Goal: Transaction & Acquisition: Purchase product/service

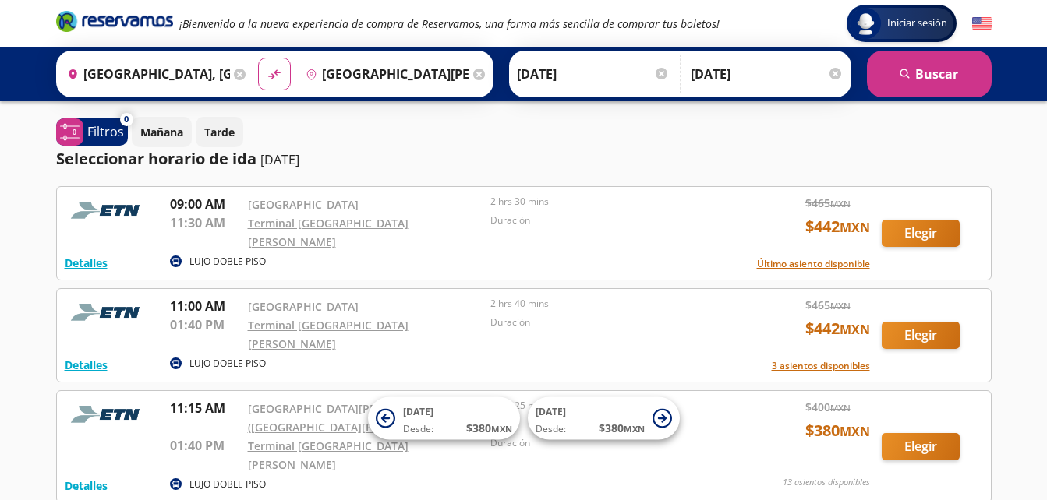
click at [603, 237] on div "Duración" at bounding box center [607, 232] width 235 height 37
click at [590, 85] on input "[DATE]" at bounding box center [593, 74] width 153 height 39
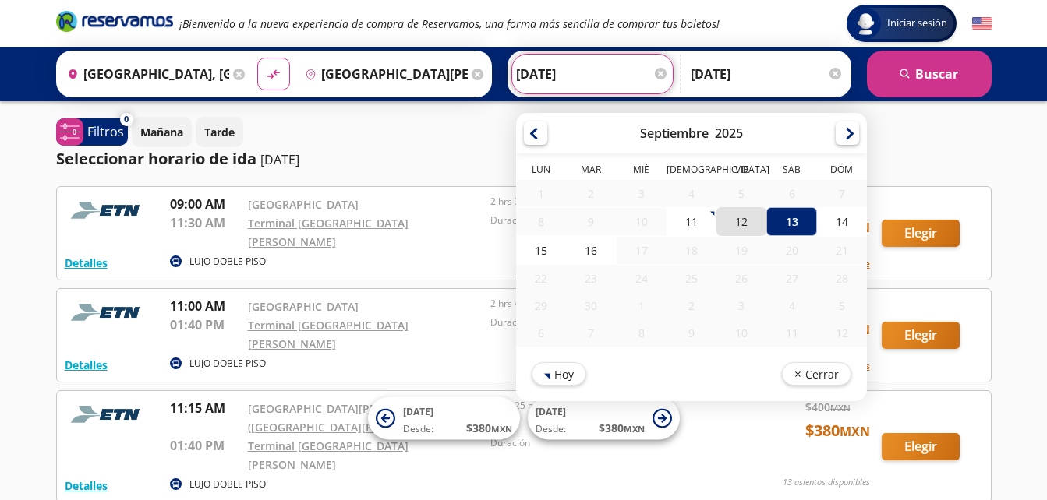
click at [748, 224] on div "12" at bounding box center [741, 221] width 50 height 29
type input "[DATE]"
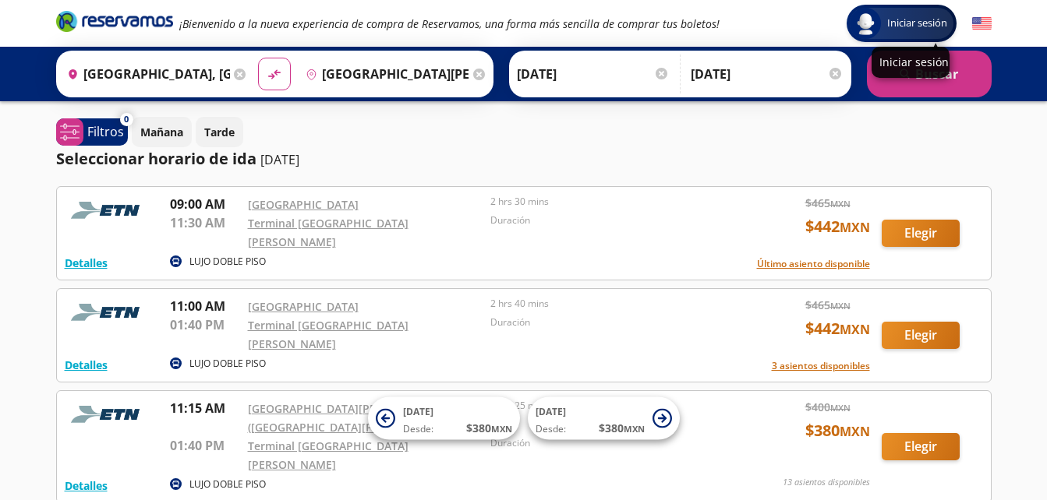
click at [927, 65] on p "Iniciar sesión" at bounding box center [910, 62] width 62 height 15
click at [929, 80] on button "search [GEOGRAPHIC_DATA]" at bounding box center [929, 74] width 125 height 47
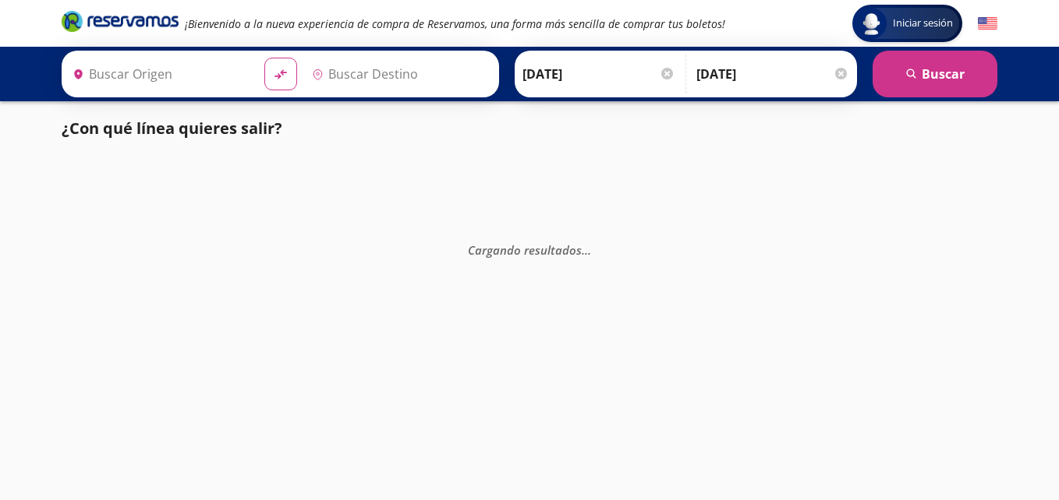
type input "[GEOGRAPHIC_DATA], [GEOGRAPHIC_DATA]"
type input "[GEOGRAPHIC_DATA][PERSON_NAME], [GEOGRAPHIC_DATA]"
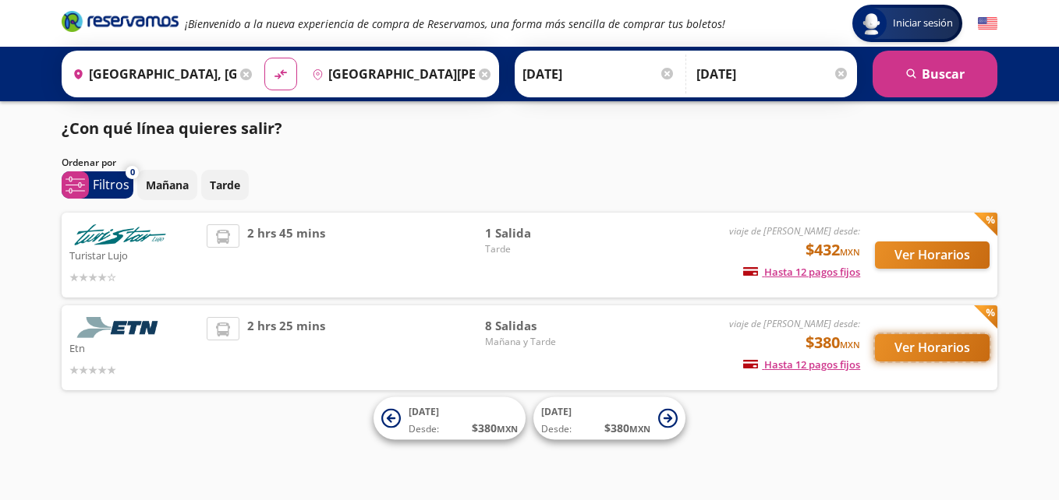
click at [983, 352] on button "Ver Horarios" at bounding box center [932, 347] width 115 height 27
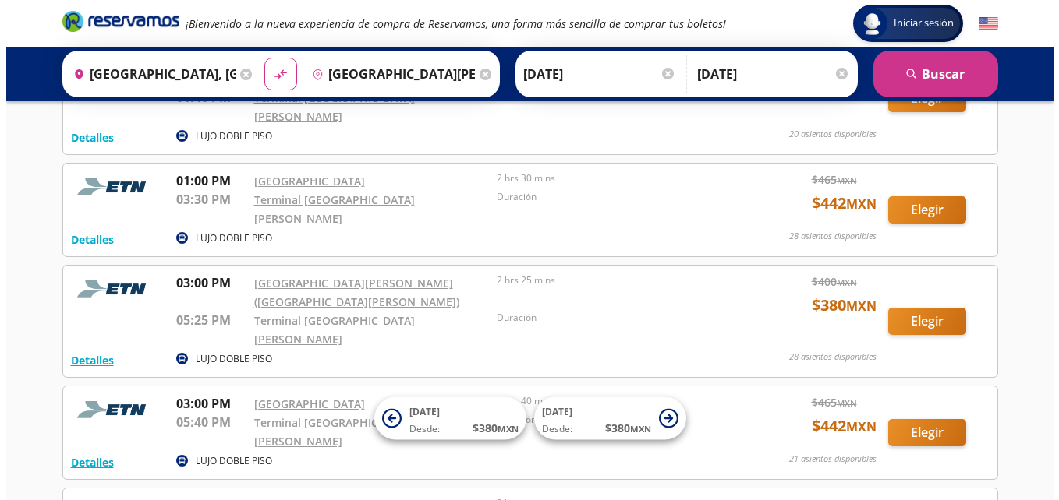
scroll to position [581, 0]
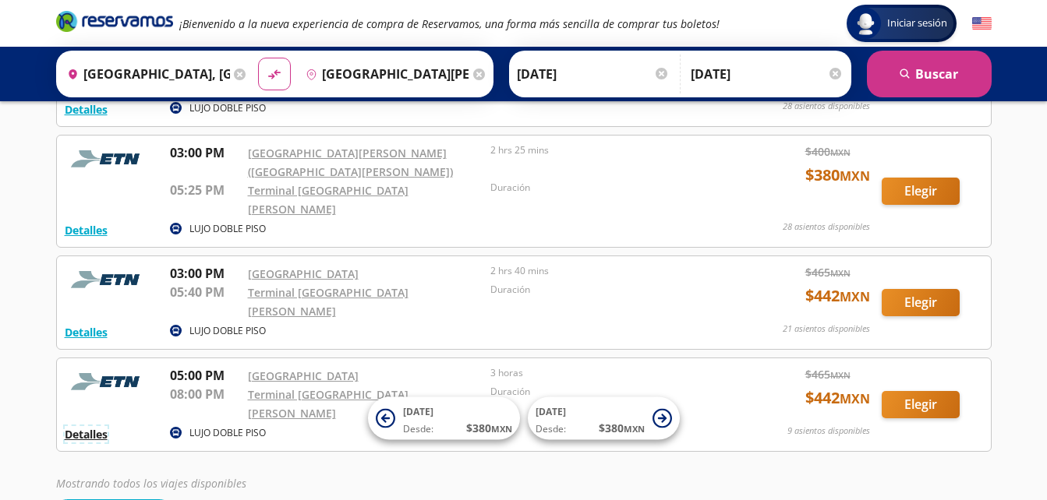
click at [88, 426] on button "Detalles" at bounding box center [86, 434] width 43 height 16
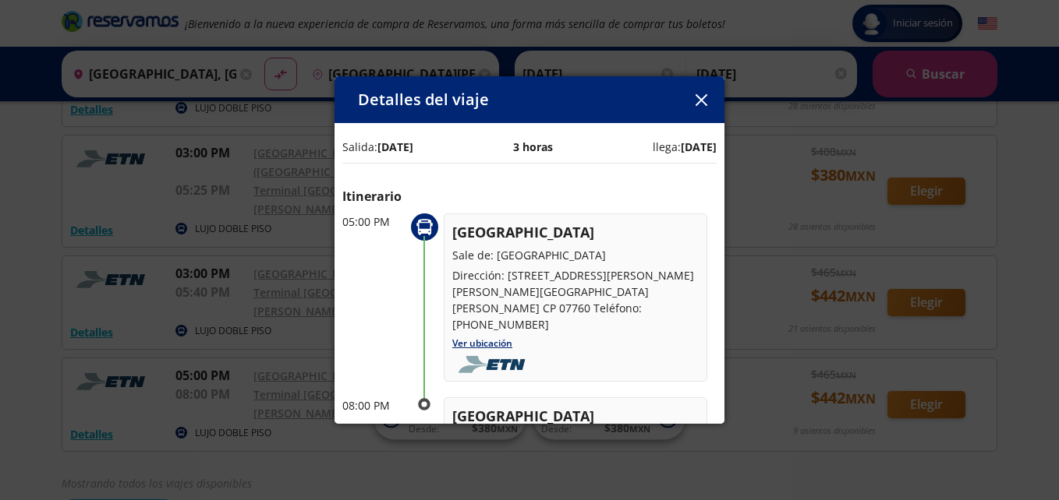
click at [556, 244] on div "[GEOGRAPHIC_DATA] Sale de: [GEOGRAPHIC_DATA] Dirección: [STREET_ADDRESS][PERSON…" at bounding box center [575, 277] width 246 height 111
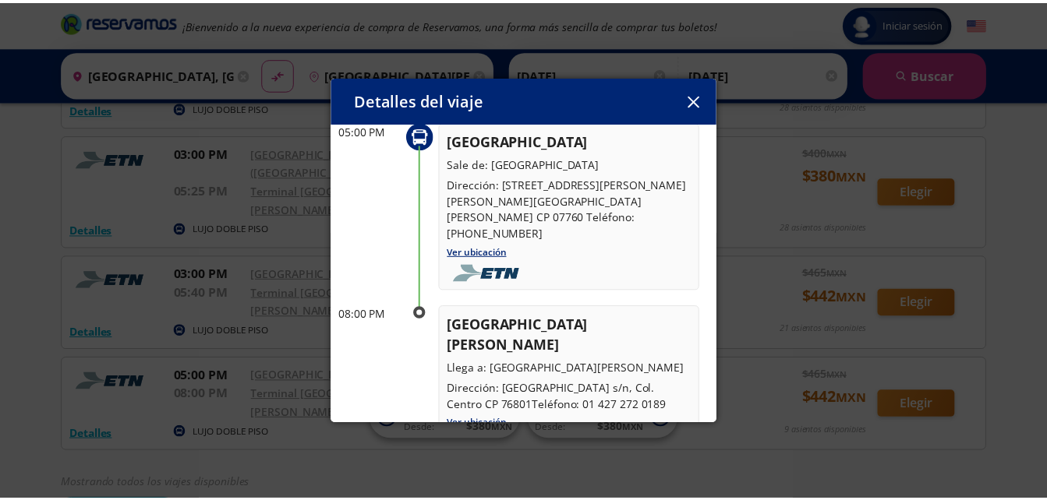
scroll to position [91, 0]
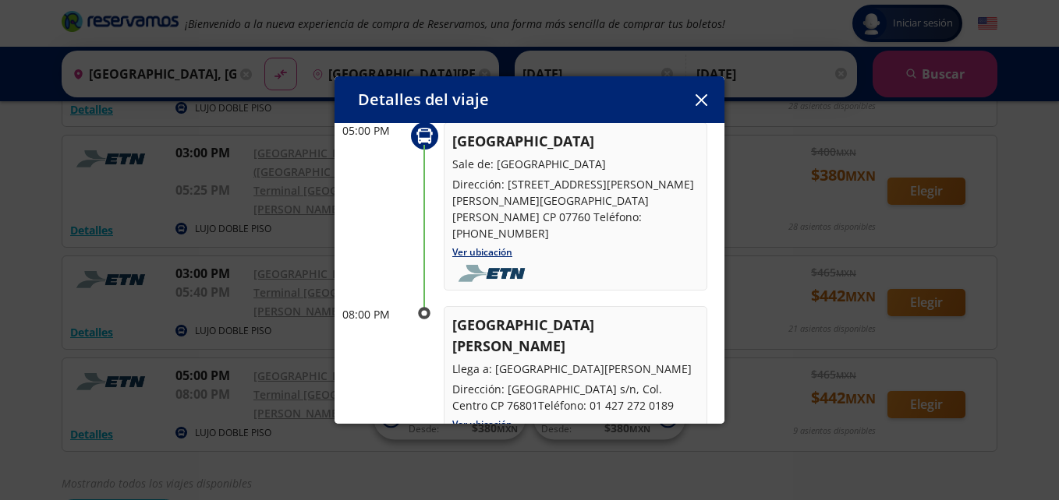
click at [697, 94] on icon "button" at bounding box center [701, 100] width 12 height 12
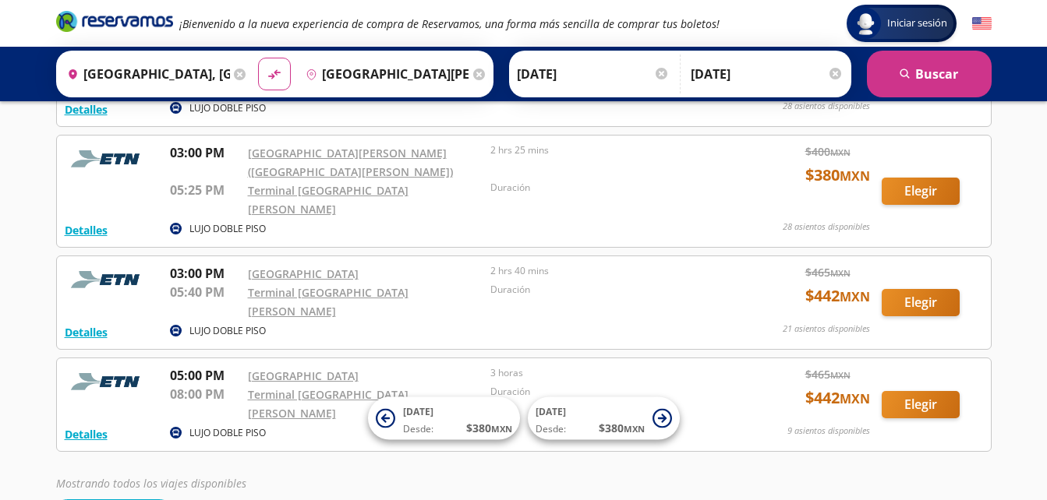
click at [553, 59] on input "[DATE]" at bounding box center [593, 74] width 153 height 39
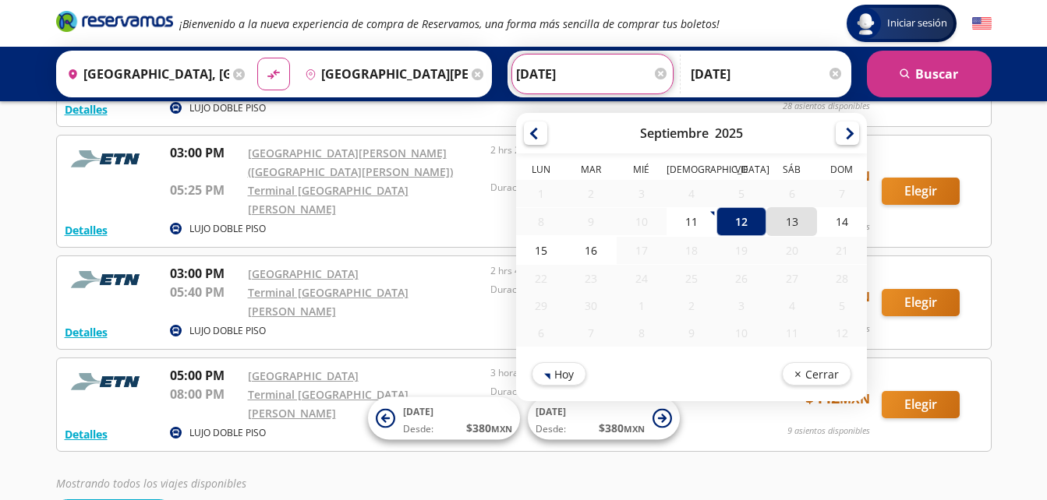
click at [784, 226] on div "13" at bounding box center [791, 221] width 50 height 29
type input "[DATE]"
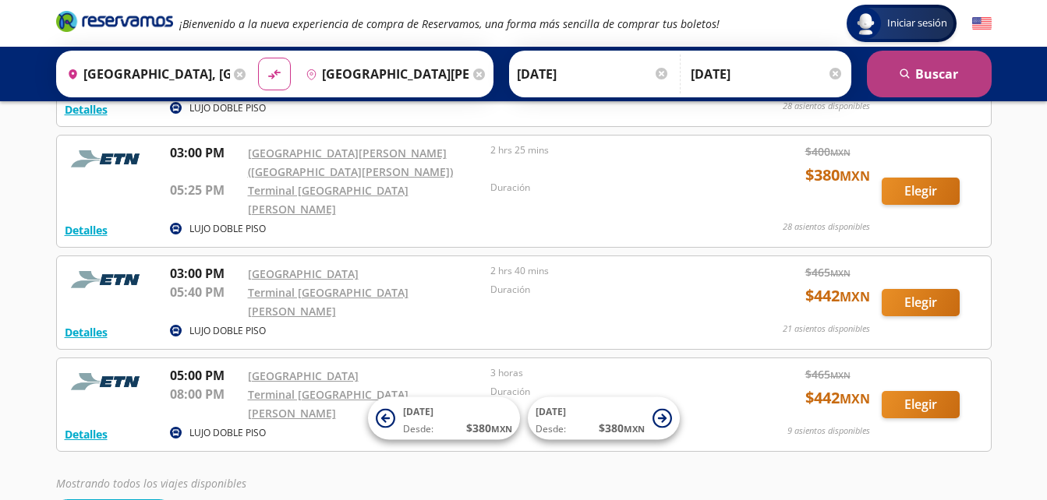
click at [942, 65] on button "search [GEOGRAPHIC_DATA]" at bounding box center [929, 74] width 125 height 47
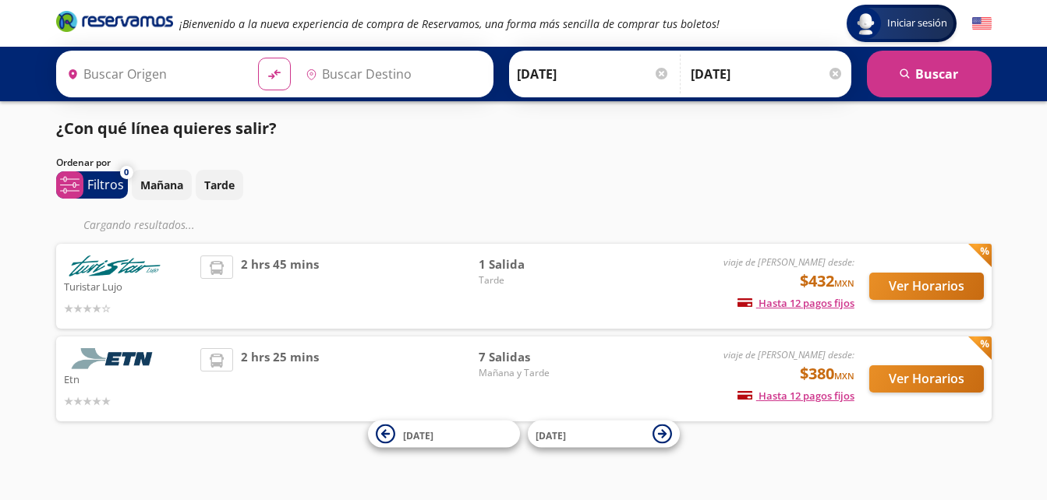
type input "[GEOGRAPHIC_DATA], [GEOGRAPHIC_DATA]"
type input "[GEOGRAPHIC_DATA][PERSON_NAME], [GEOGRAPHIC_DATA]"
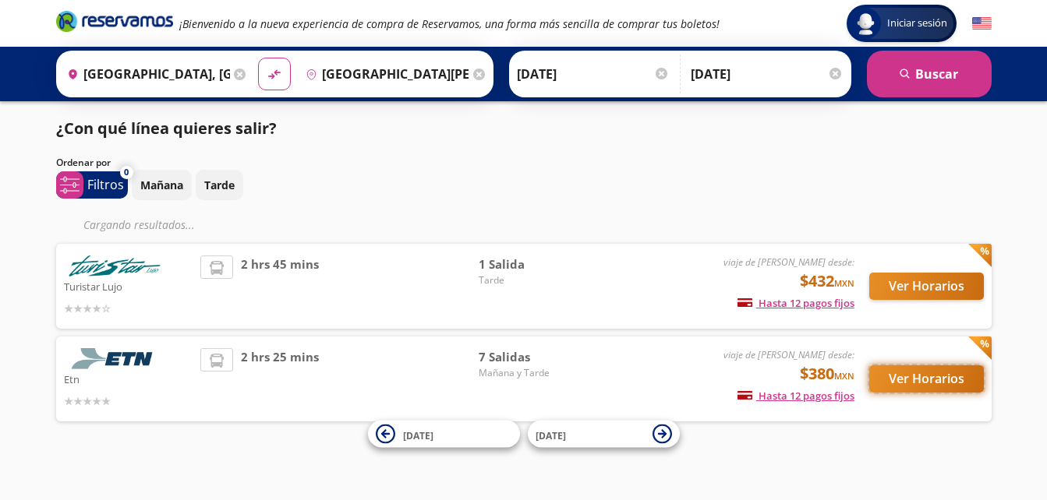
click at [952, 379] on button "Ver Horarios" at bounding box center [926, 379] width 115 height 27
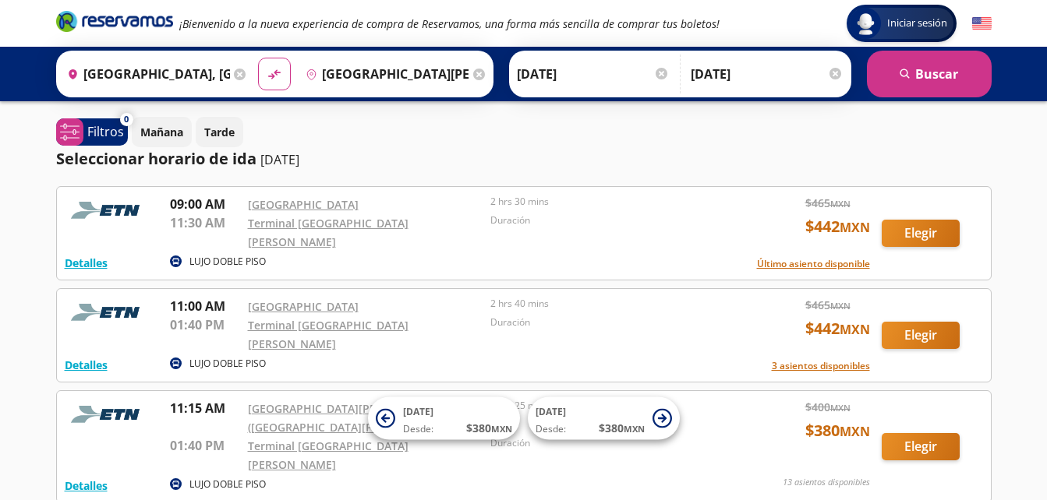
click at [952, 399] on div "Detalles LUJO DOBLE PISO 11:15 AM [GEOGRAPHIC_DATA][PERSON_NAME] ([GEOGRAPHIC_D…" at bounding box center [524, 447] width 918 height 96
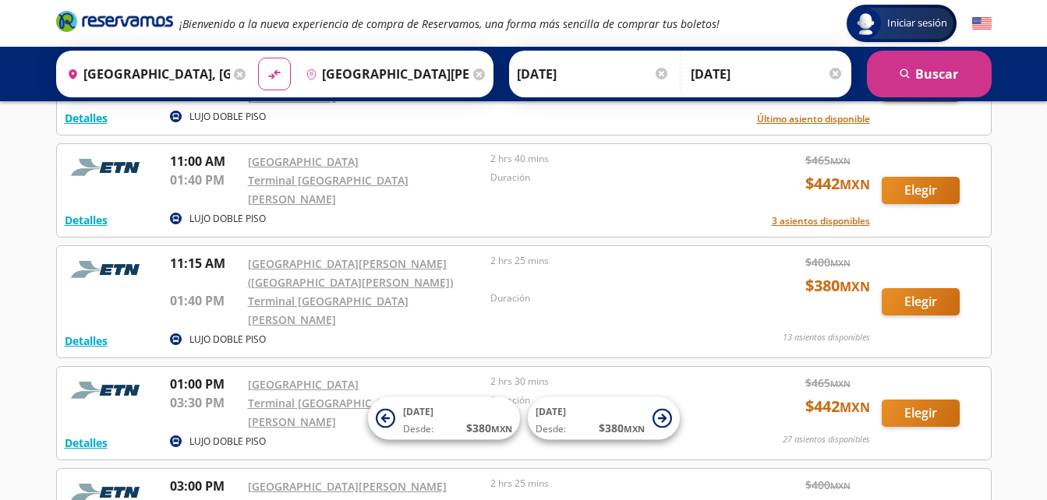
scroll to position [125, 0]
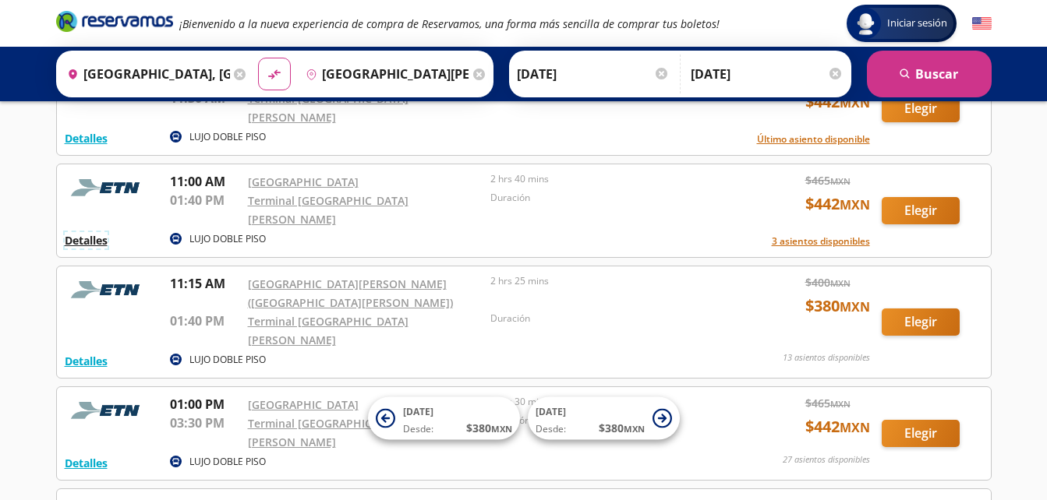
click at [99, 232] on button "Detalles" at bounding box center [86, 240] width 43 height 16
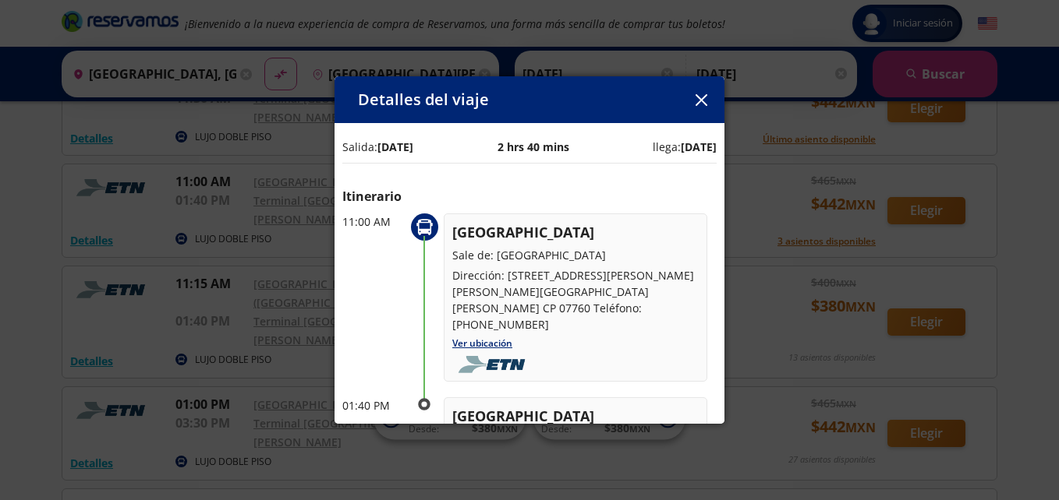
click at [705, 100] on icon "button" at bounding box center [701, 100] width 12 height 12
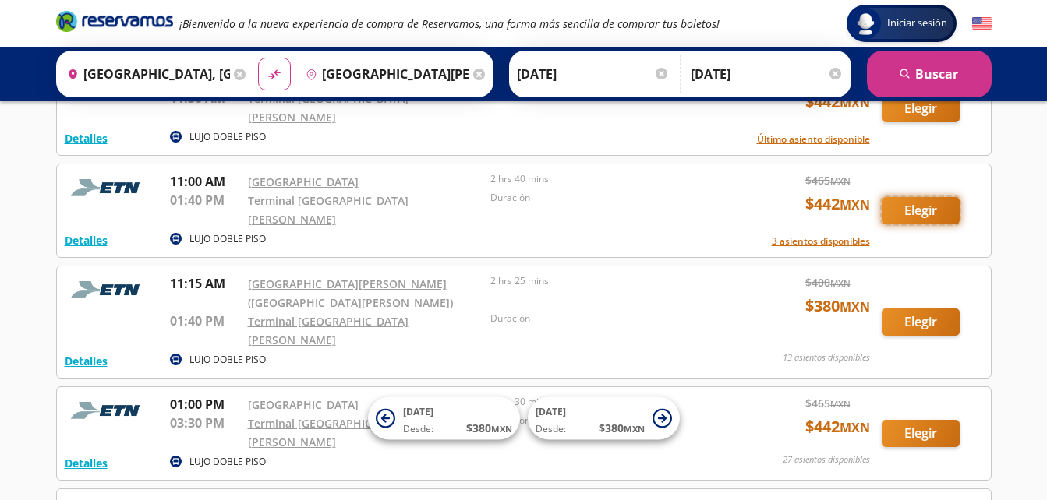
click at [901, 197] on button "Elegir" at bounding box center [921, 210] width 78 height 27
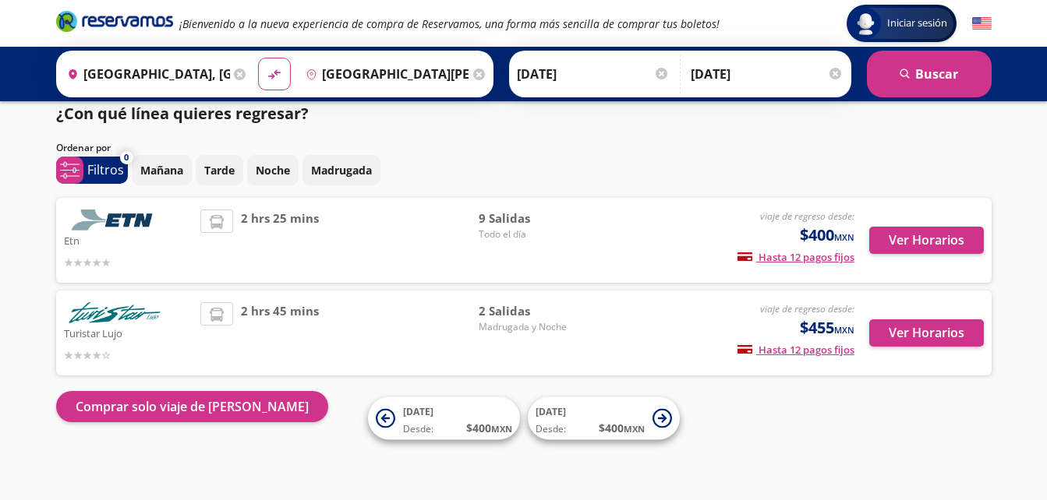
scroll to position [15, 0]
click at [269, 220] on span "2 hrs 25 mins" at bounding box center [280, 241] width 78 height 62
click at [929, 242] on button "Ver Horarios" at bounding box center [926, 240] width 115 height 27
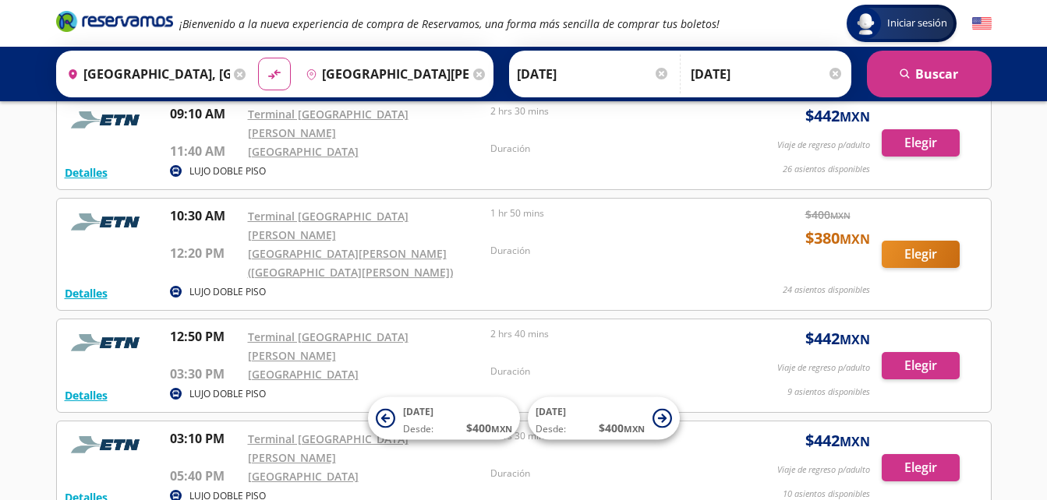
scroll to position [561, 0]
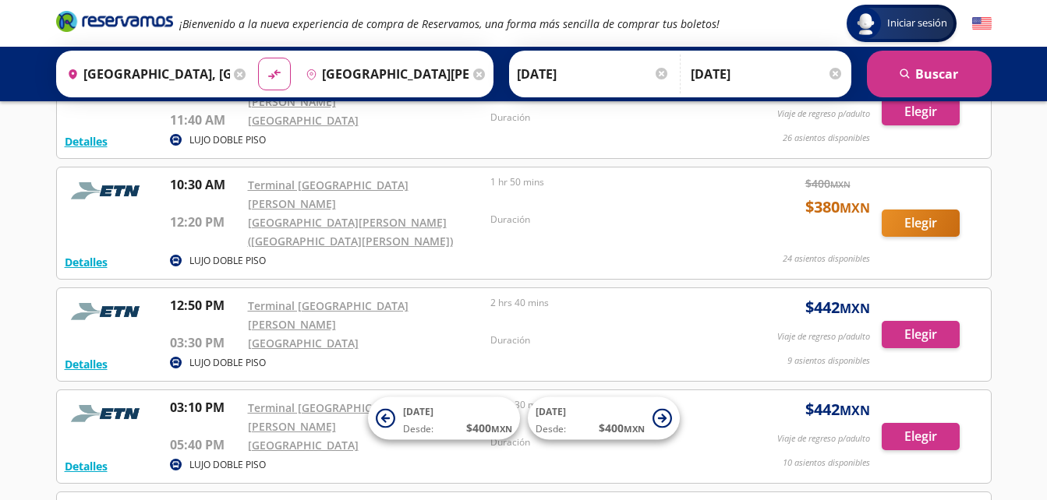
click at [941, 296] on div "Detalles LUJO DOBLE PISO 12:50 PM Terminal [GEOGRAPHIC_DATA][PERSON_NAME] 03:30…" at bounding box center [524, 334] width 918 height 77
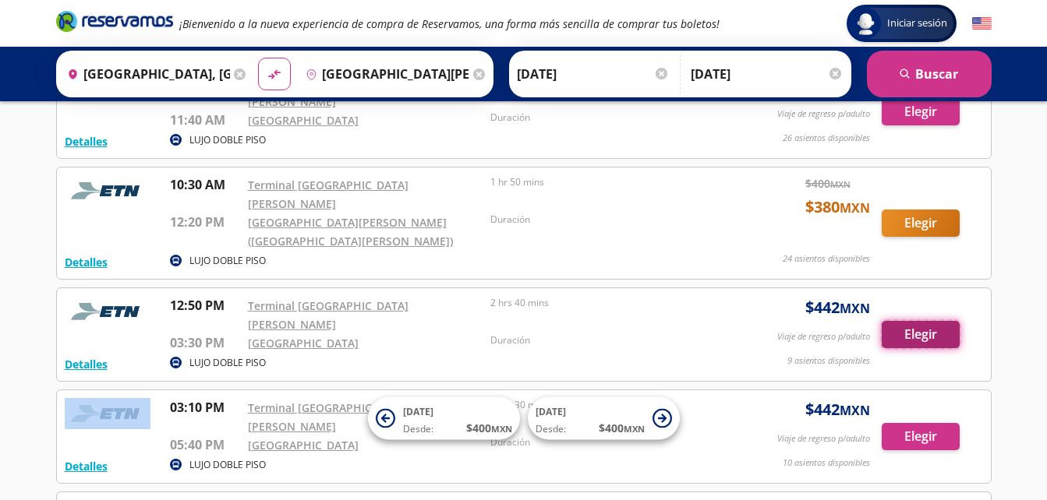
click at [933, 321] on button "Elegir" at bounding box center [921, 334] width 78 height 27
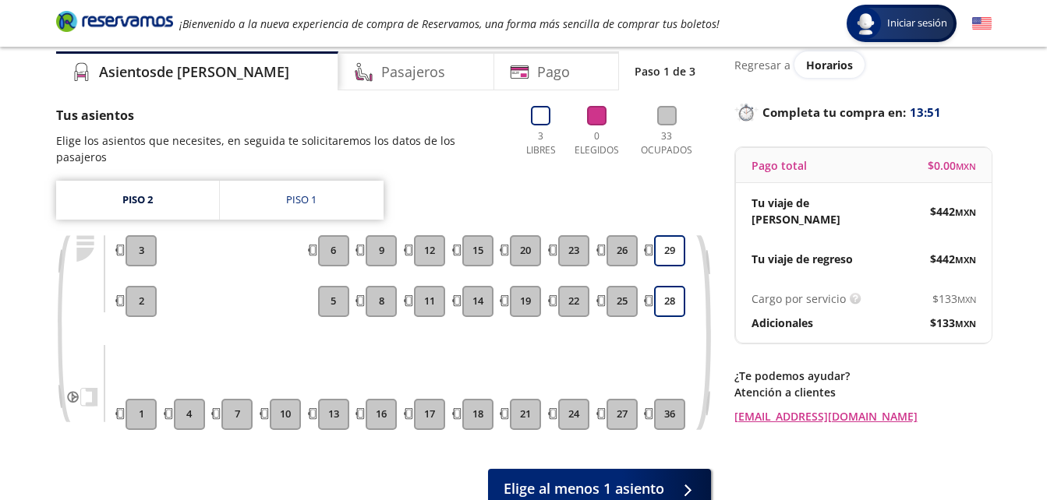
scroll to position [55, 0]
click at [281, 189] on link "Piso 1" at bounding box center [302, 201] width 164 height 39
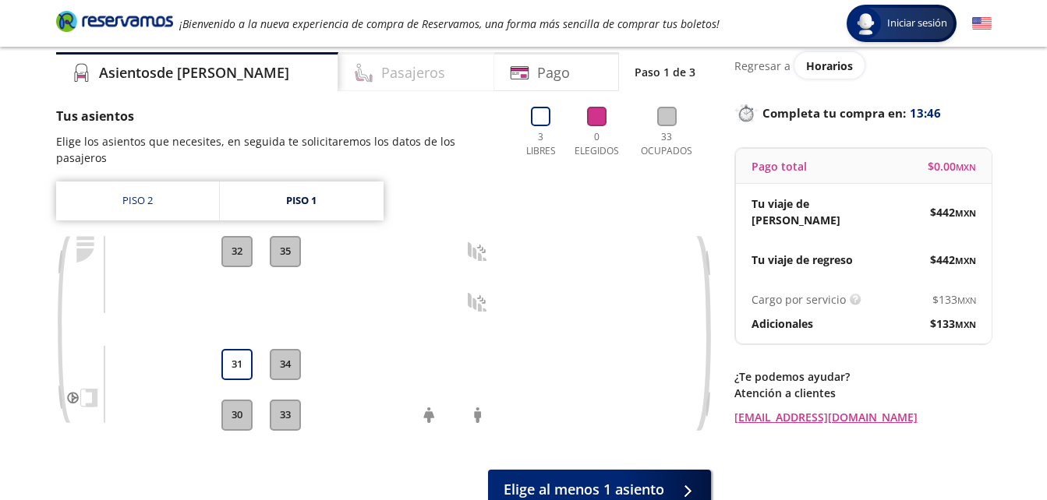
click at [351, 61] on div "Pasajeros" at bounding box center [416, 71] width 156 height 39
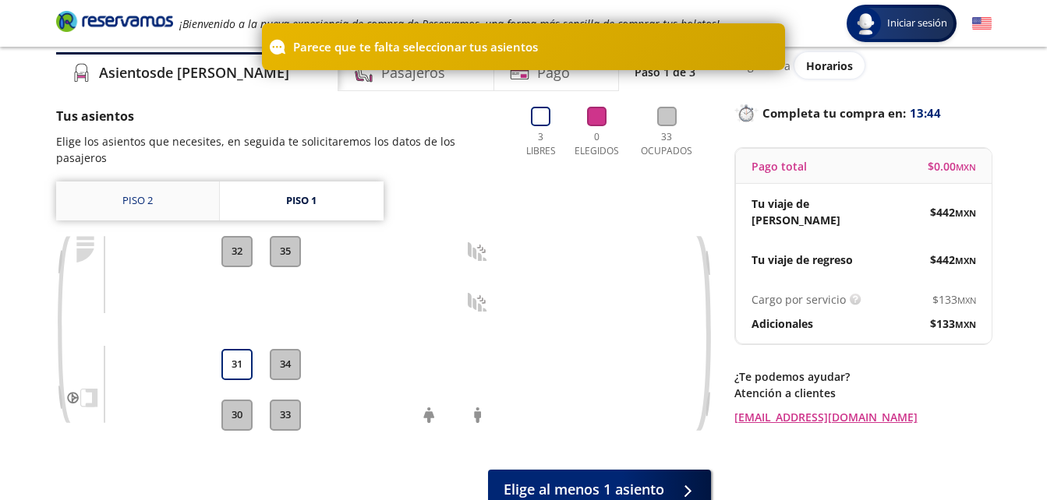
click at [147, 189] on link "Piso 2" at bounding box center [137, 201] width 163 height 39
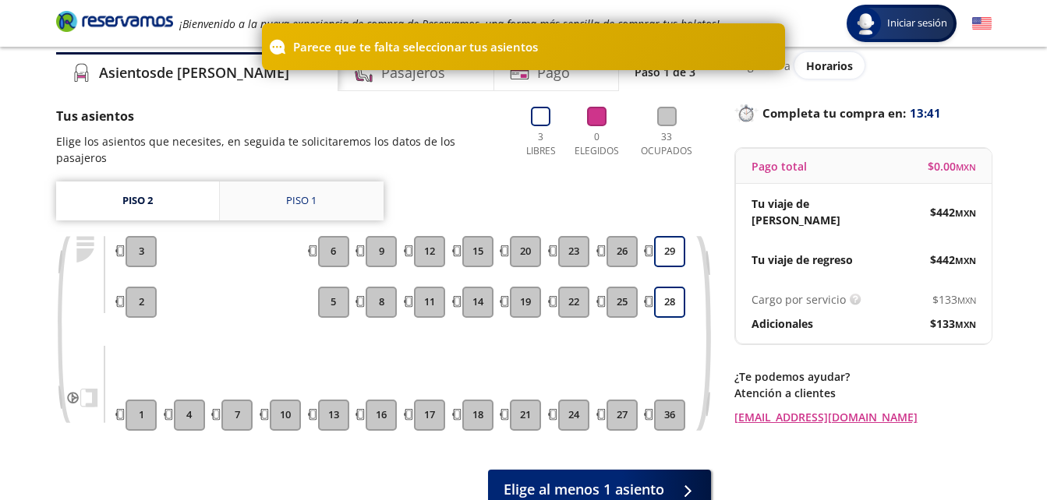
click at [320, 182] on link "Piso 1" at bounding box center [302, 201] width 164 height 39
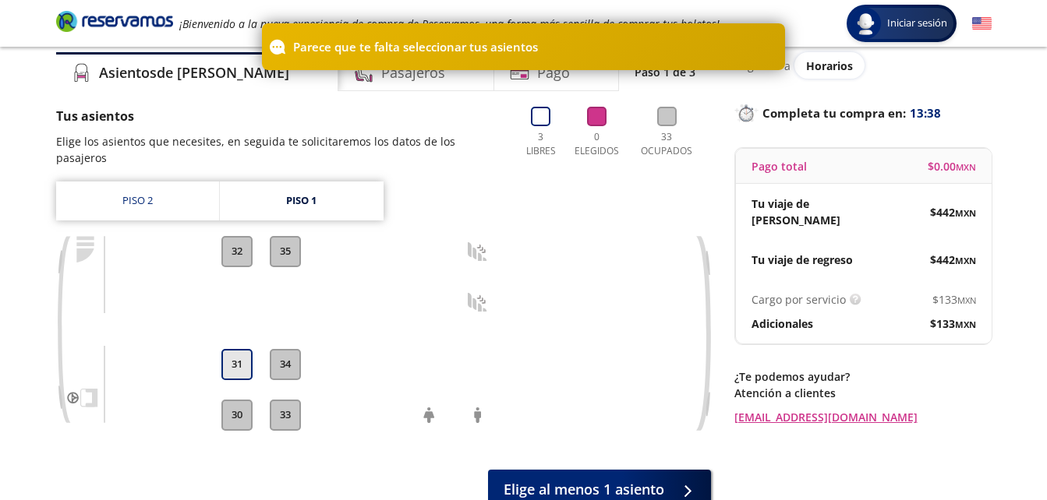
click at [232, 355] on button "31" at bounding box center [236, 364] width 31 height 31
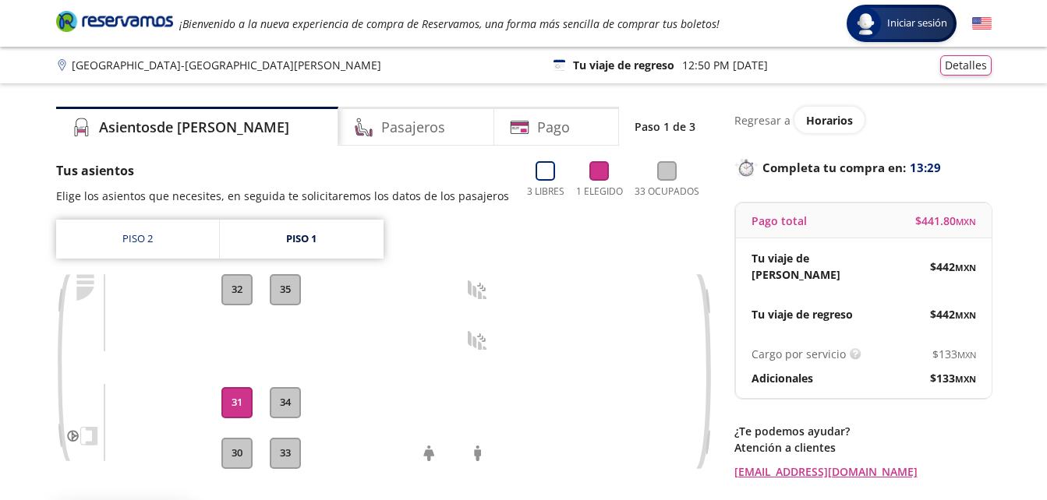
click at [631, 367] on div at bounding box center [621, 371] width 37 height 23
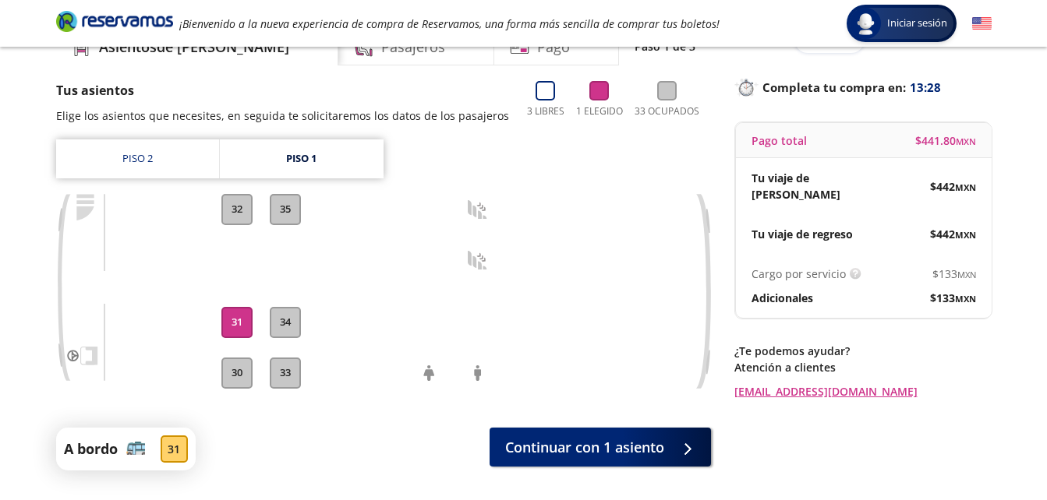
scroll to position [94, 0]
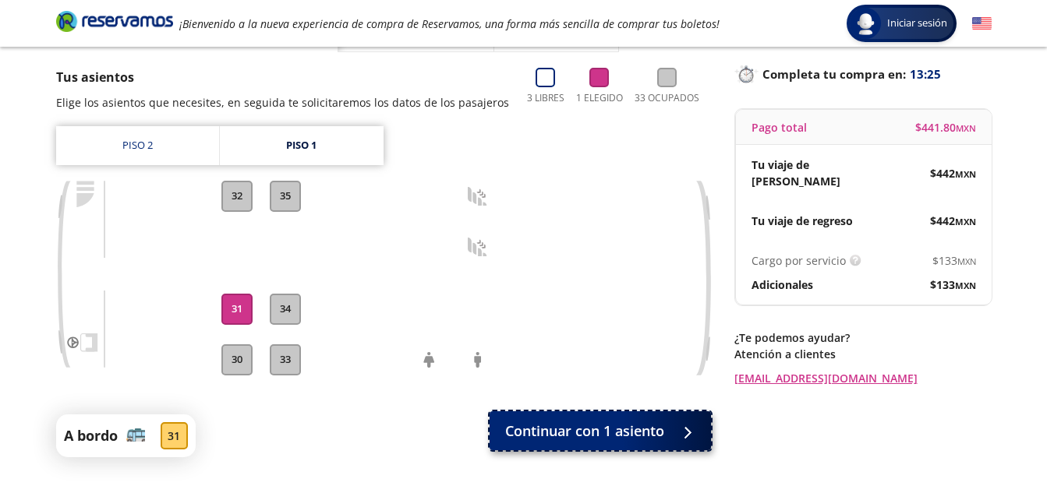
click at [662, 442] on button "Continuar con 1 asiento" at bounding box center [600, 431] width 221 height 39
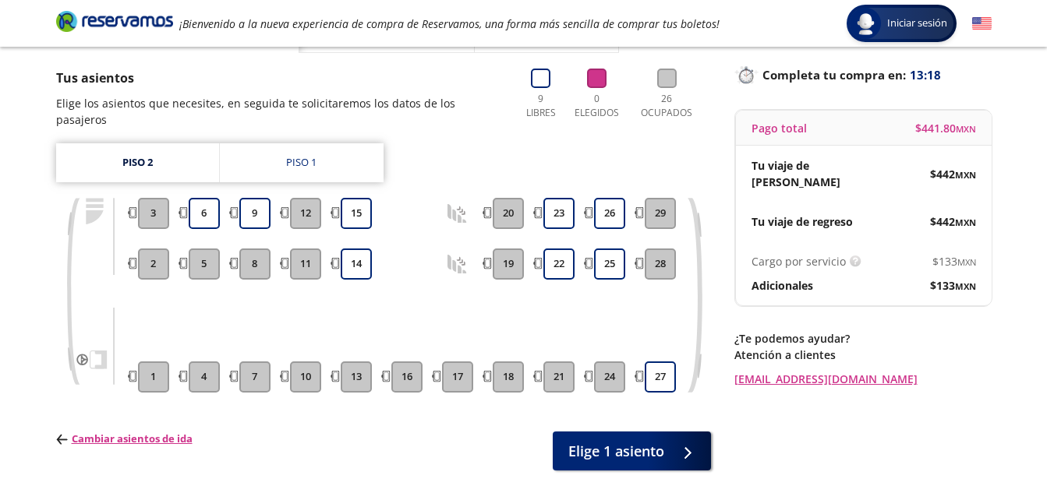
scroll to position [94, 0]
click at [122, 431] on p "Cambiar asientos de ida" at bounding box center [124, 439] width 136 height 16
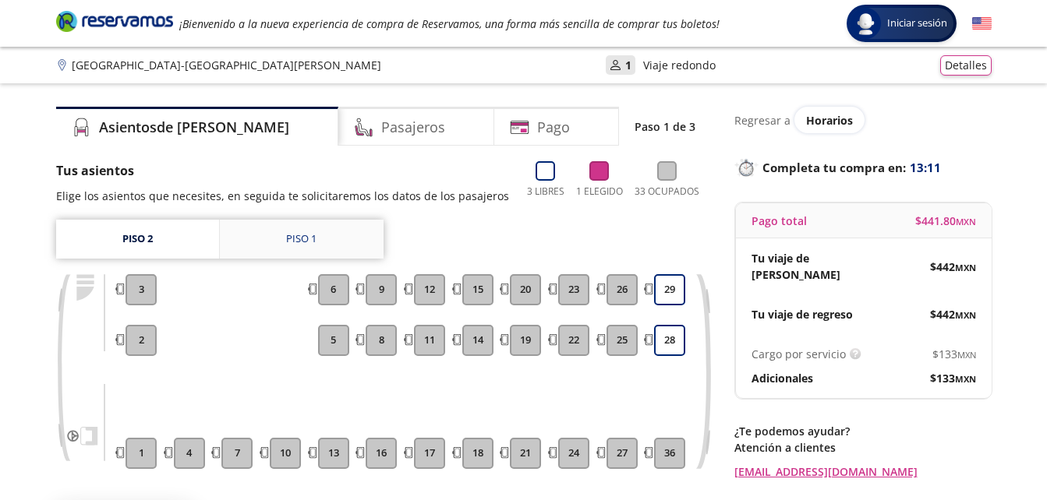
click at [305, 256] on link "Piso 1" at bounding box center [302, 239] width 164 height 39
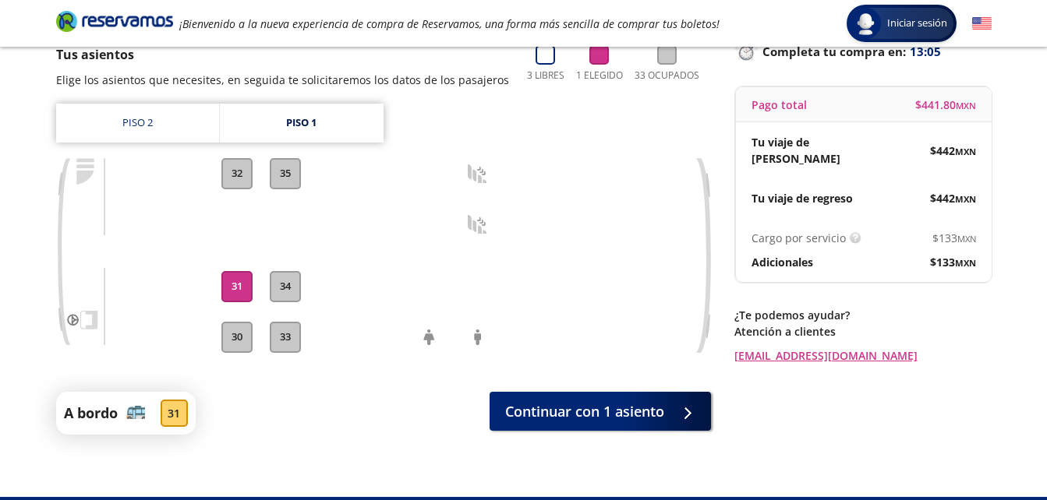
scroll to position [125, 0]
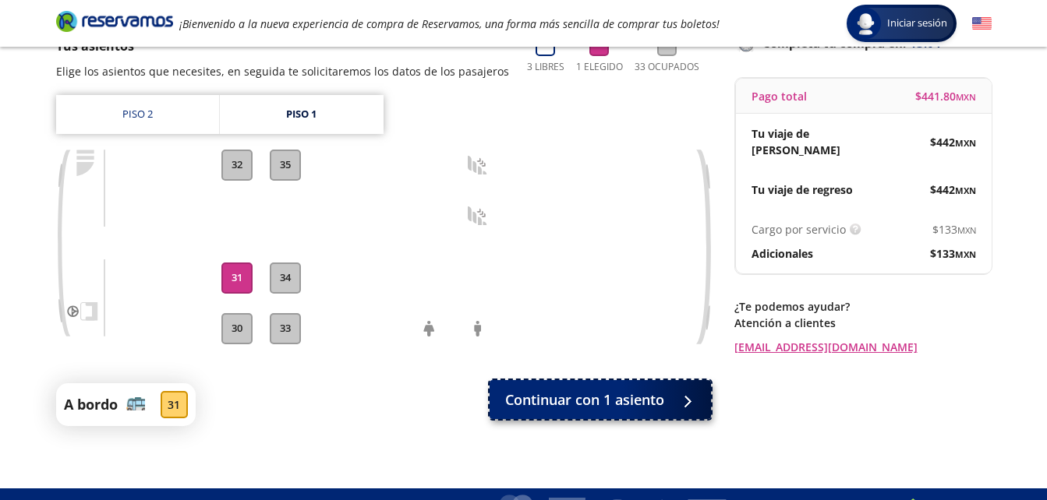
click at [632, 411] on button "Continuar con 1 asiento" at bounding box center [600, 399] width 221 height 39
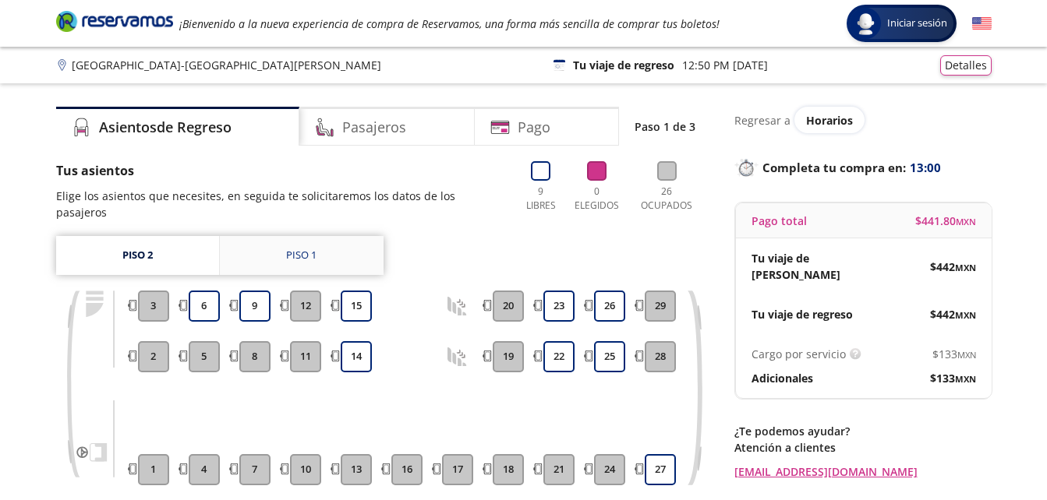
click at [300, 248] on div "Piso 1" at bounding box center [301, 256] width 30 height 16
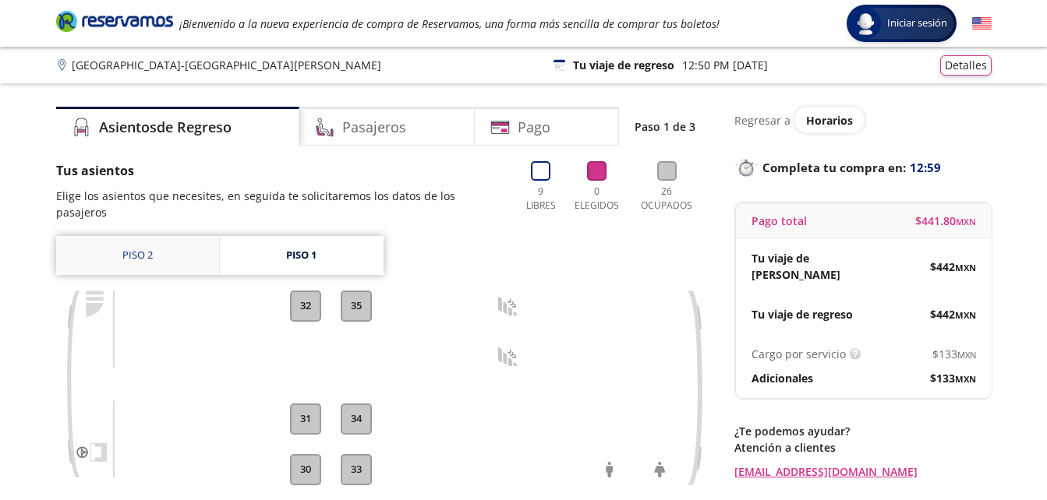
click at [118, 236] on link "Piso 2" at bounding box center [137, 255] width 163 height 39
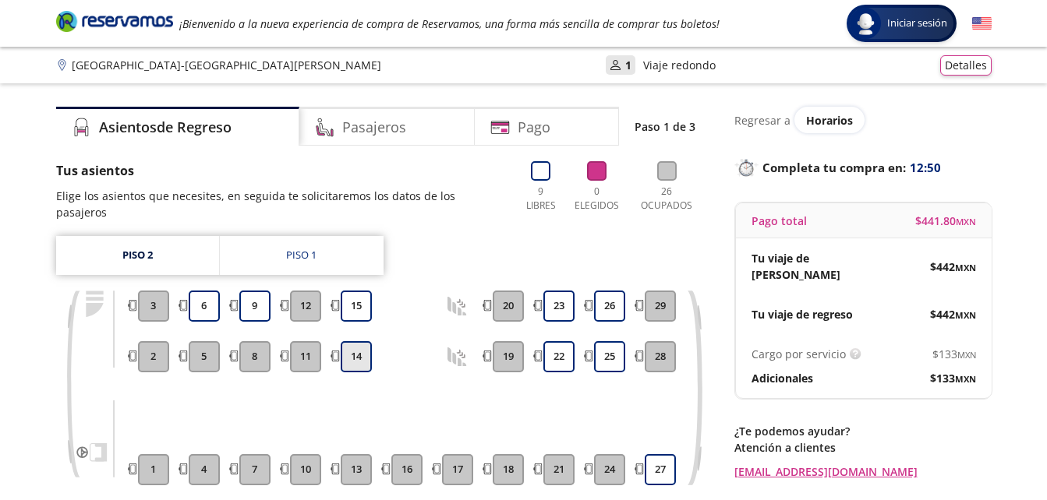
click at [353, 355] on button "14" at bounding box center [356, 356] width 31 height 31
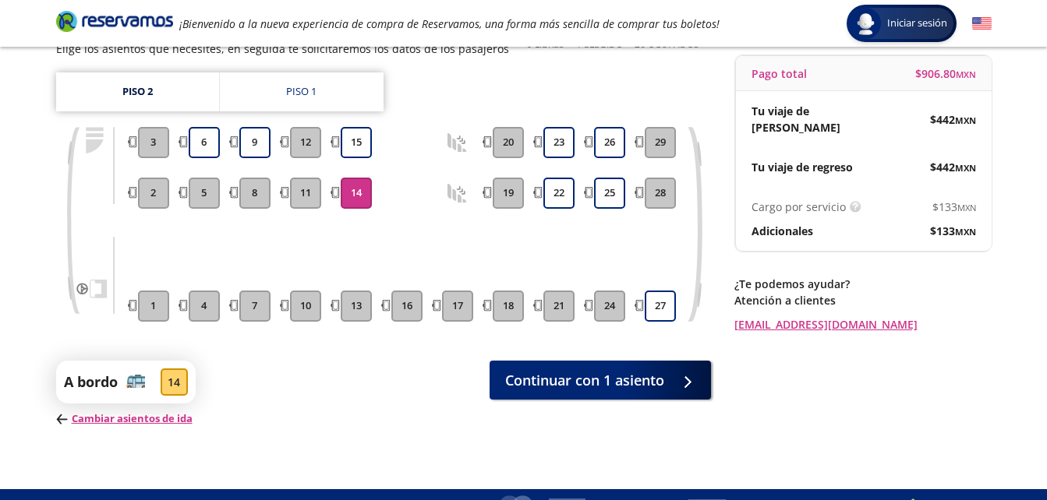
scroll to position [175, 0]
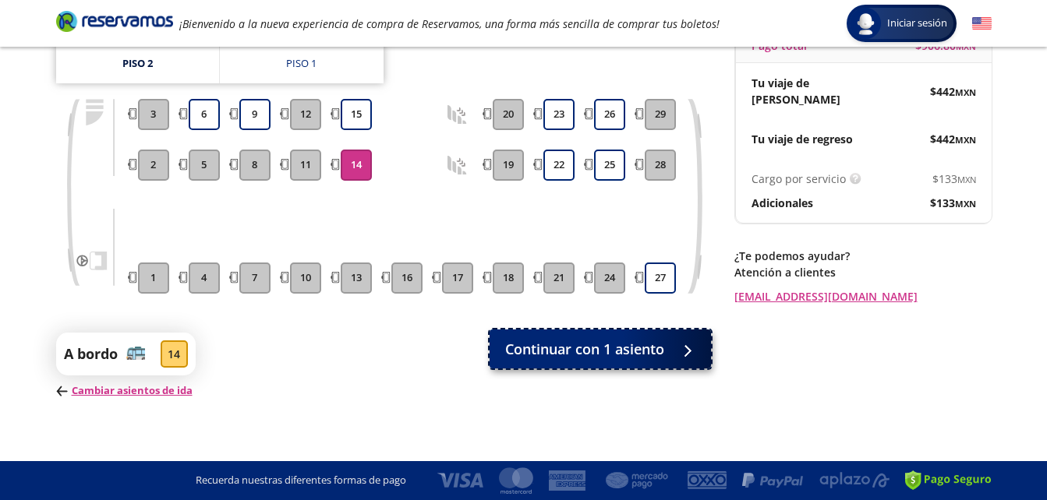
click at [578, 369] on button "Continuar con 1 asiento" at bounding box center [600, 349] width 221 height 39
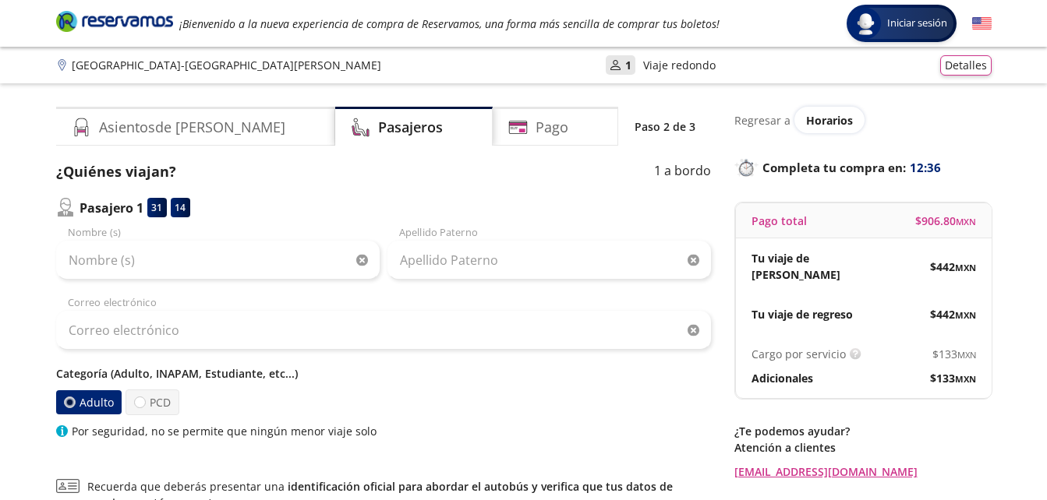
click at [96, 397] on label "Adulto" at bounding box center [87, 403] width 65 height 24
click at [74, 398] on input "Adulto" at bounding box center [69, 403] width 10 height 10
click at [111, 378] on p "Categoría (Adulto, INAPAM, Estudiante, etc...)" at bounding box center [383, 374] width 655 height 16
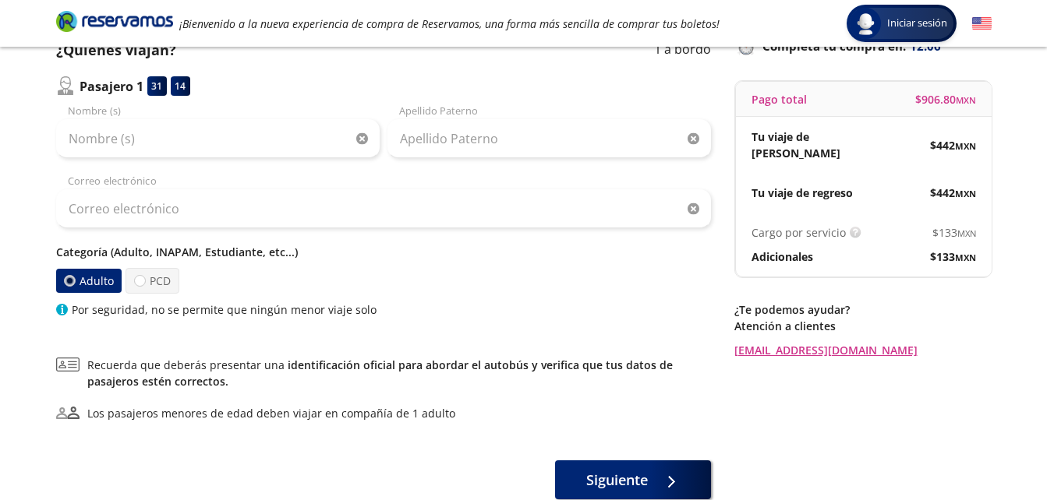
scroll to position [156, 0]
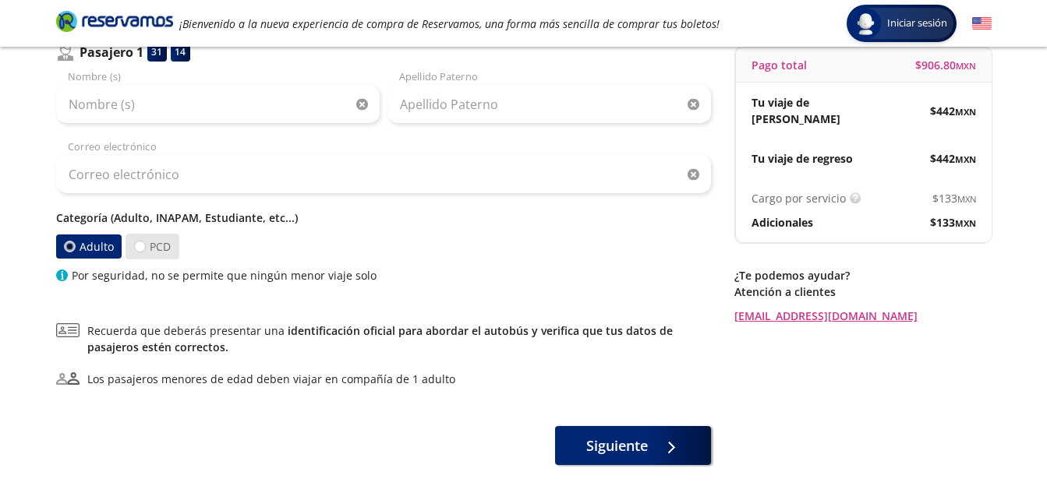
click at [154, 253] on label "PCD" at bounding box center [152, 247] width 54 height 26
click at [145, 252] on input "PCD" at bounding box center [140, 247] width 10 height 10
radio input "true"
click at [79, 249] on label "Adulto" at bounding box center [89, 247] width 68 height 27
click at [75, 249] on input "Adulto" at bounding box center [70, 247] width 10 height 10
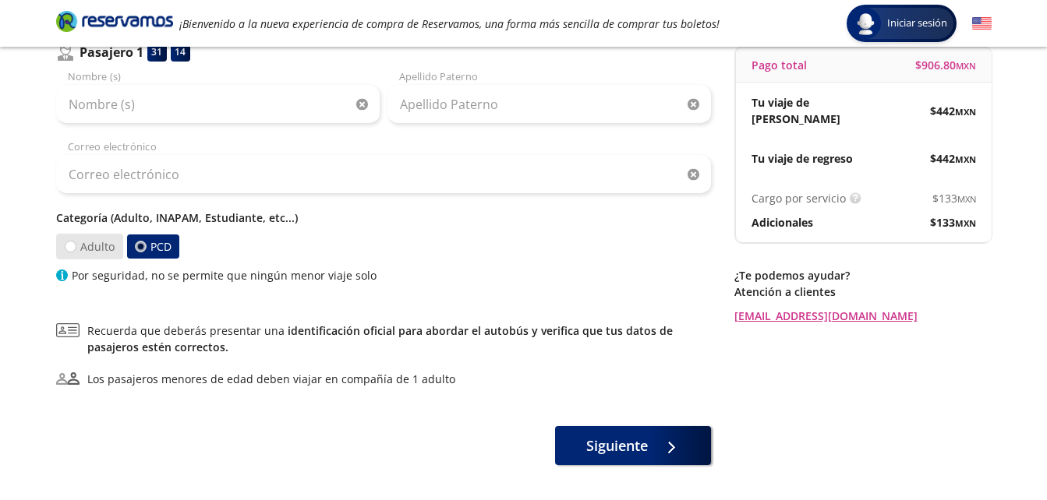
radio input "true"
click at [573, 425] on div "¿Quiénes viajan? 1 a bordo Pasajero 1 31 14 Nombre (s) Apellido Paterno Correo …" at bounding box center [383, 235] width 655 height 460
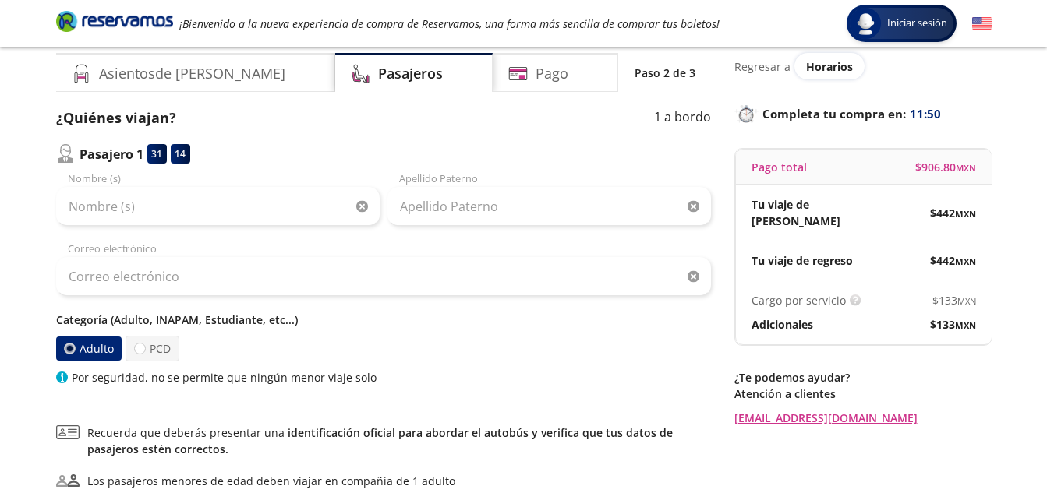
scroll to position [62, 0]
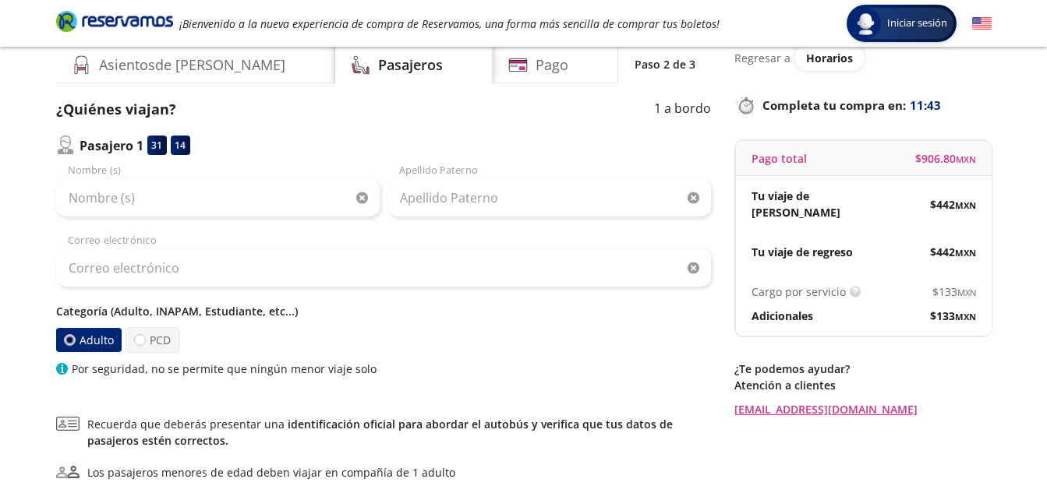
click at [154, 313] on p "Categoría (Adulto, INAPAM, Estudiante, etc...)" at bounding box center [383, 311] width 655 height 16
click at [150, 339] on label "PCD" at bounding box center [152, 340] width 54 height 26
click at [144, 339] on input "PCD" at bounding box center [139, 340] width 10 height 10
radio input "true"
click at [100, 343] on label "Adulto" at bounding box center [89, 340] width 68 height 26
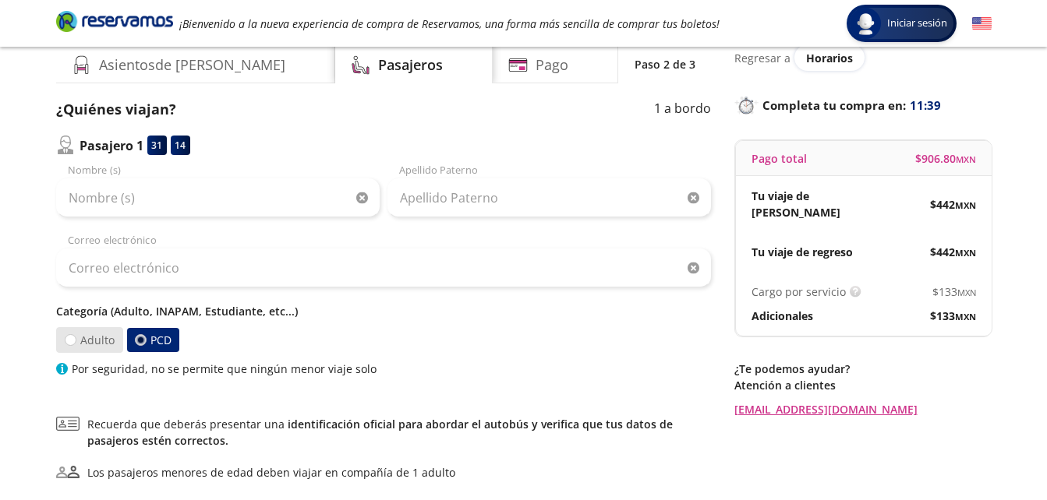
click at [75, 343] on input "Adulto" at bounding box center [70, 340] width 10 height 10
radio input "true"
radio input "false"
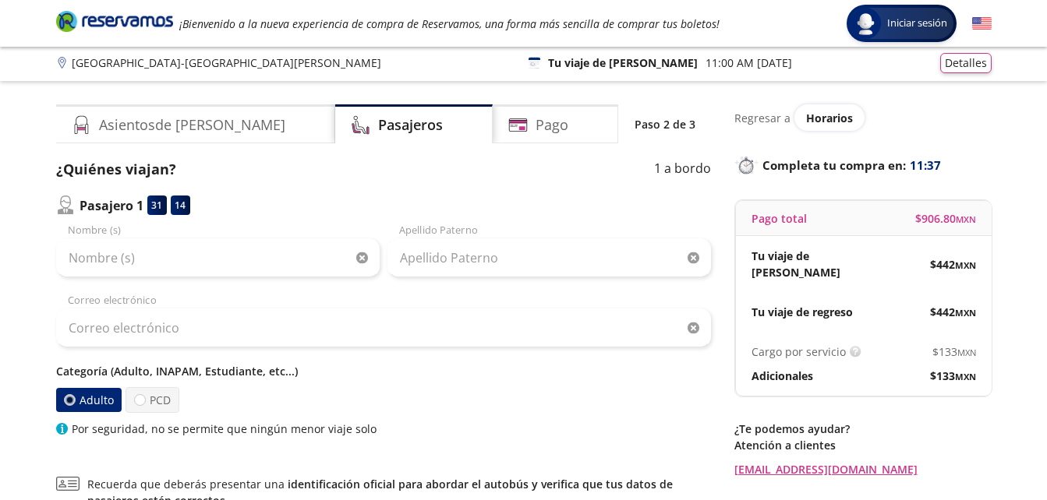
scroll to position [0, 0]
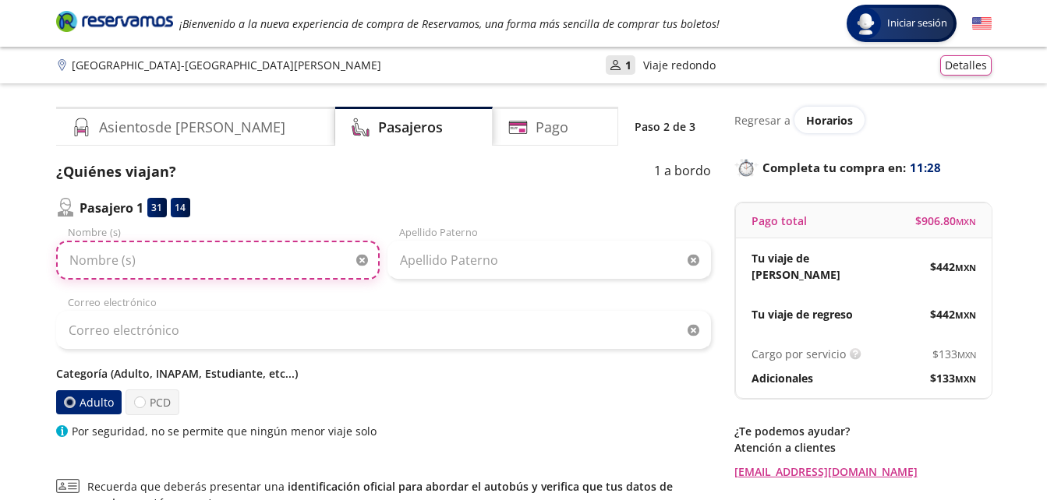
click at [171, 259] on input "Nombre (s)" at bounding box center [217, 260] width 323 height 39
type input "[PERSON_NAME]"
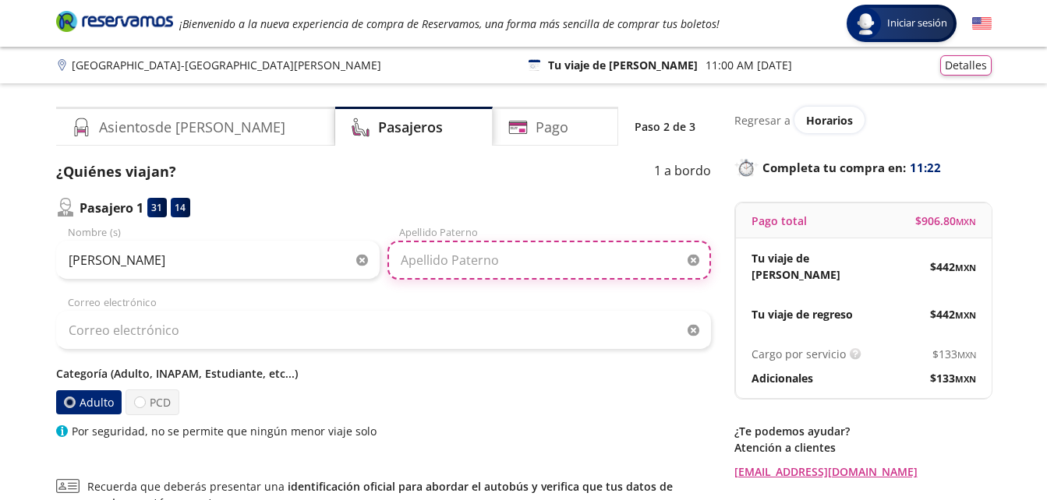
click at [460, 274] on input "Apellido Paterno" at bounding box center [548, 260] width 323 height 39
type input "[PERSON_NAME]"
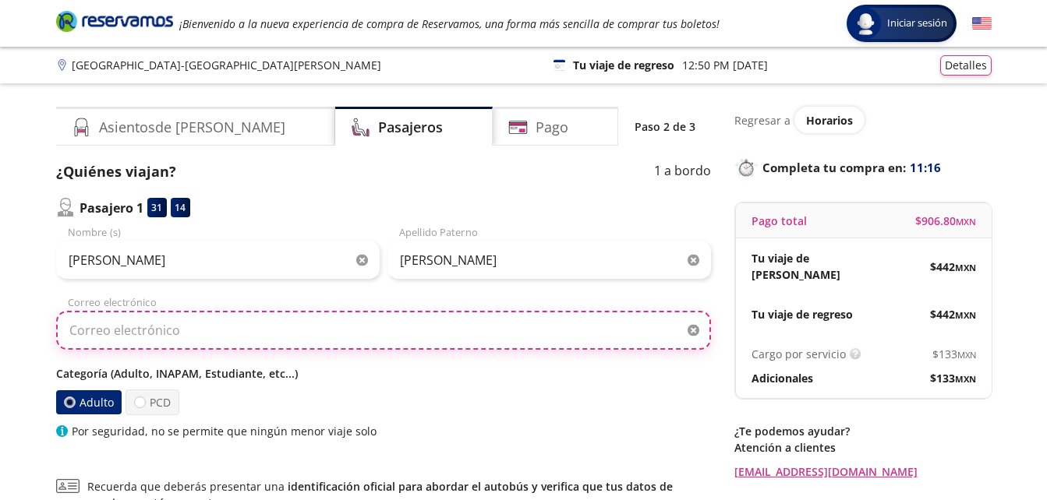
click at [425, 339] on input "Correo electrónico" at bounding box center [383, 330] width 655 height 39
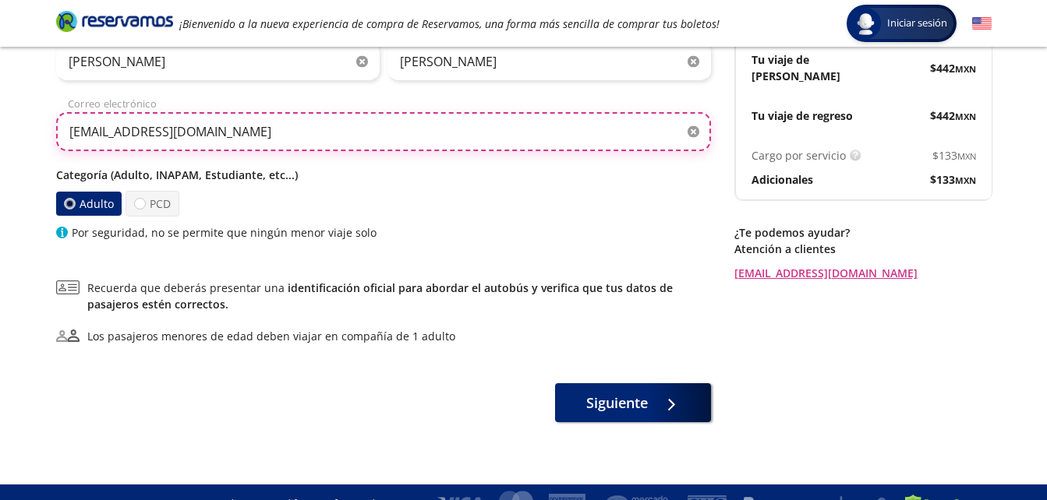
scroll to position [207, 0]
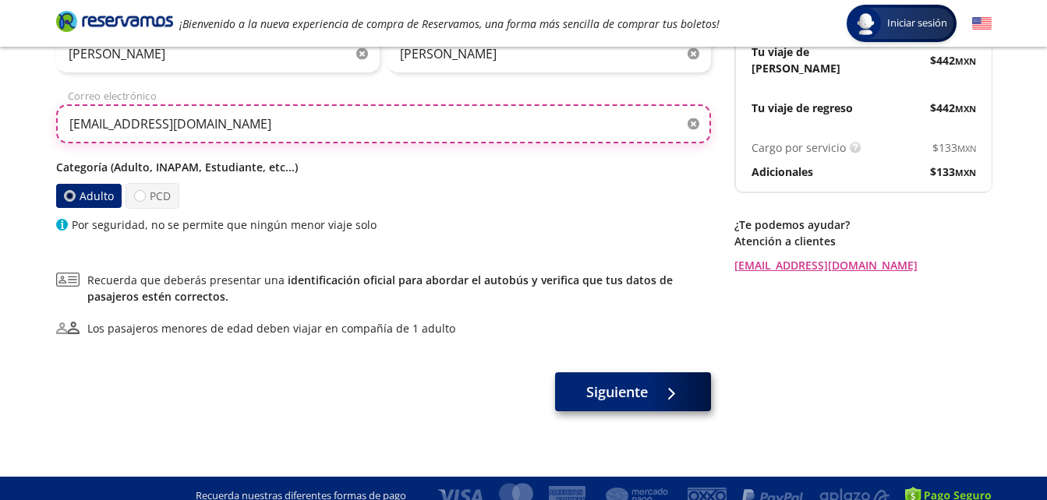
type input "[EMAIL_ADDRESS][DOMAIN_NAME]"
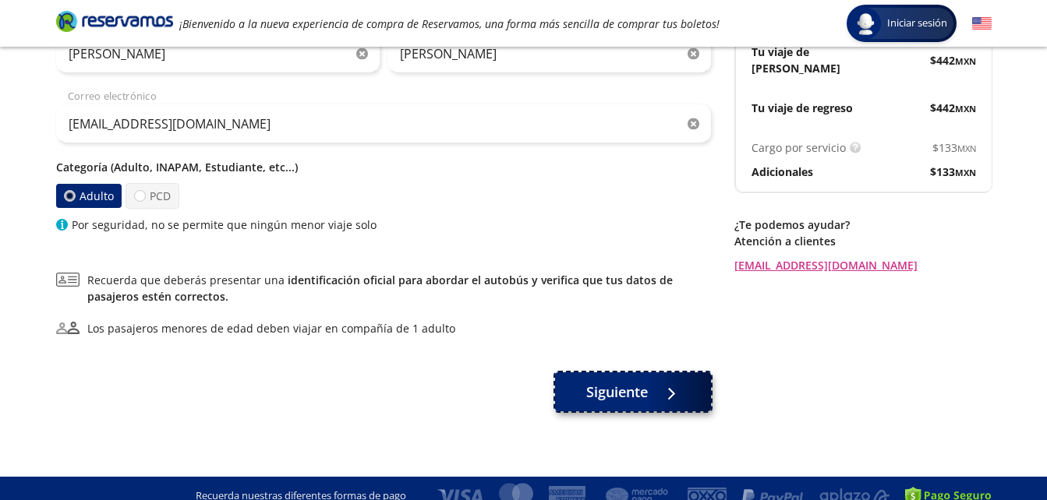
click at [634, 399] on span "Siguiente" at bounding box center [617, 392] width 62 height 21
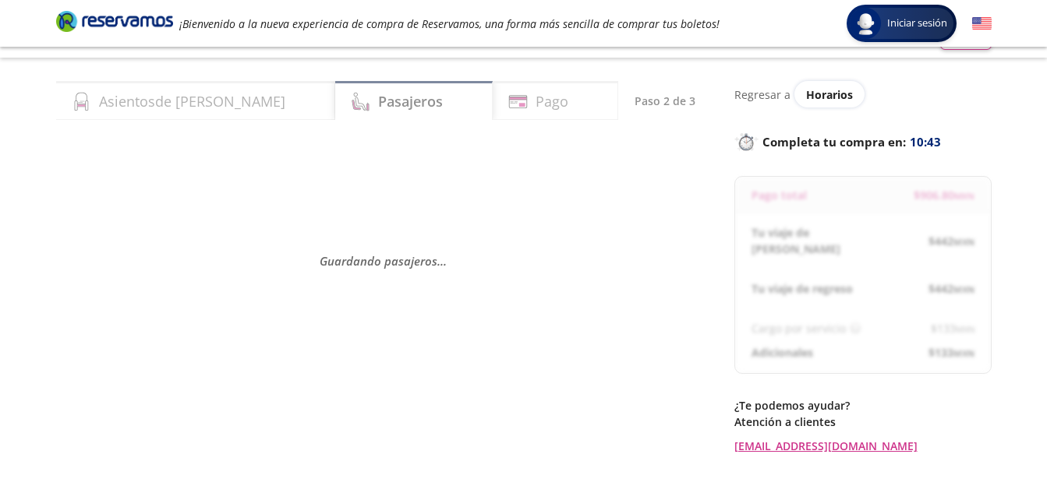
scroll to position [24, 0]
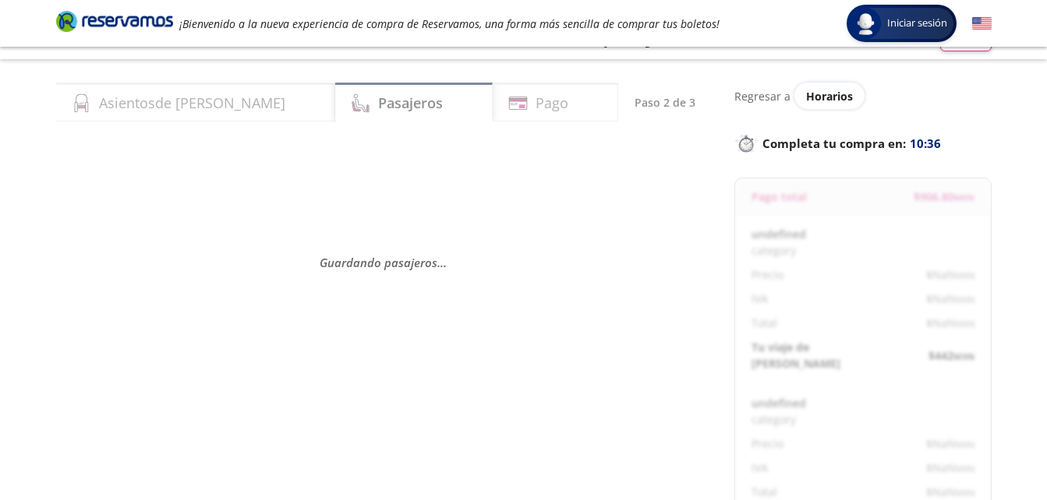
select select "MX"
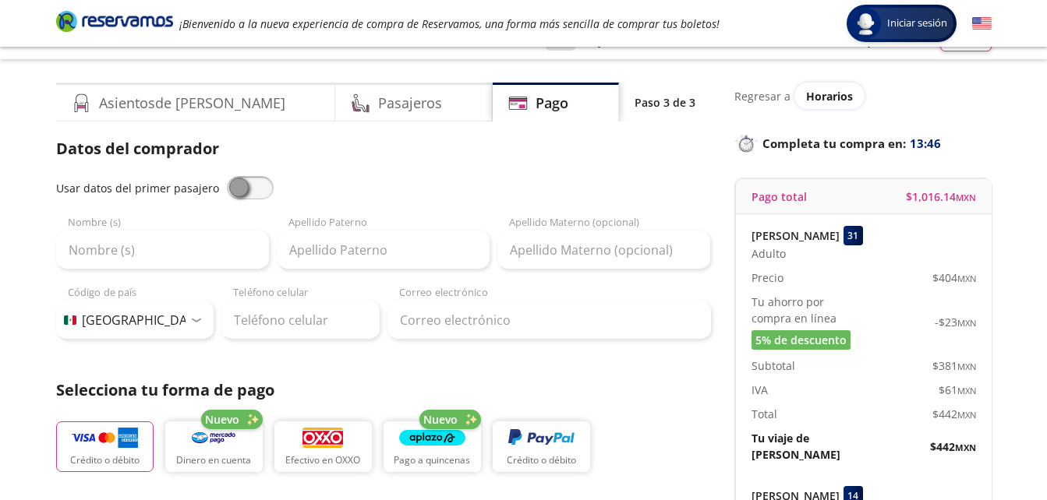
click at [235, 192] on span at bounding box center [250, 187] width 47 height 23
click at [227, 176] on input "checkbox" at bounding box center [227, 176] width 0 height 0
type input "[PERSON_NAME]"
type input "[EMAIL_ADDRESS][DOMAIN_NAME]"
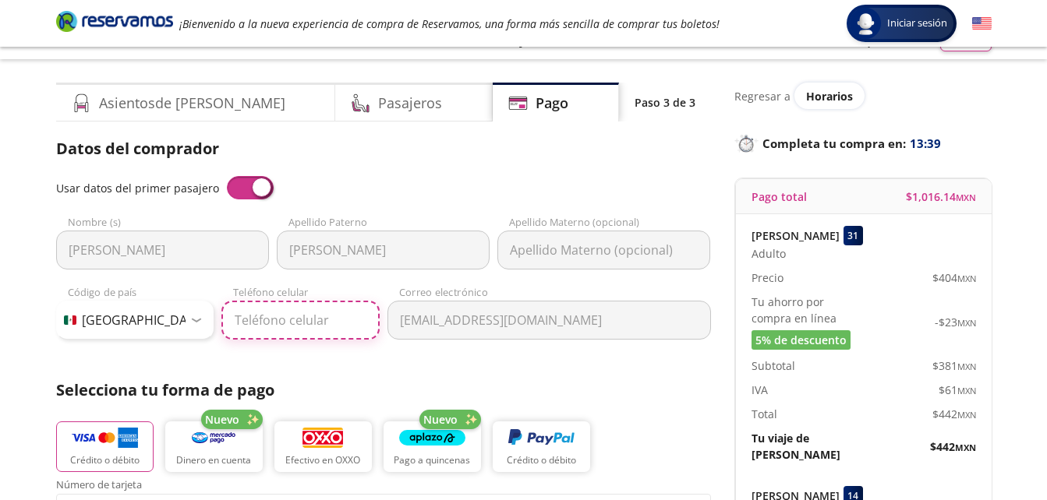
click at [256, 314] on input "Teléfono celular" at bounding box center [300, 320] width 158 height 39
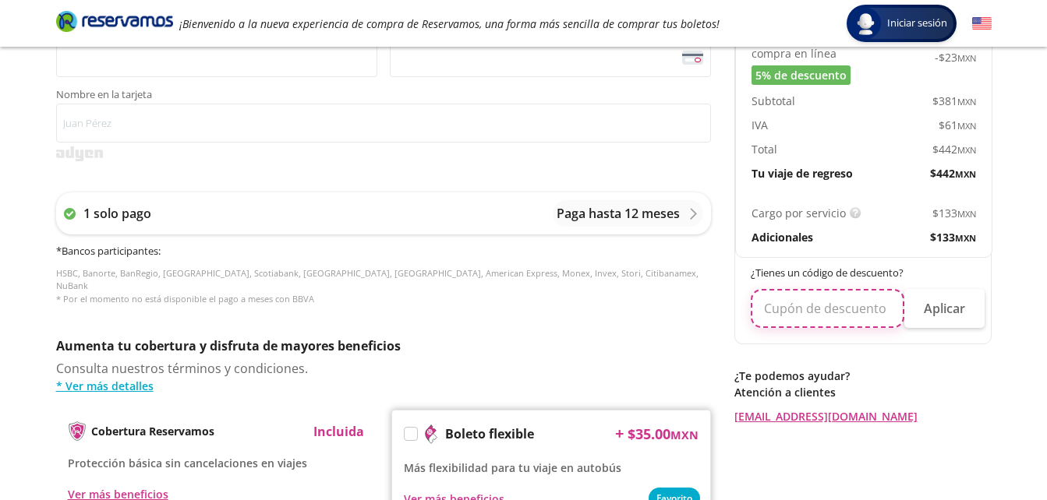
scroll to position [553, 0]
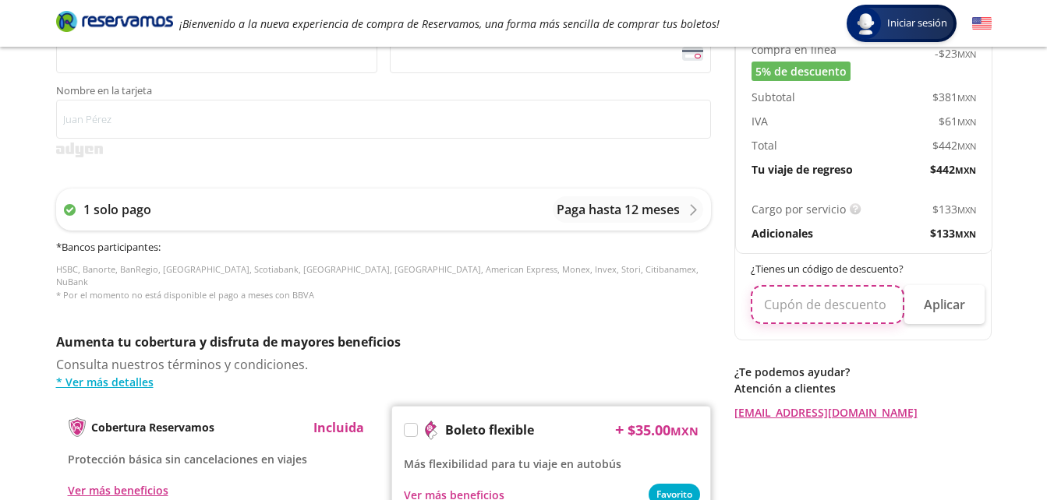
click at [792, 293] on input "text" at bounding box center [828, 304] width 154 height 39
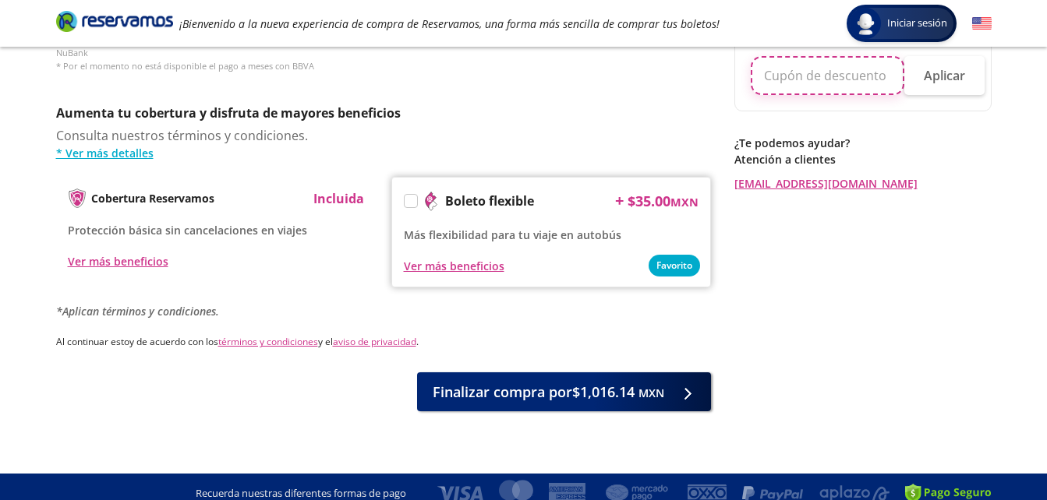
scroll to position [0, 0]
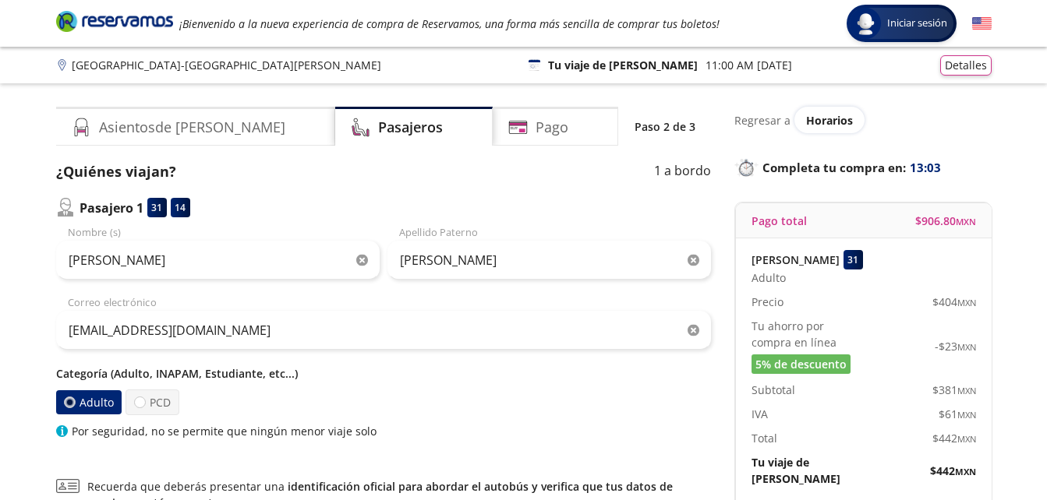
scroll to position [24, 0]
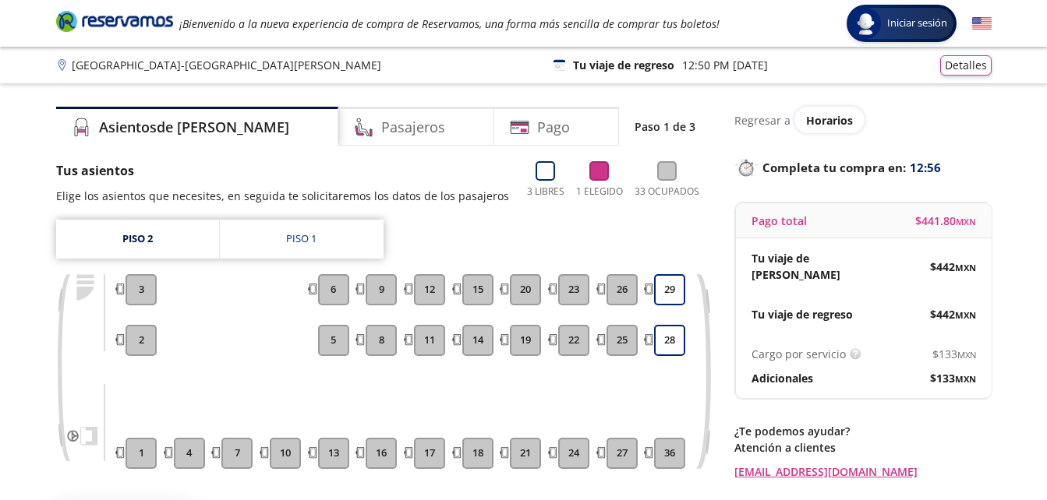
scroll to position [55, 0]
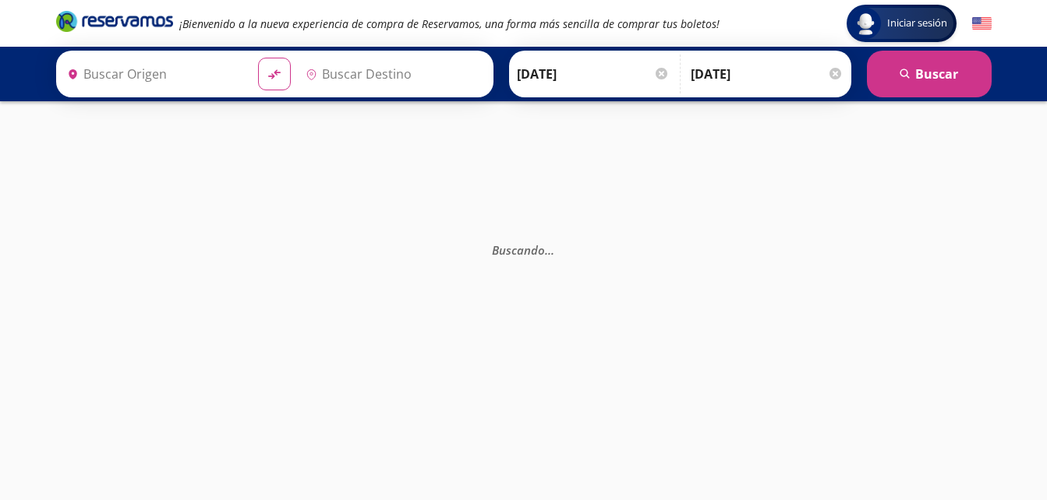
type input "[GEOGRAPHIC_DATA], [GEOGRAPHIC_DATA]"
type input "[GEOGRAPHIC_DATA][PERSON_NAME], [GEOGRAPHIC_DATA]"
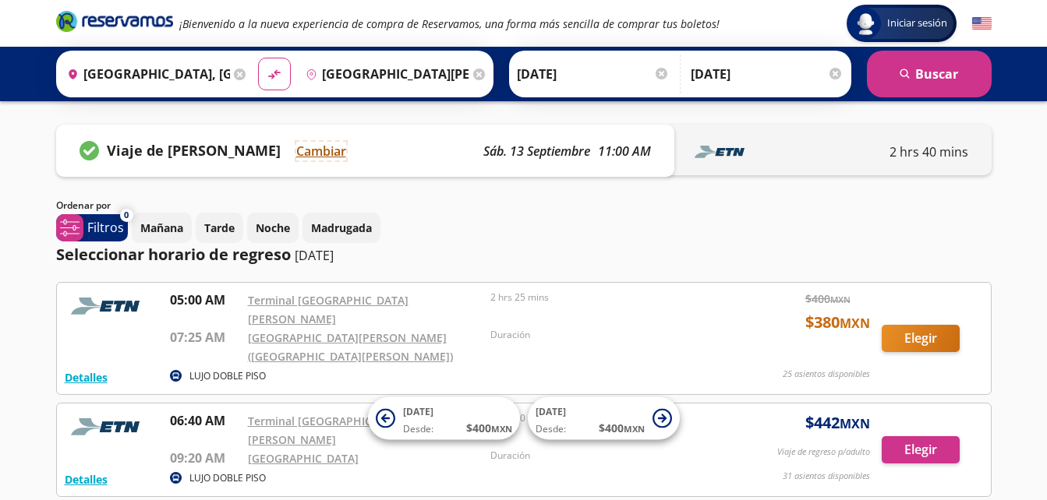
click at [312, 147] on button "Cambiar" at bounding box center [321, 151] width 50 height 19
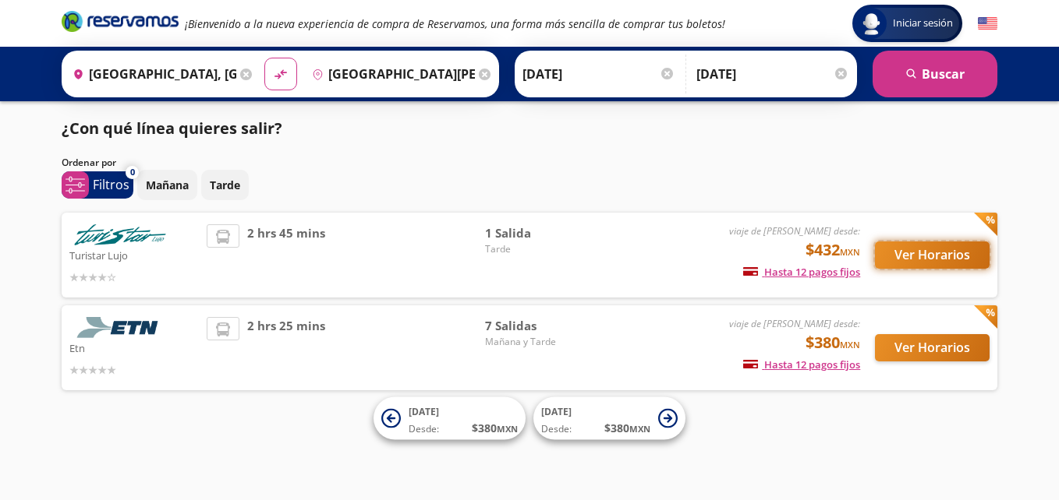
click at [902, 246] on button "Ver Horarios" at bounding box center [932, 255] width 115 height 27
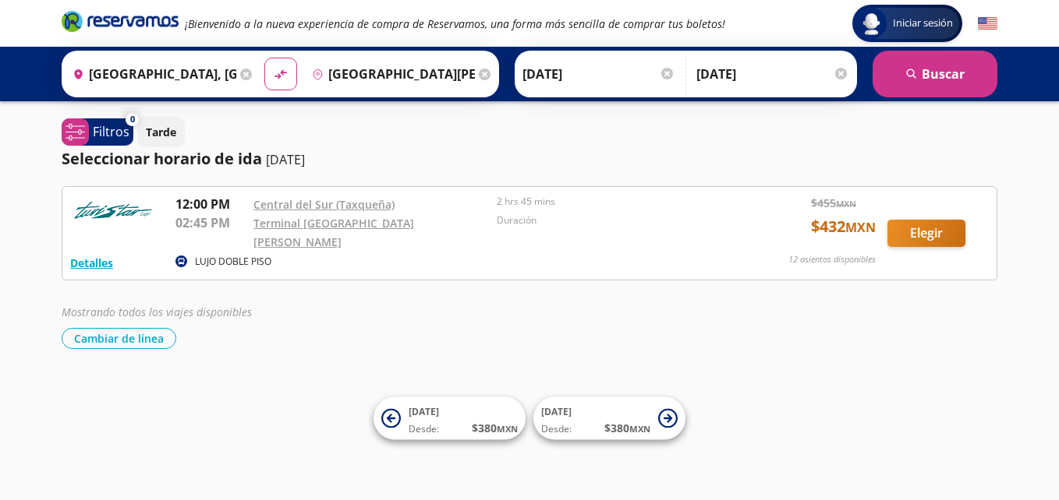
click at [861, 258] on div "12 asientos disponibles" at bounding box center [831, 262] width 87 height 19
click at [130, 334] on button "Cambiar de línea" at bounding box center [119, 338] width 115 height 21
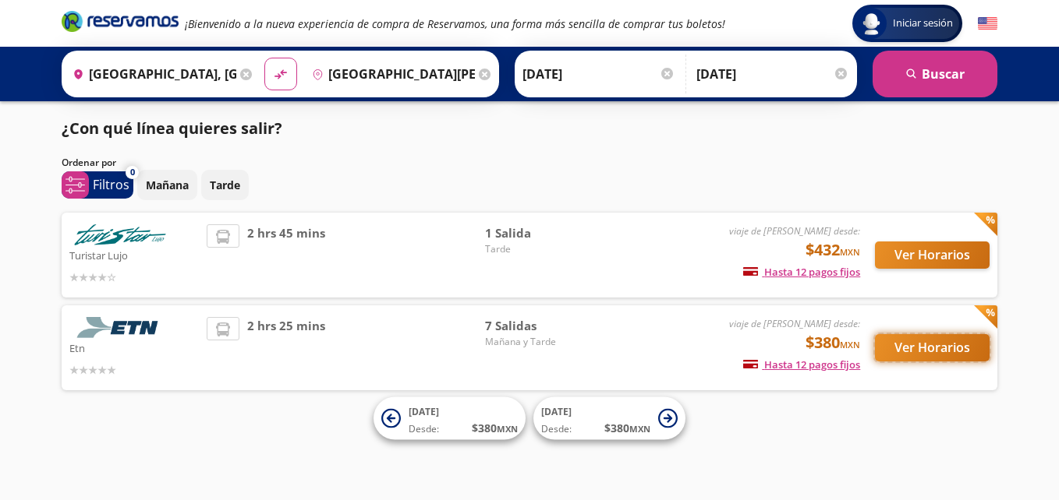
click at [956, 355] on button "Ver Horarios" at bounding box center [932, 347] width 115 height 27
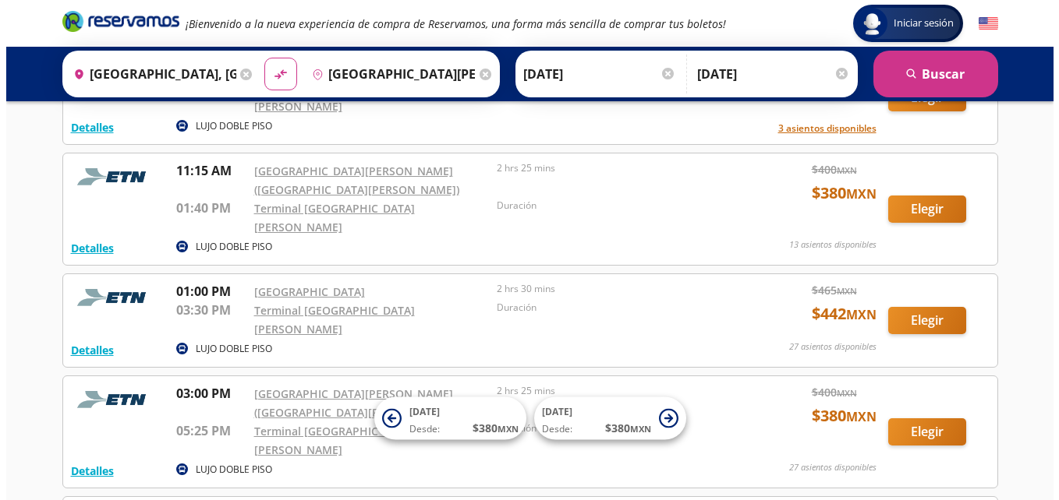
scroll to position [236, 0]
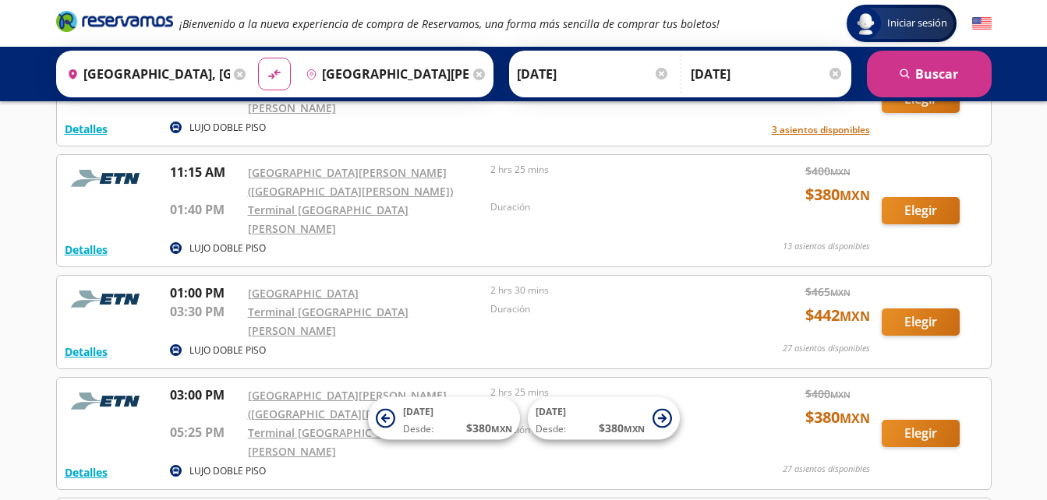
drag, startPoint x: 1025, startPoint y: 313, endPoint x: 1031, endPoint y: 254, distance: 59.6
click at [1031, 254] on div "Iniciar sesión Iniciar sesión ¡Bienvenido a la nueva experiencia de compra de R…" at bounding box center [523, 302] width 1047 height 1077
click at [84, 344] on button "Detalles" at bounding box center [86, 352] width 43 height 16
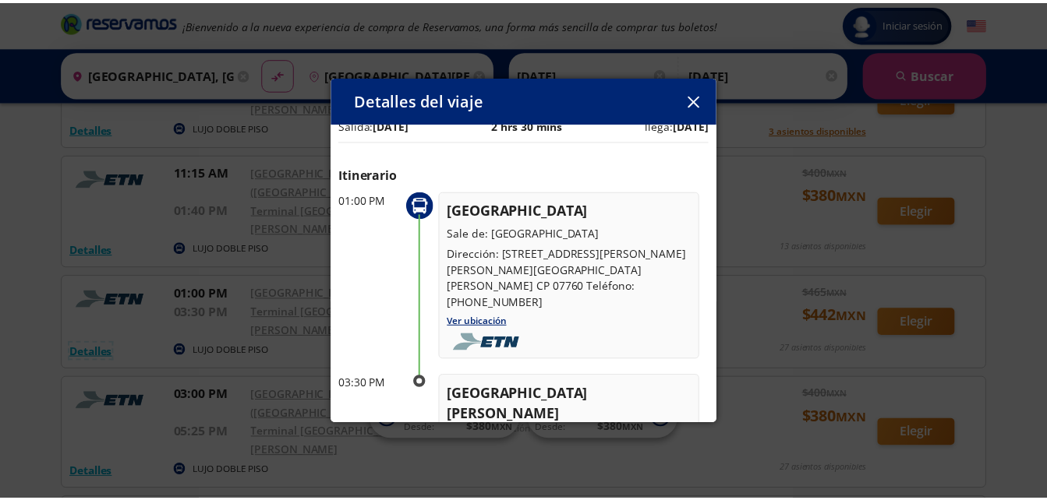
scroll to position [0, 0]
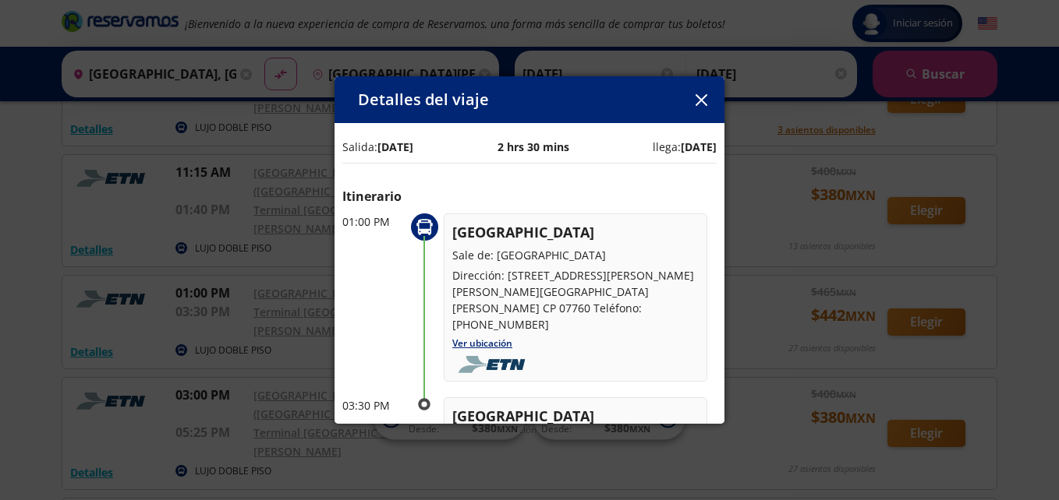
click at [705, 103] on icon "button" at bounding box center [701, 100] width 12 height 12
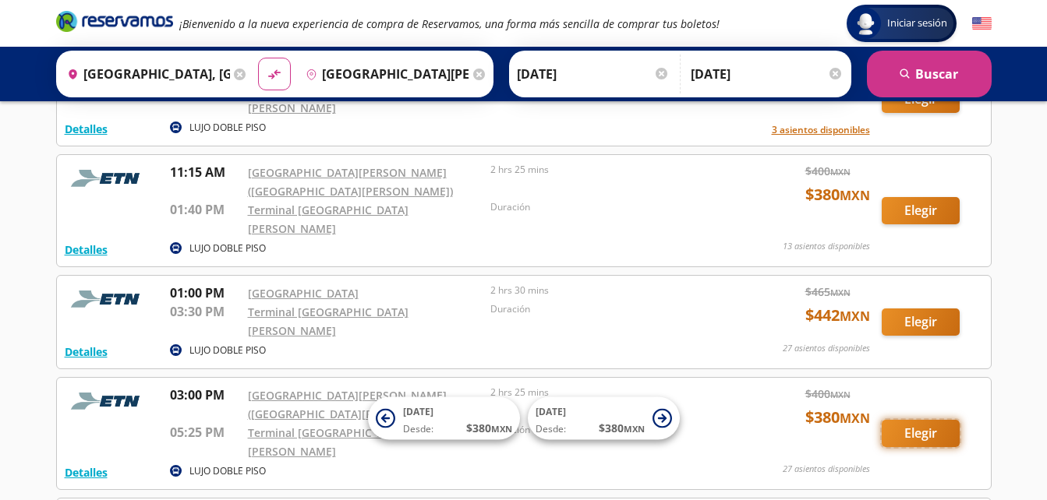
click at [917, 420] on button "Elegir" at bounding box center [921, 433] width 78 height 27
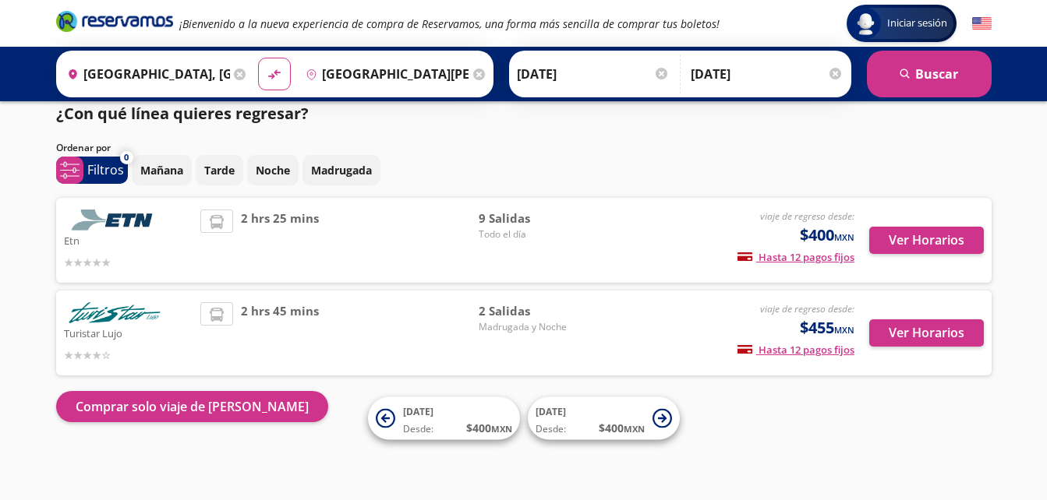
scroll to position [15, 0]
click at [909, 231] on button "Ver Horarios" at bounding box center [926, 240] width 115 height 27
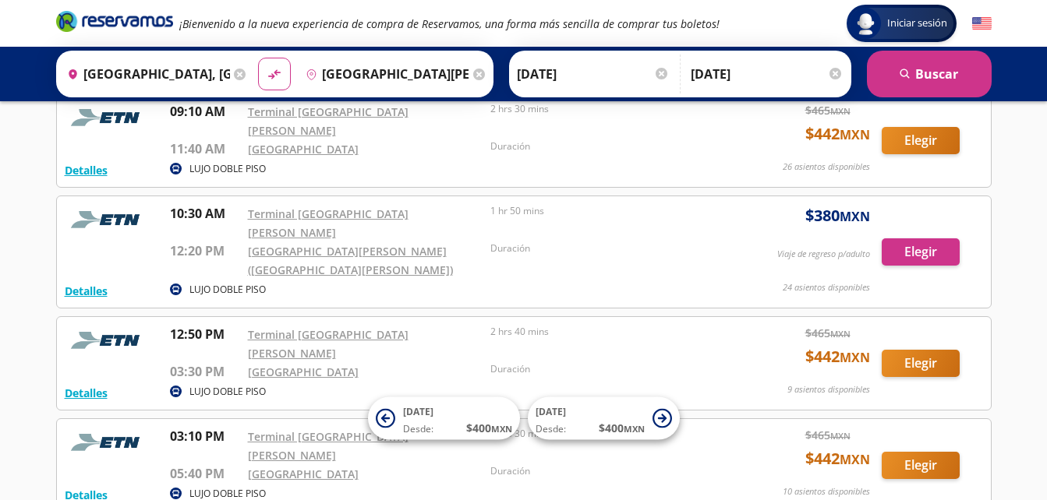
scroll to position [549, 0]
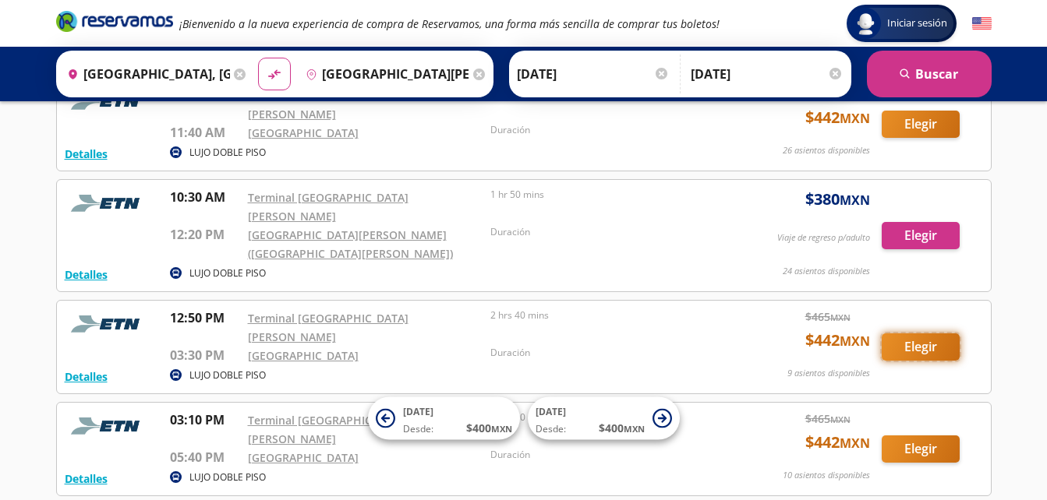
click at [928, 334] on button "Elegir" at bounding box center [921, 347] width 78 height 27
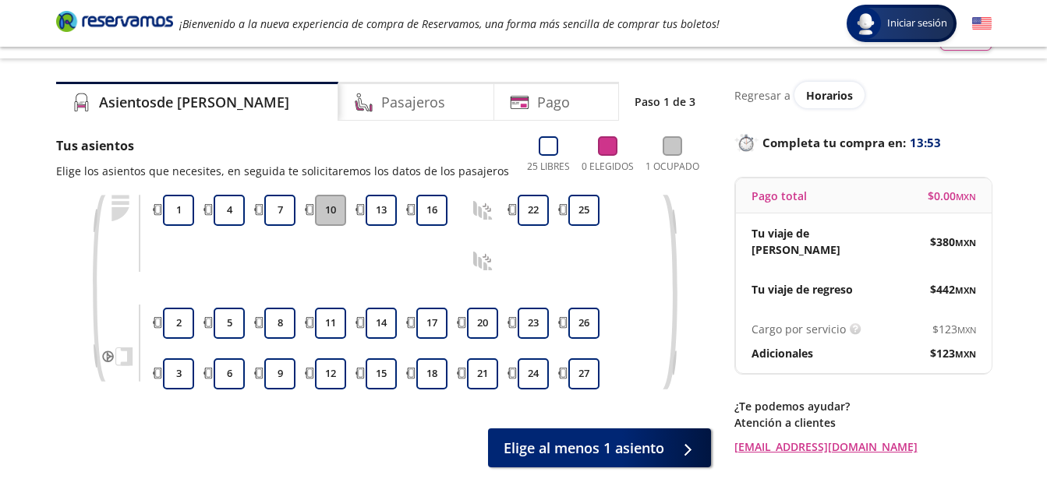
scroll to position [26, 0]
drag, startPoint x: 649, startPoint y: 217, endPoint x: 193, endPoint y: 243, distance: 456.8
click at [591, 342] on div "3 2 1 6 5 4 9 8 7 12 11 10 15 14 13 18 17 16 21 20 24 23 22 27 26 25" at bounding box center [406, 291] width 495 height 195
click at [281, 210] on button "7" at bounding box center [279, 209] width 31 height 31
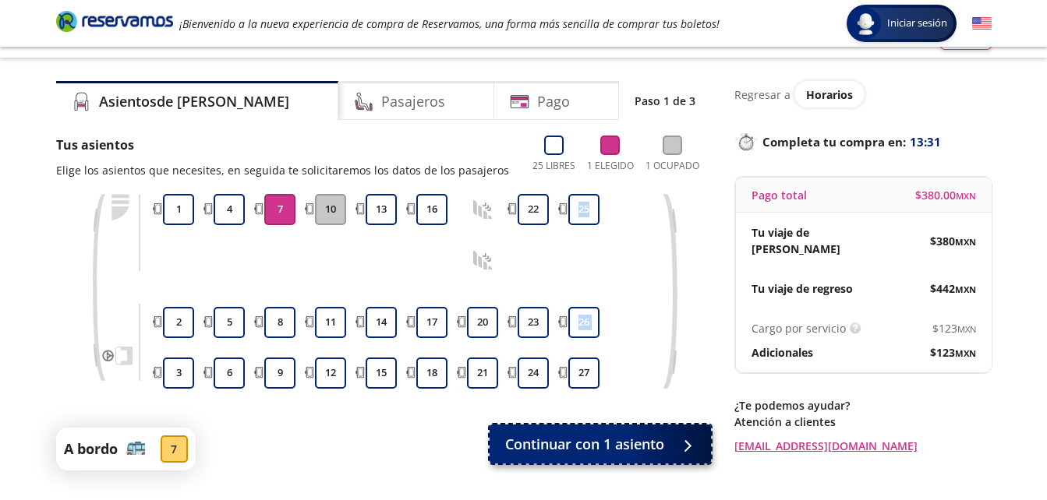
click at [652, 440] on span "Continuar con 1 asiento" at bounding box center [584, 444] width 159 height 21
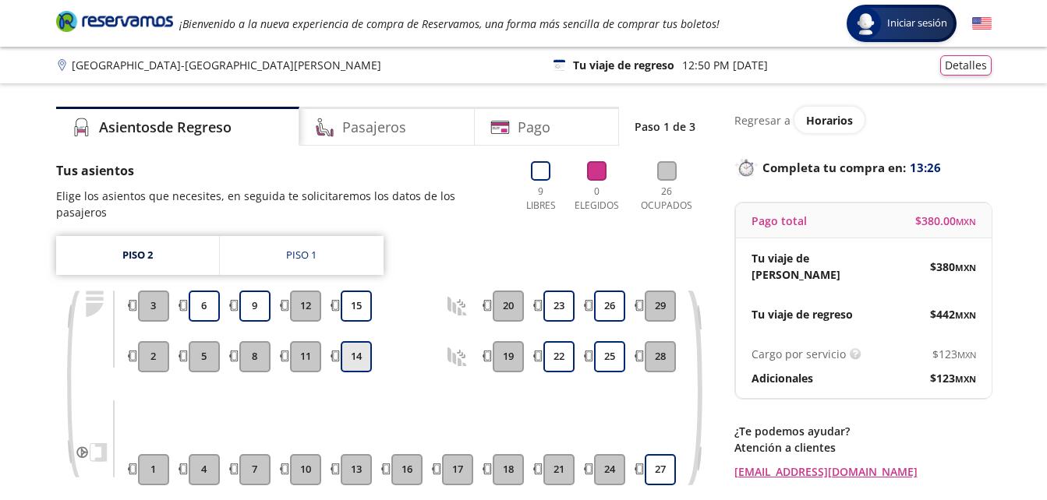
click at [347, 342] on button "14" at bounding box center [356, 356] width 31 height 31
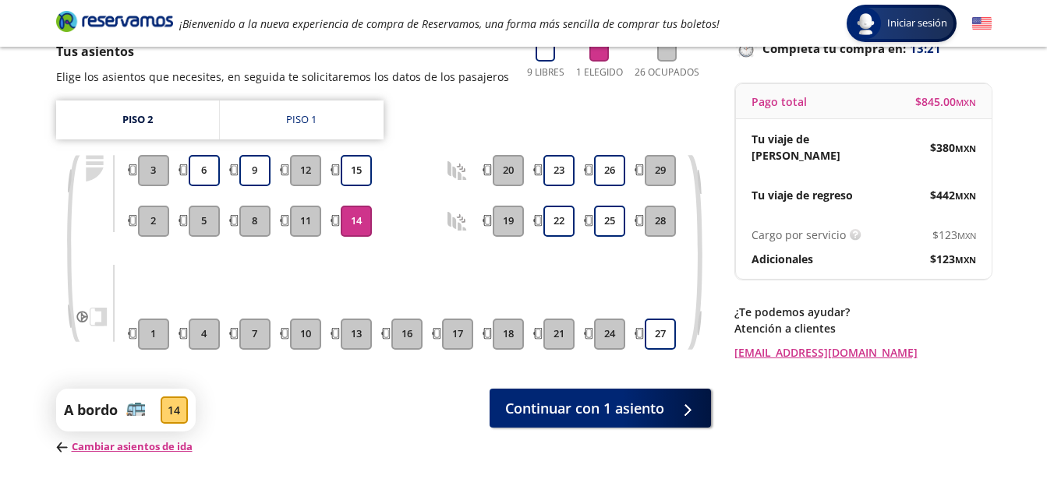
scroll to position [175, 0]
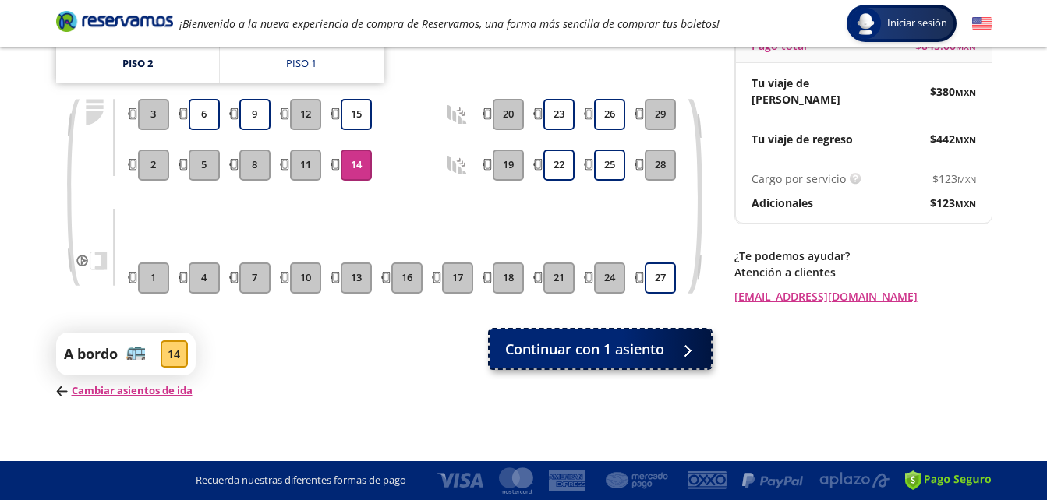
click at [602, 363] on button "Continuar con 1 asiento" at bounding box center [600, 349] width 221 height 39
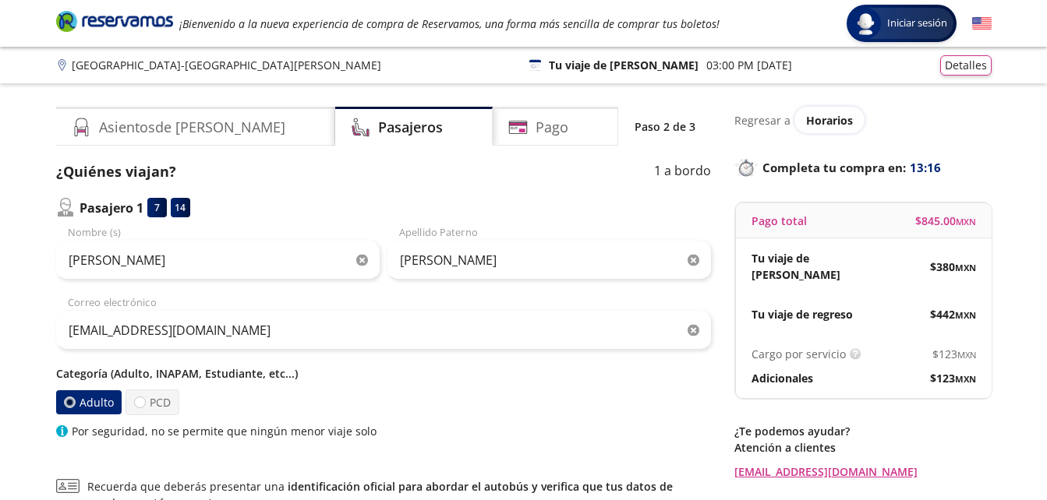
click at [179, 380] on p "Categoría (Adulto, INAPAM, Estudiante, etc...)" at bounding box center [383, 374] width 655 height 16
drag, startPoint x: 179, startPoint y: 380, endPoint x: 144, endPoint y: 401, distance: 40.9
click at [144, 401] on label "PCD" at bounding box center [152, 403] width 54 height 26
click at [144, 401] on input "PCD" at bounding box center [140, 403] width 10 height 10
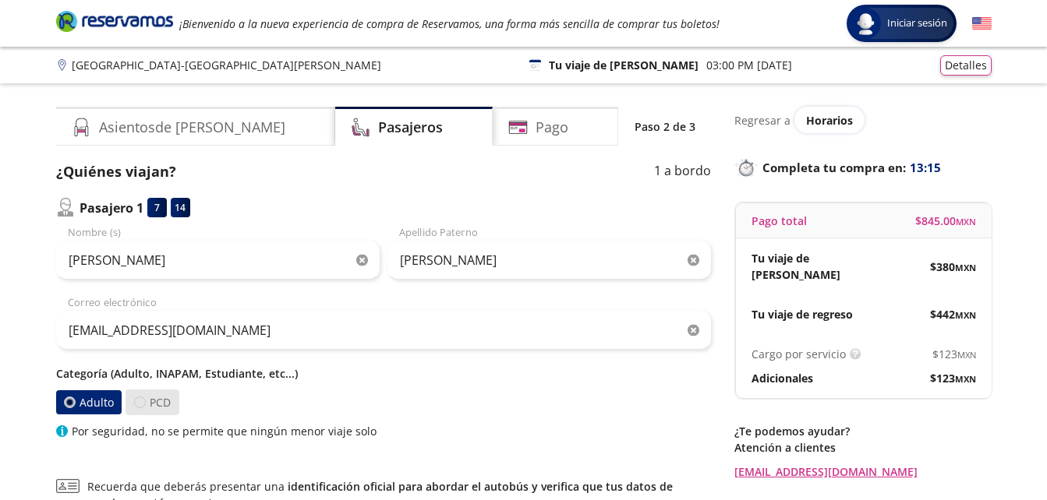
radio input "true"
radio input "false"
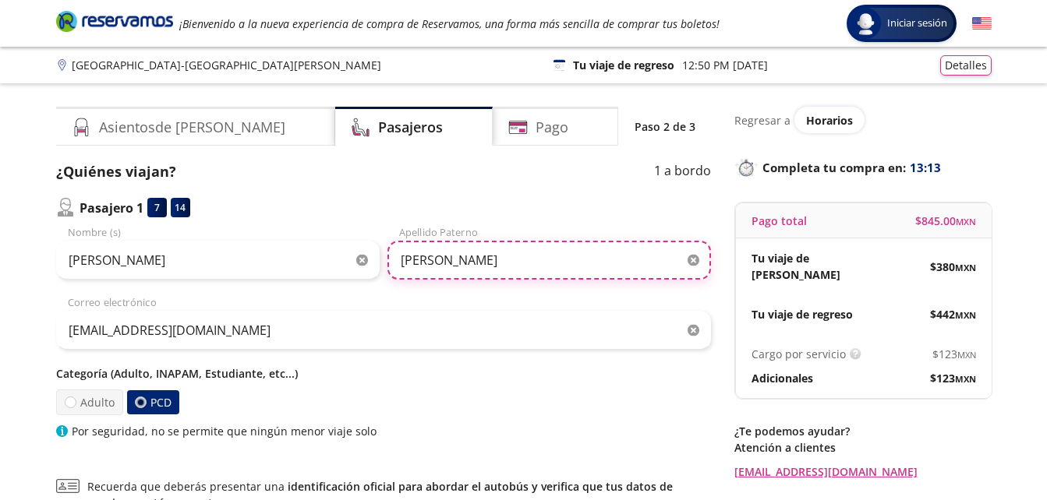
click at [459, 259] on input "[PERSON_NAME]" at bounding box center [548, 260] width 323 height 39
type input "[PERSON_NAME]"
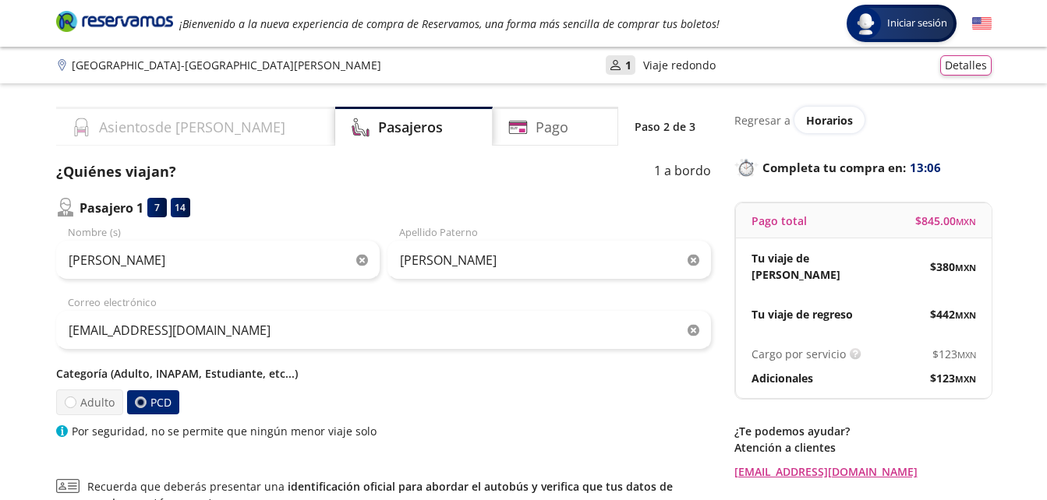
click at [140, 144] on div "Asientos de [PERSON_NAME] Pago Paso 2 de 3 ¿Quiénes viajan? 1 a bordo Pasajero …" at bounding box center [383, 364] width 655 height 514
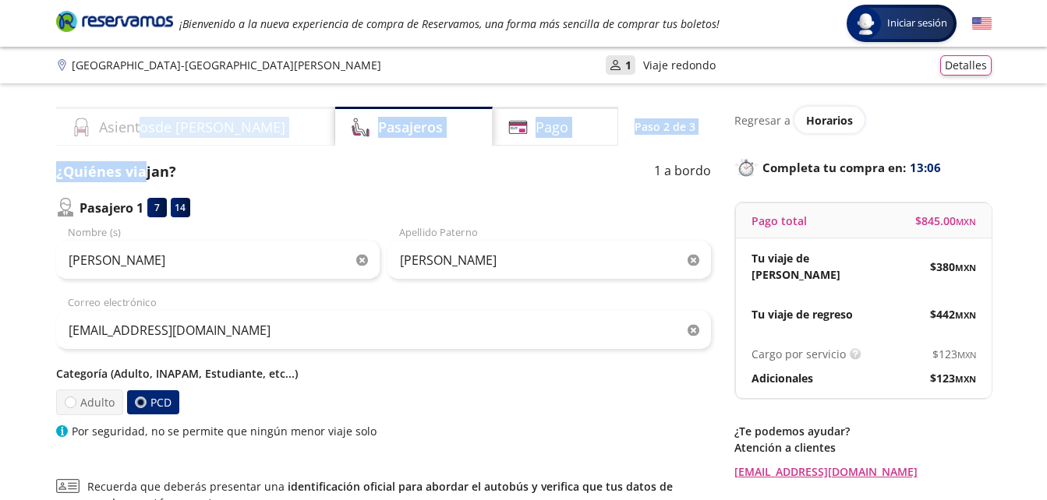
drag, startPoint x: 140, startPoint y: 144, endPoint x: 76, endPoint y: 136, distance: 64.4
click at [76, 136] on icon at bounding box center [81, 127] width 19 height 19
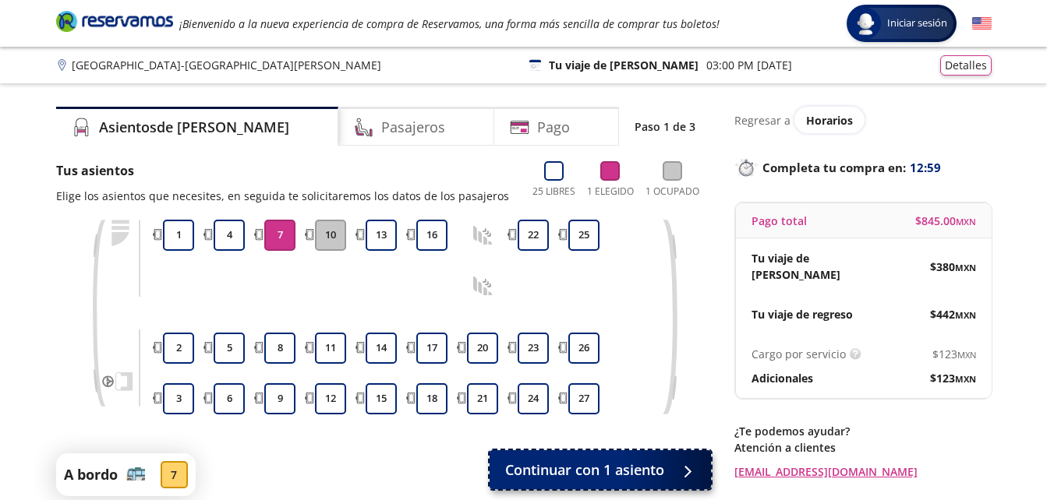
click at [589, 469] on span "Continuar con 1 asiento" at bounding box center [584, 470] width 159 height 21
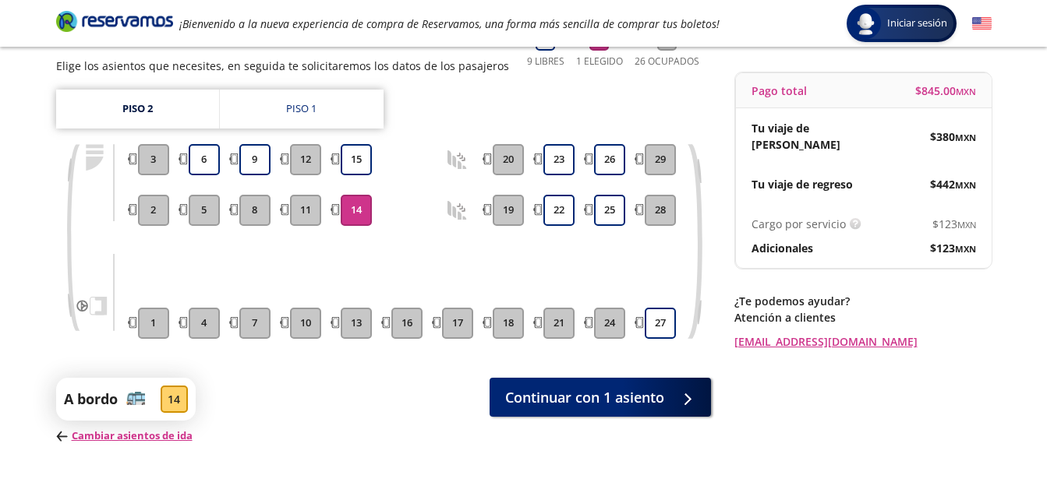
scroll to position [145, 0]
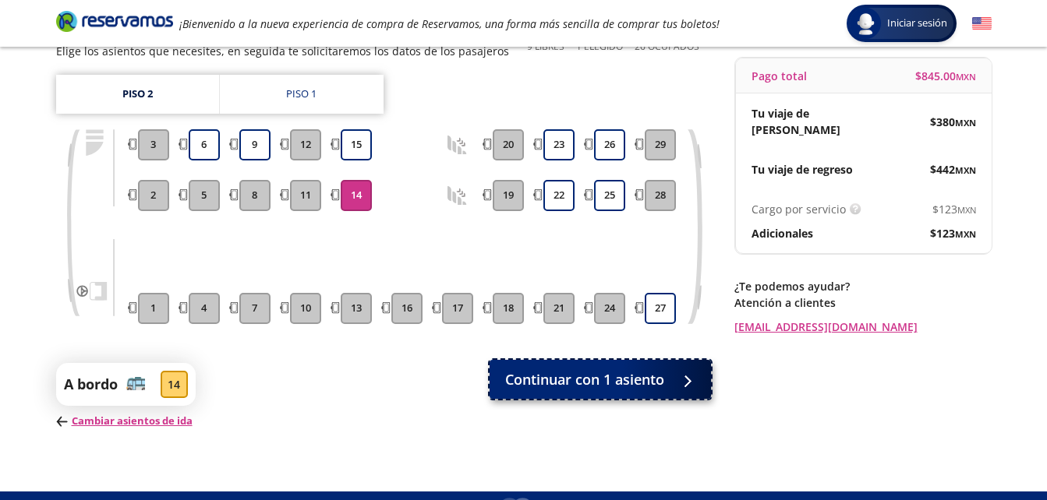
click at [600, 373] on span "Continuar con 1 asiento" at bounding box center [584, 379] width 159 height 21
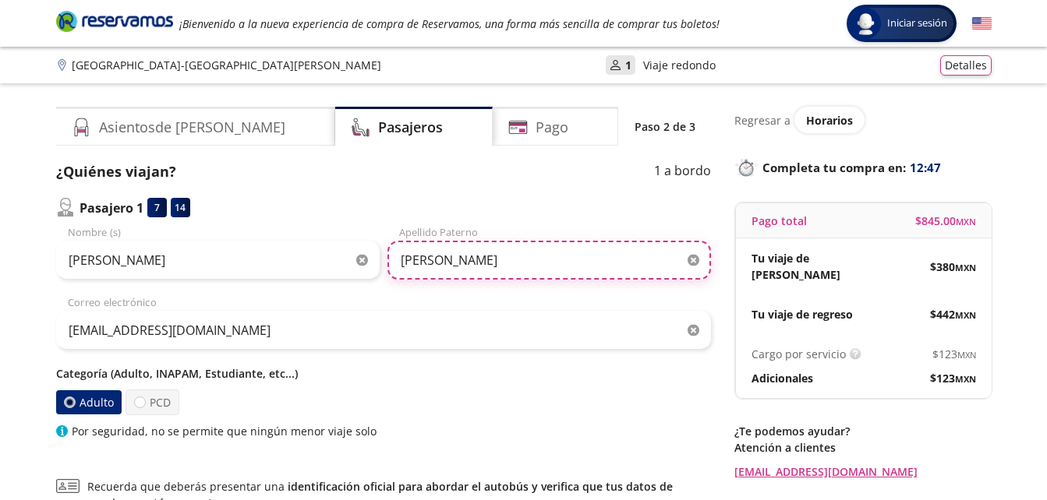
click at [408, 256] on input "[PERSON_NAME]" at bounding box center [548, 260] width 323 height 39
type input "[PERSON_NAME]"
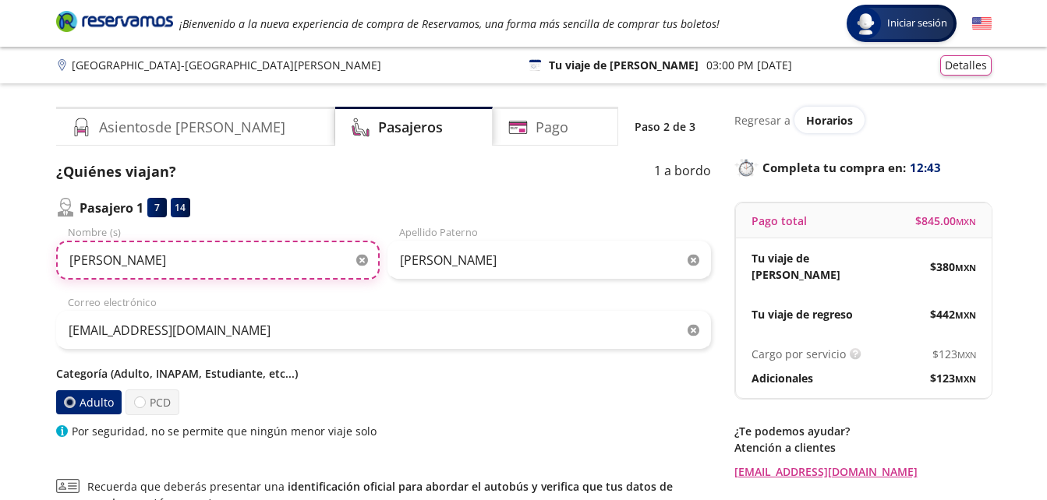
click at [74, 260] on input "[PERSON_NAME]" at bounding box center [217, 260] width 323 height 39
type input "[PERSON_NAME]"
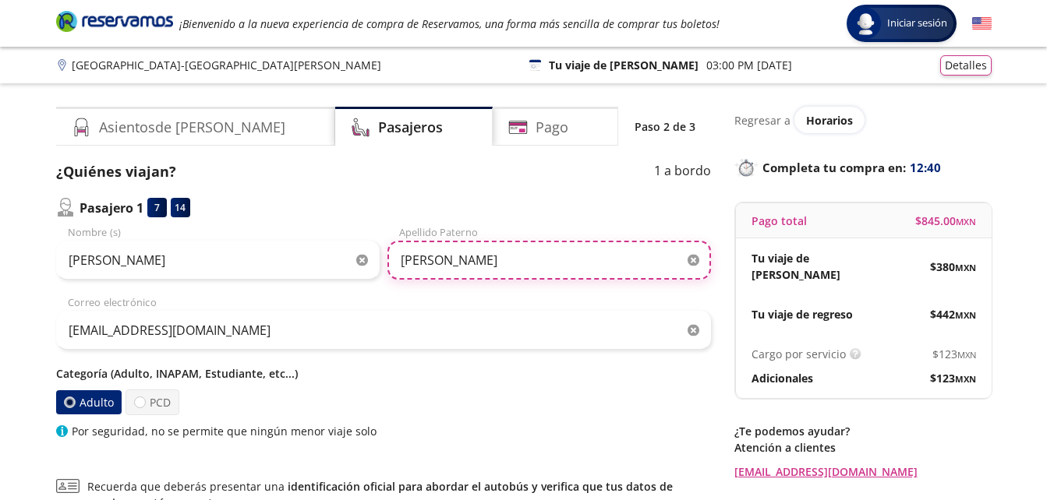
click at [472, 267] on input "[PERSON_NAME]" at bounding box center [548, 260] width 323 height 39
click at [472, 266] on input "[PERSON_NAME]" at bounding box center [548, 260] width 323 height 39
type input "[PERSON_NAME]"
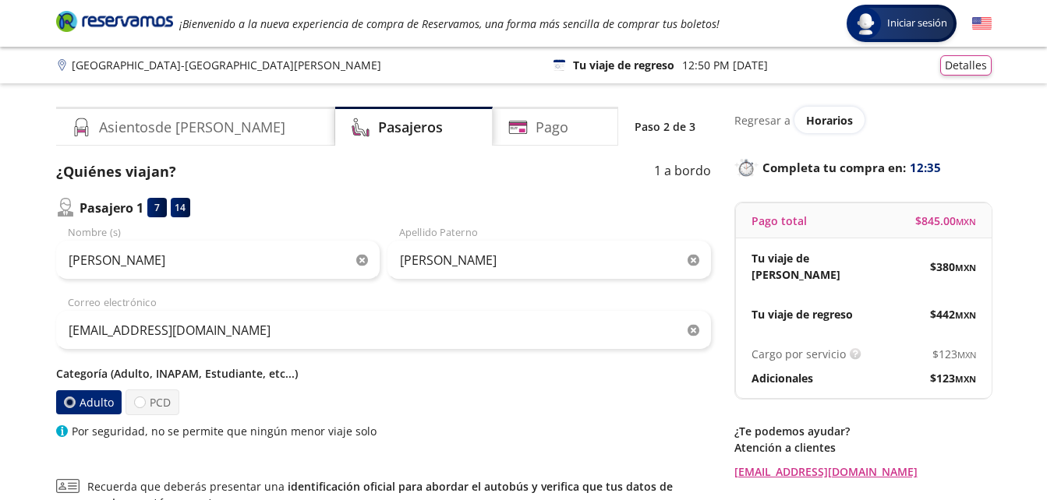
click at [342, 376] on p "Categoría (Adulto, INAPAM, Estudiante, etc...)" at bounding box center [383, 374] width 655 height 16
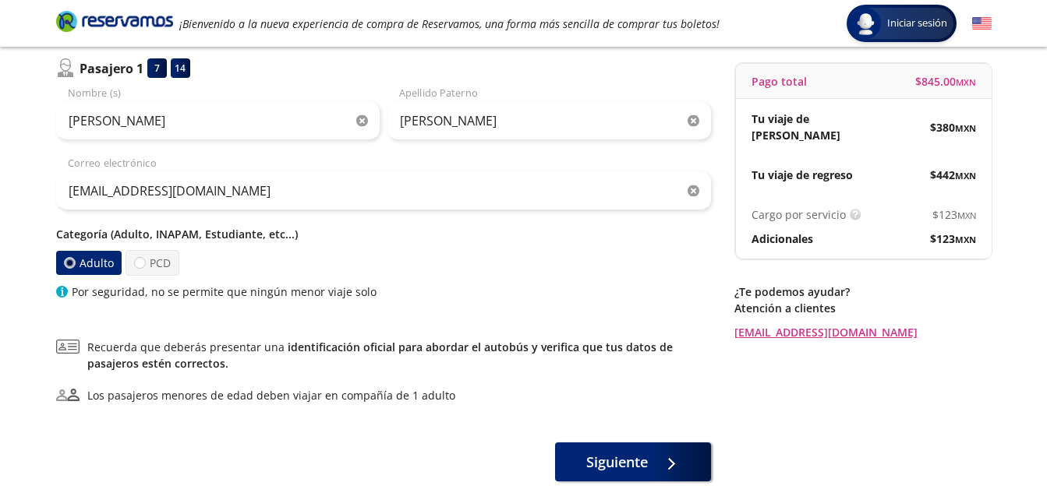
scroll to position [142, 0]
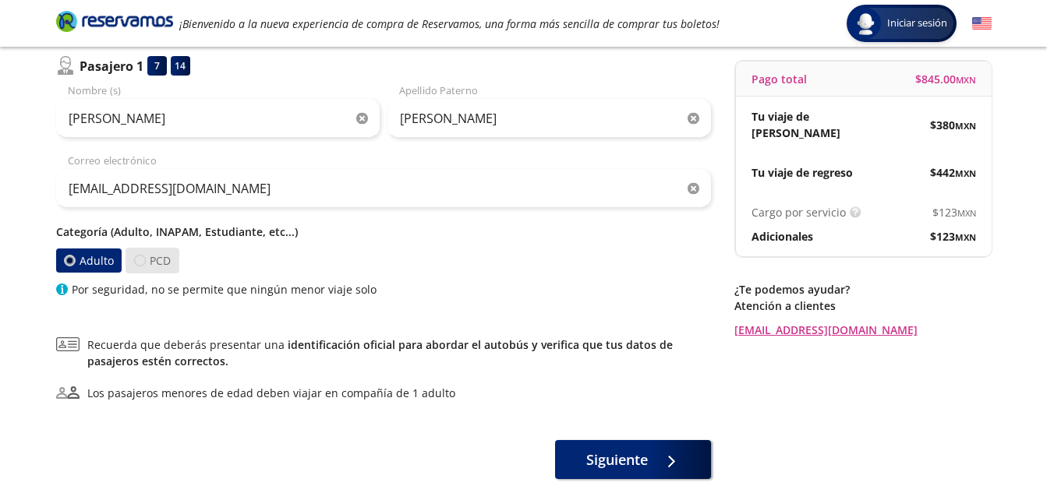
click at [138, 266] on div at bounding box center [140, 261] width 12 height 12
click at [138, 266] on input "PCD" at bounding box center [140, 261] width 10 height 10
radio input "true"
radio input "false"
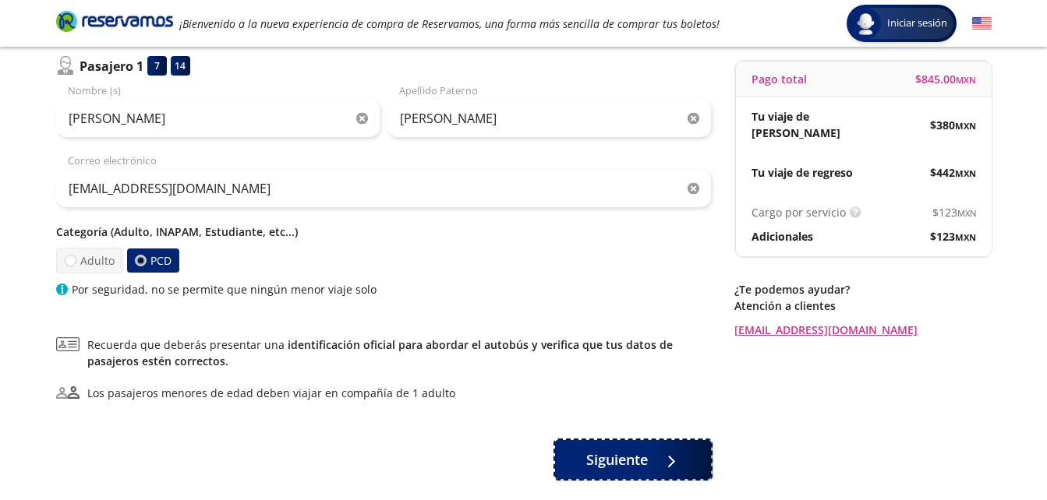
click at [585, 463] on button "Siguiente" at bounding box center [633, 459] width 156 height 39
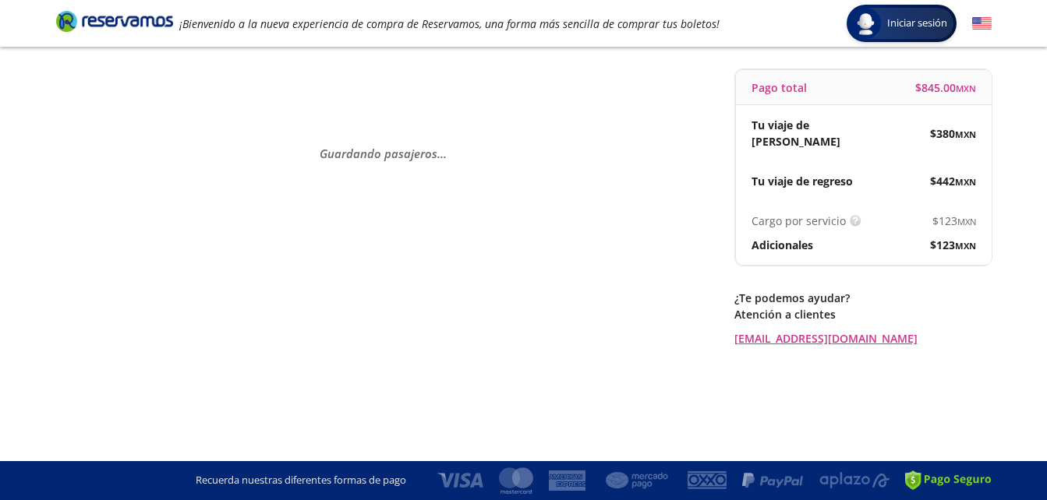
scroll to position [0, 0]
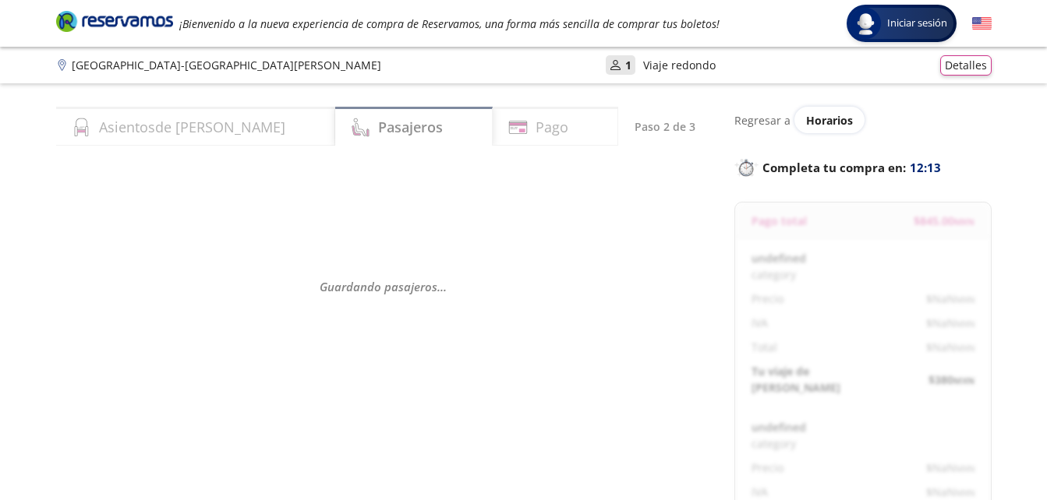
select select "MX"
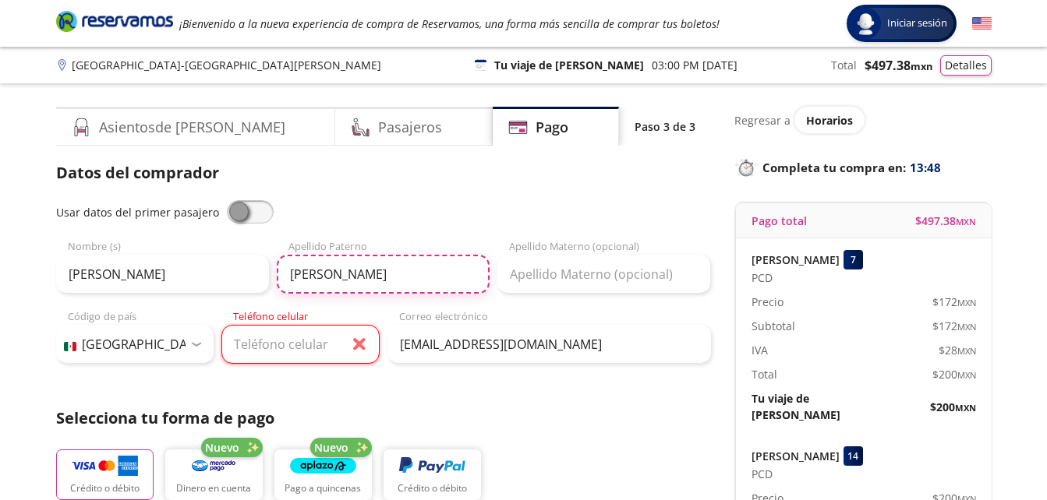
click at [352, 281] on input "[PERSON_NAME]" at bounding box center [383, 274] width 213 height 39
type input "[PERSON_NAME]"
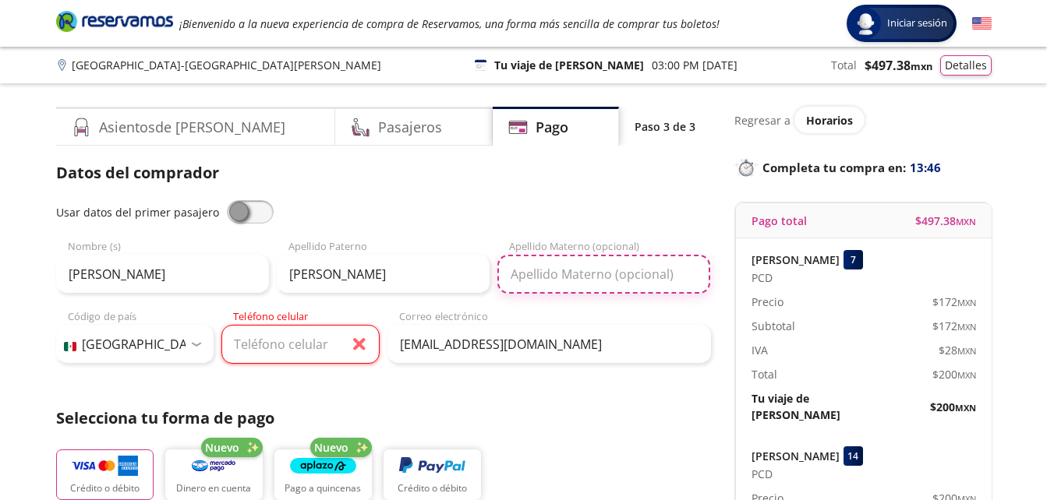
click at [540, 275] on input "Apellido Materno (opcional)" at bounding box center [603, 274] width 213 height 39
type input "[PERSON_NAME]"
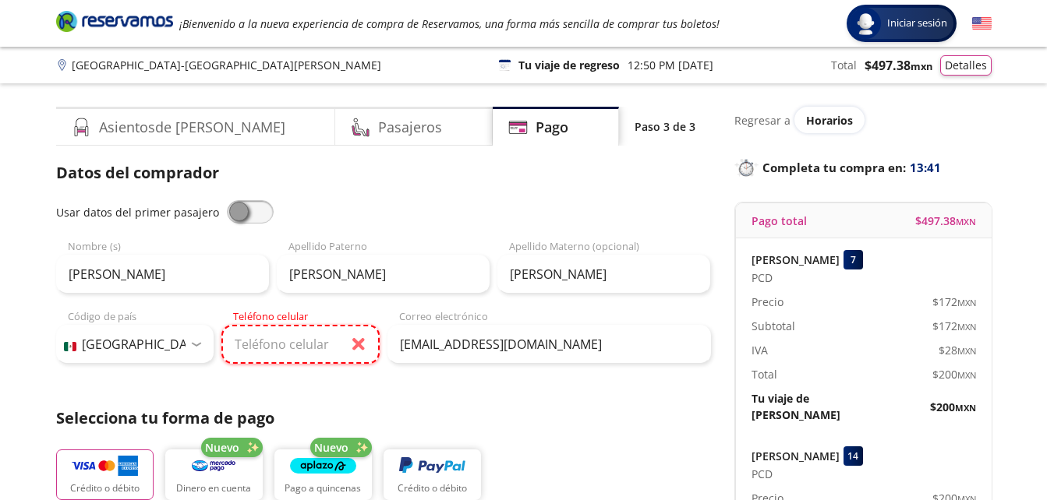
click at [293, 351] on input "Teléfono celular" at bounding box center [300, 344] width 158 height 39
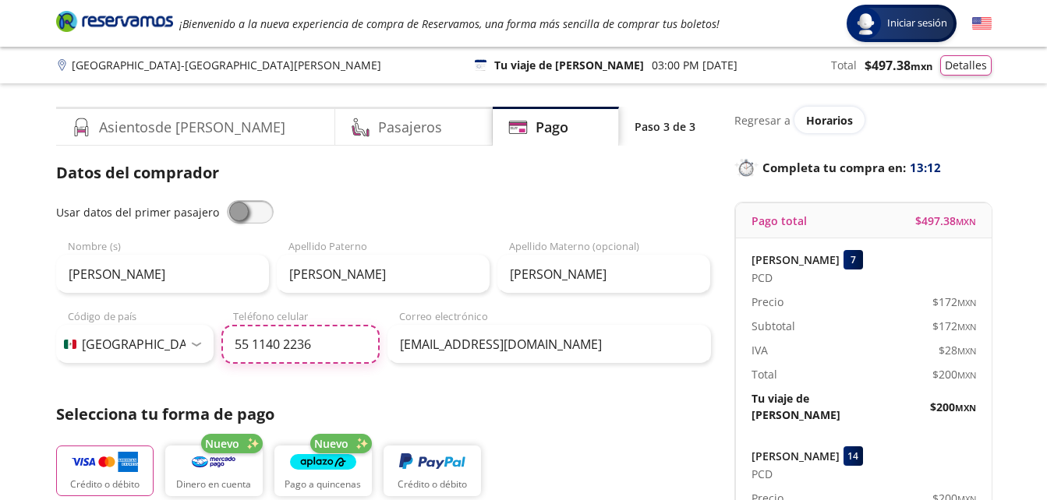
type input "55 1140 2236"
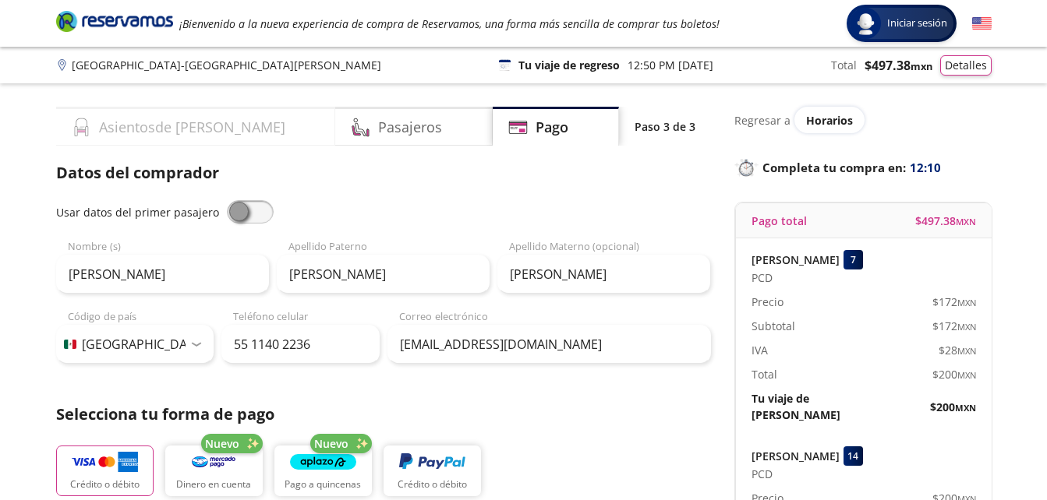
click at [194, 121] on h4 "Asientos de [PERSON_NAME]" at bounding box center [192, 127] width 186 height 21
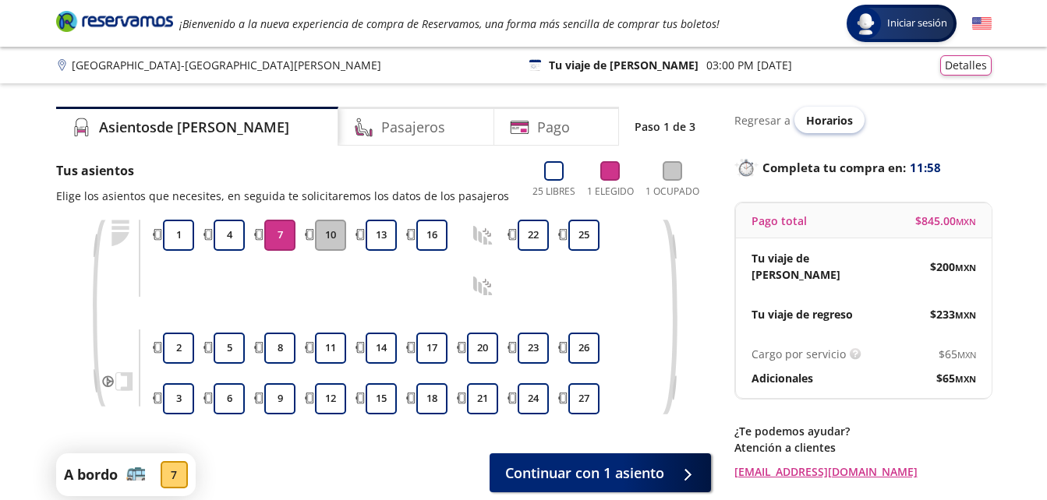
click at [806, 130] on div "Horarios" at bounding box center [829, 120] width 70 height 27
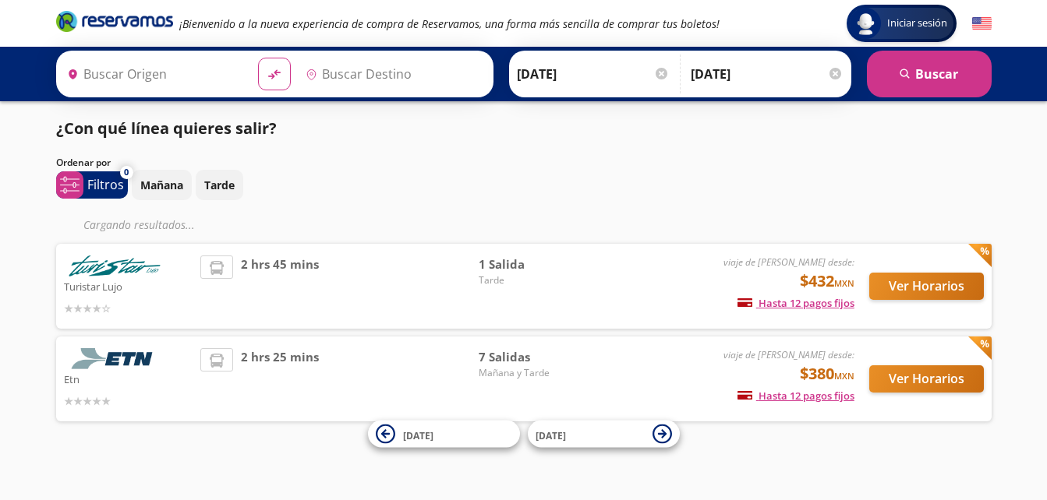
type input "[GEOGRAPHIC_DATA], [GEOGRAPHIC_DATA]"
type input "[GEOGRAPHIC_DATA][PERSON_NAME], [GEOGRAPHIC_DATA]"
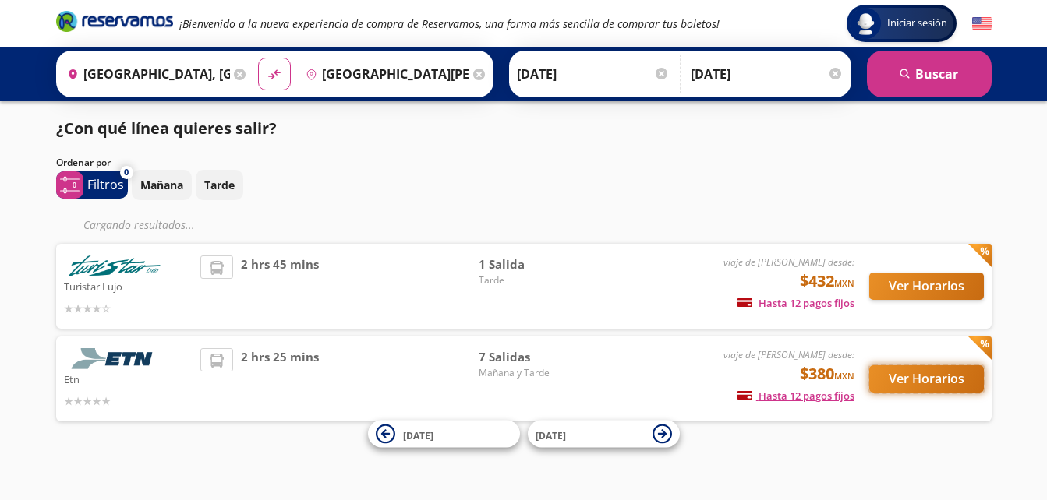
click at [925, 392] on button "Ver Horarios" at bounding box center [926, 379] width 115 height 27
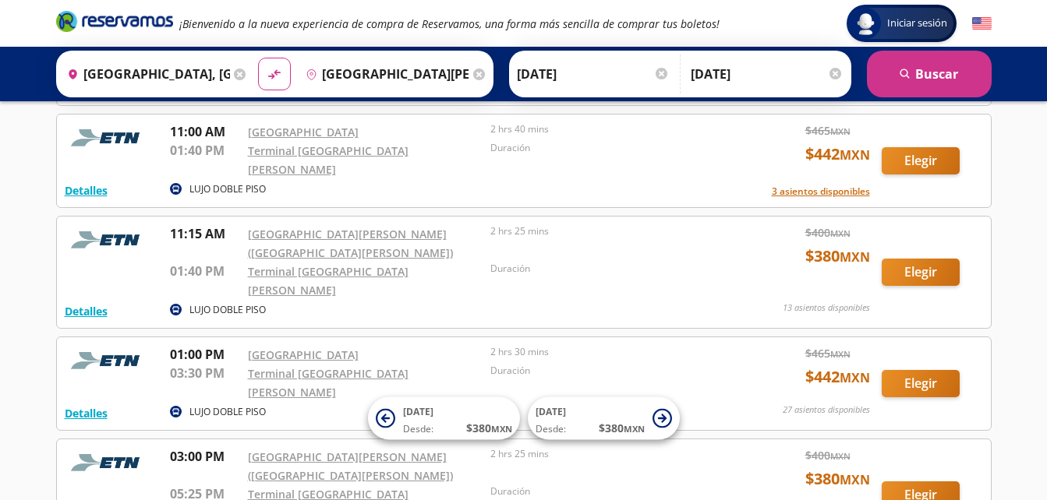
scroll to position [179, 0]
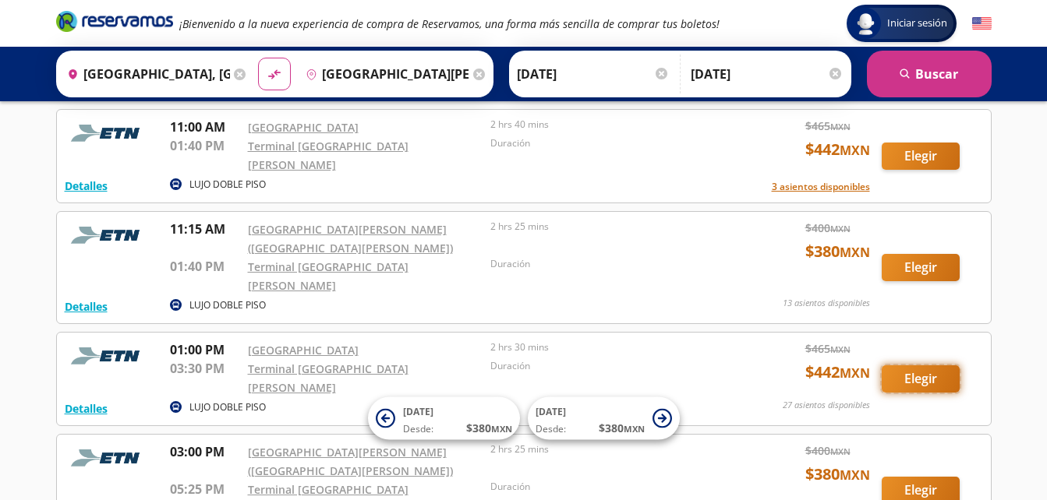
click at [889, 366] on button "Elegir" at bounding box center [921, 379] width 78 height 27
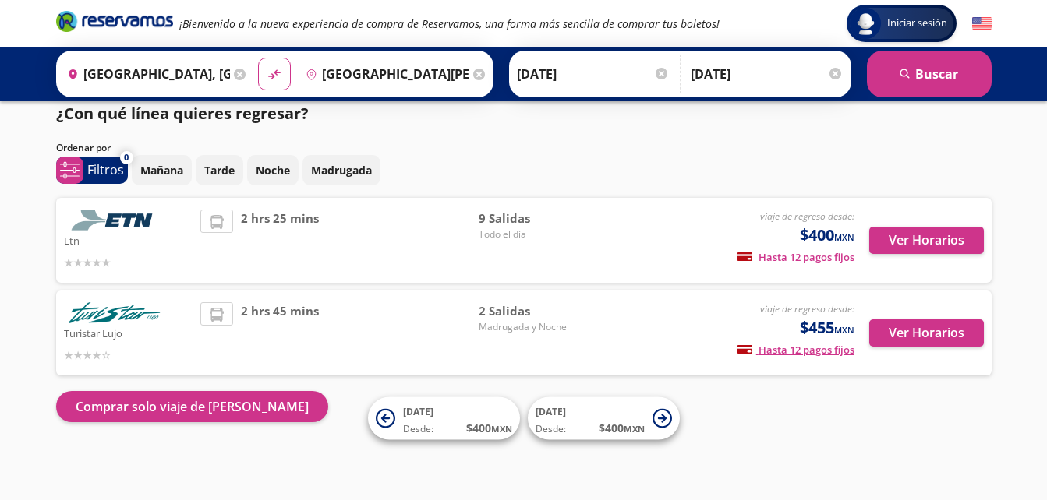
scroll to position [15, 0]
click at [916, 232] on button "Ver Horarios" at bounding box center [926, 240] width 115 height 27
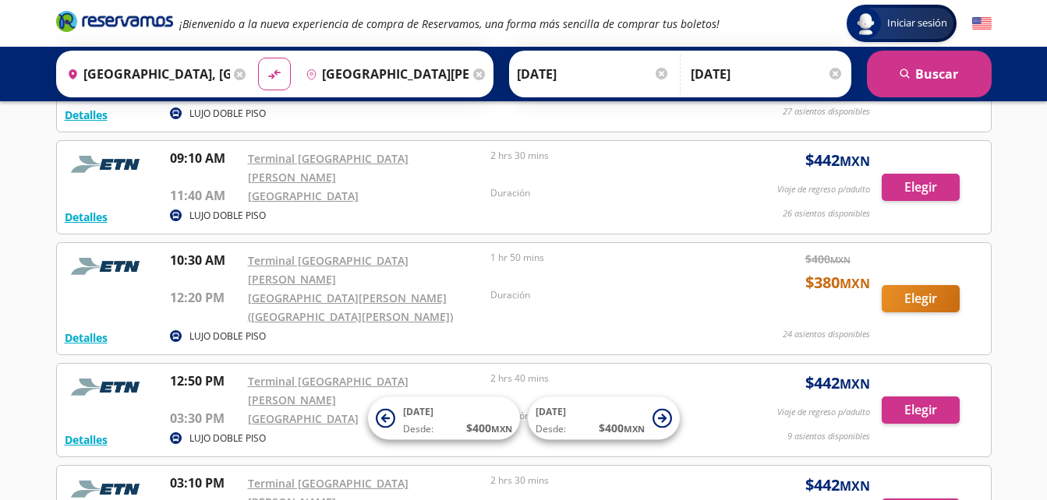
scroll to position [487, 0]
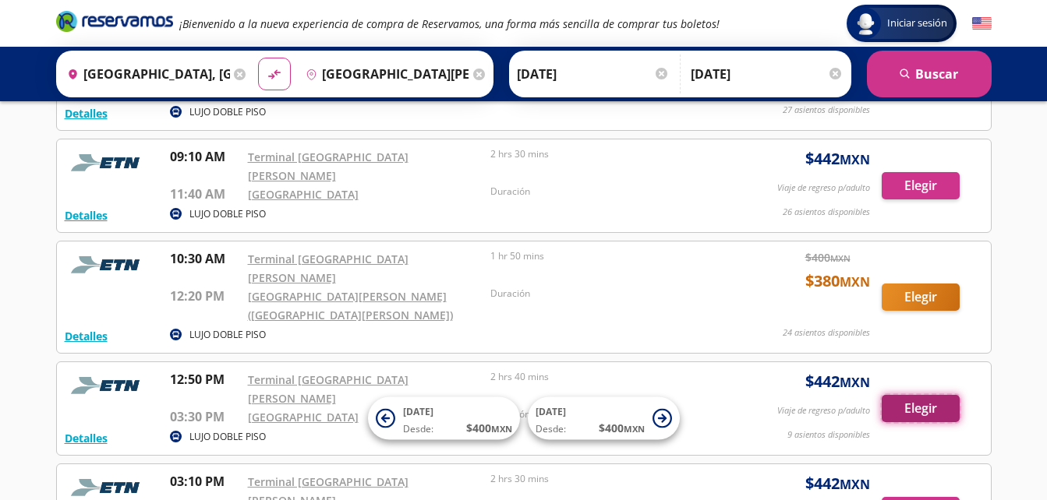
click at [918, 395] on button "Elegir" at bounding box center [921, 408] width 78 height 27
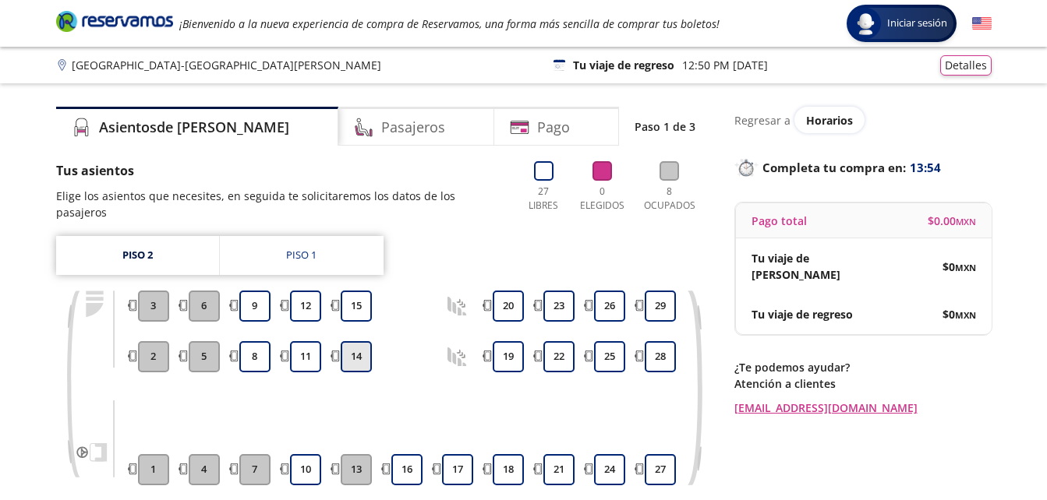
click at [360, 343] on button "14" at bounding box center [356, 356] width 31 height 31
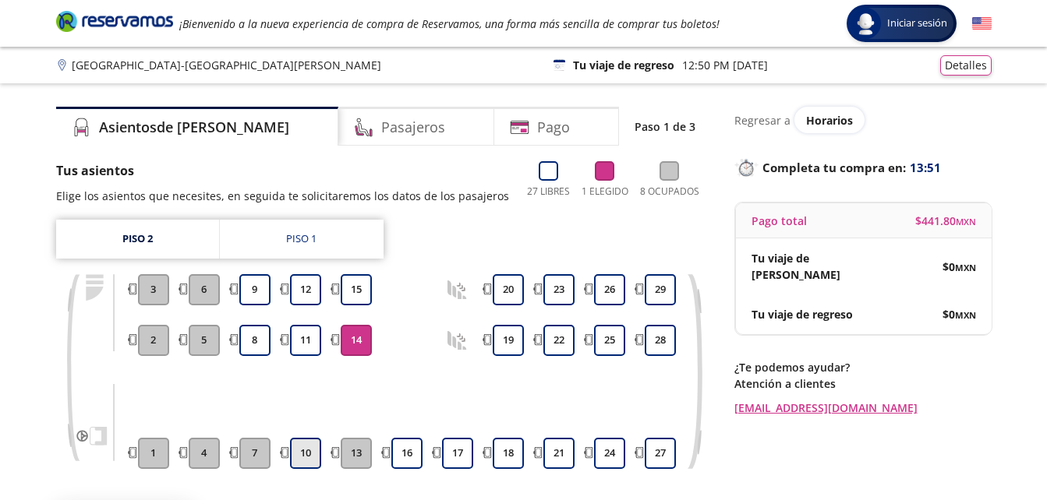
click at [309, 447] on button "10" at bounding box center [305, 453] width 31 height 31
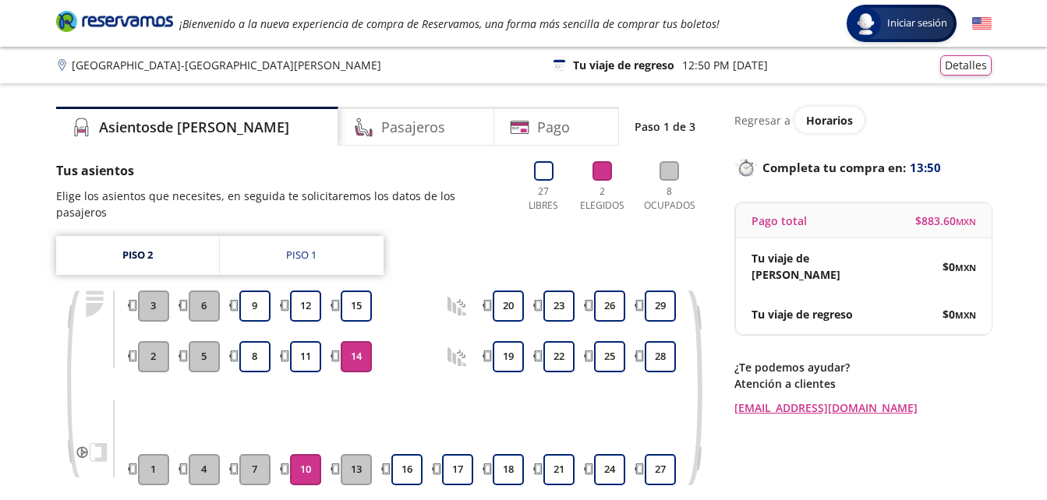
click at [353, 465] on button "13" at bounding box center [356, 469] width 31 height 31
click at [384, 463] on div "1 2 3 4 5 6 7 8 9 10 11 12 13 14 15 16 17 18 19 20 21 22 23 24 25 26 27 28 29" at bounding box center [407, 388] width 546 height 195
click at [394, 462] on button "16" at bounding box center [406, 469] width 31 height 31
click at [357, 350] on button "14" at bounding box center [356, 356] width 31 height 31
click at [311, 454] on button "10" at bounding box center [305, 469] width 31 height 31
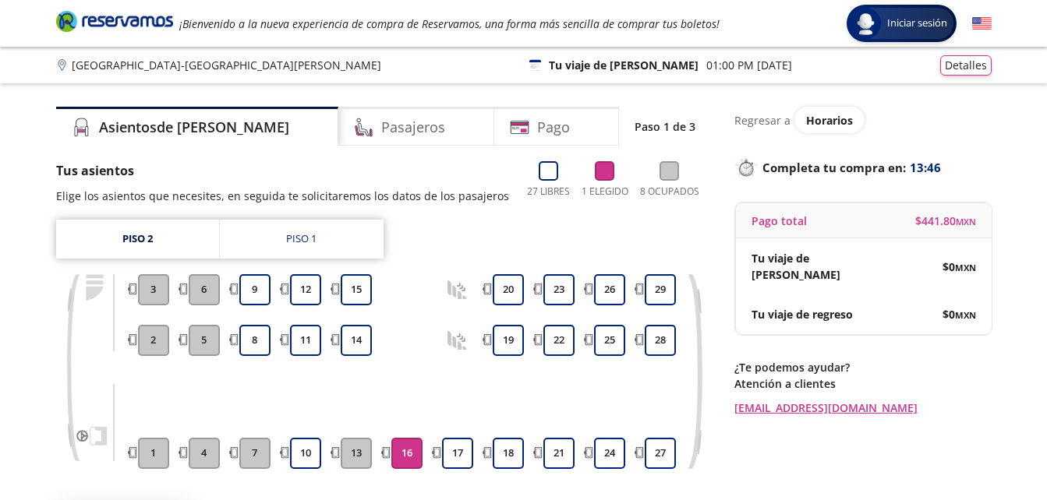
click at [403, 465] on button "16" at bounding box center [406, 453] width 31 height 31
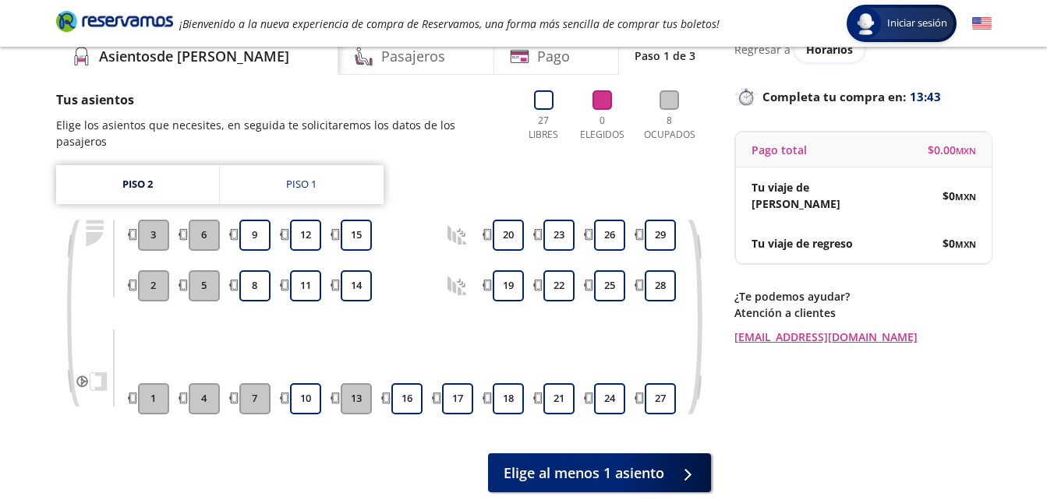
scroll to position [73, 0]
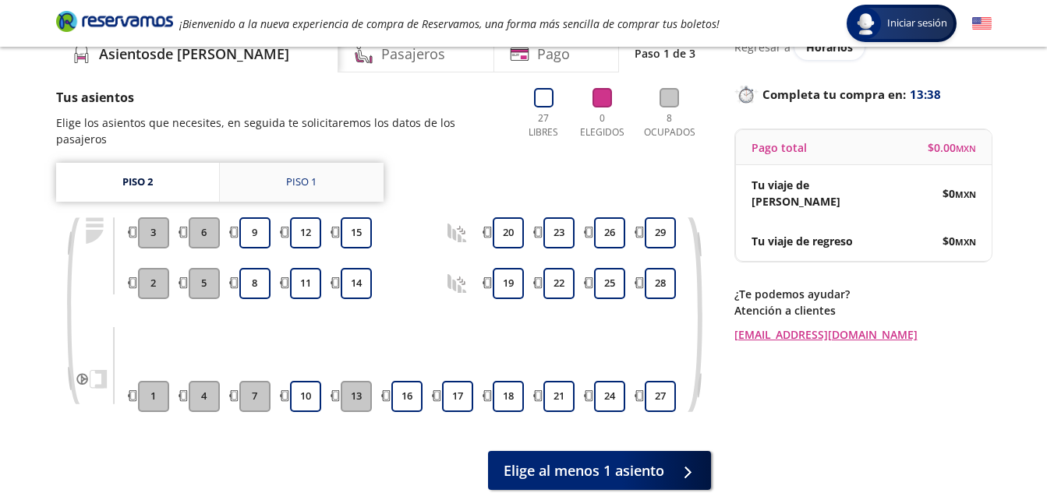
click at [343, 163] on link "Piso 1" at bounding box center [302, 182] width 164 height 39
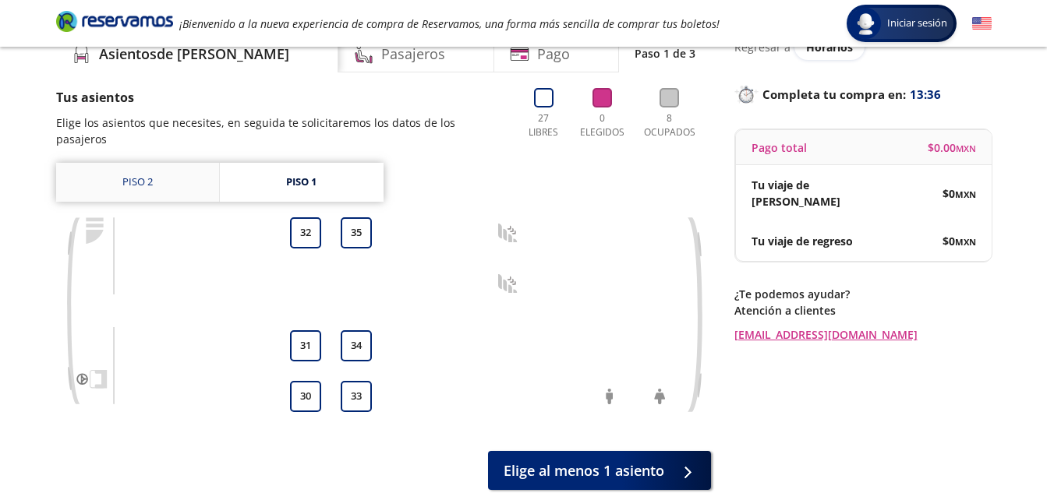
click at [190, 163] on link "Piso 2" at bounding box center [137, 182] width 163 height 39
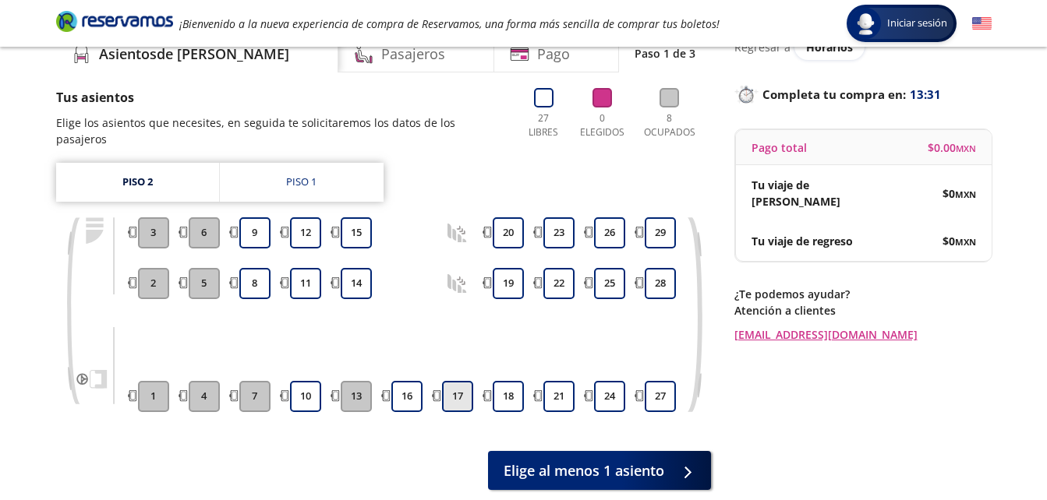
click at [460, 381] on button "17" at bounding box center [457, 396] width 31 height 31
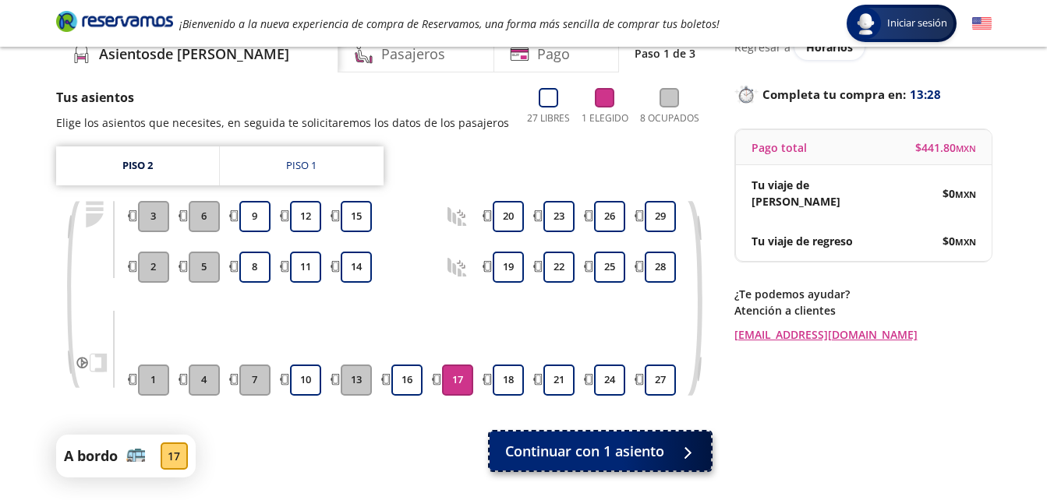
click at [590, 458] on span "Continuar con 1 asiento" at bounding box center [584, 451] width 159 height 21
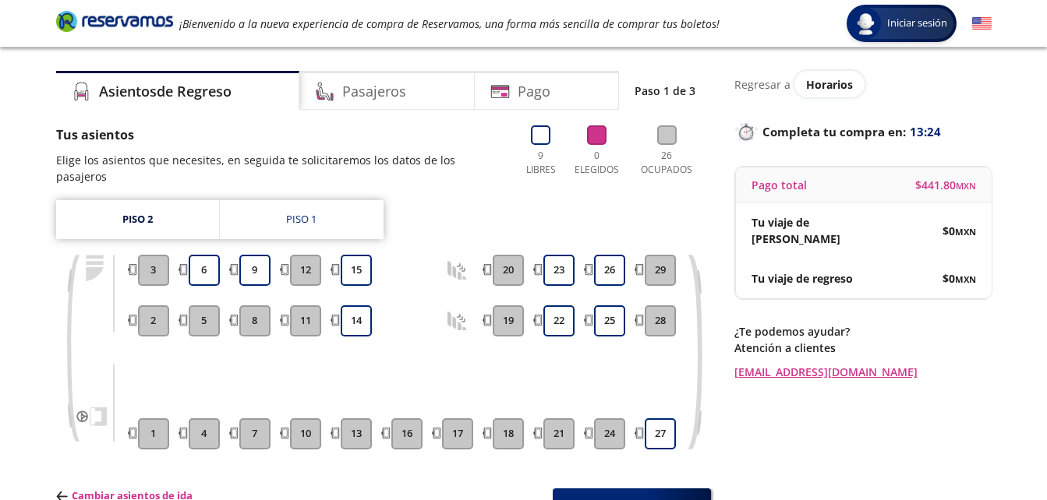
scroll to position [37, 0]
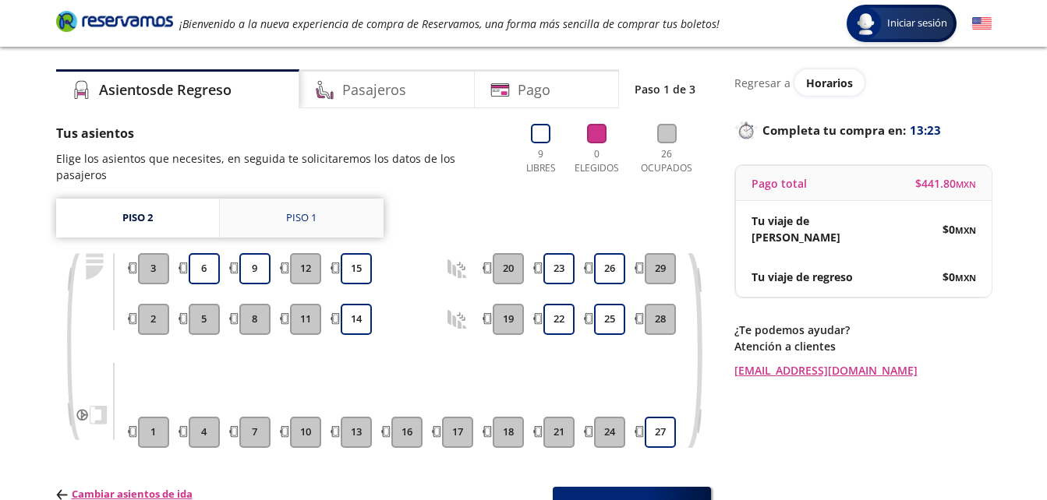
click at [313, 199] on link "Piso 1" at bounding box center [302, 218] width 164 height 39
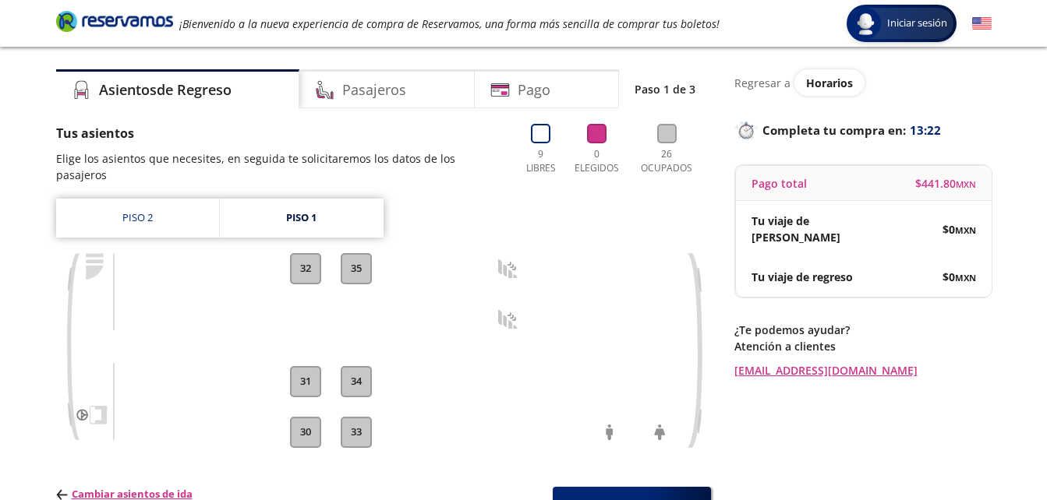
click at [130, 176] on div "Tus asientos Elige los asientos que necesites, en seguida te solicitaremos los …" at bounding box center [383, 325] width 655 height 402
click at [140, 201] on link "Piso 2" at bounding box center [137, 218] width 163 height 39
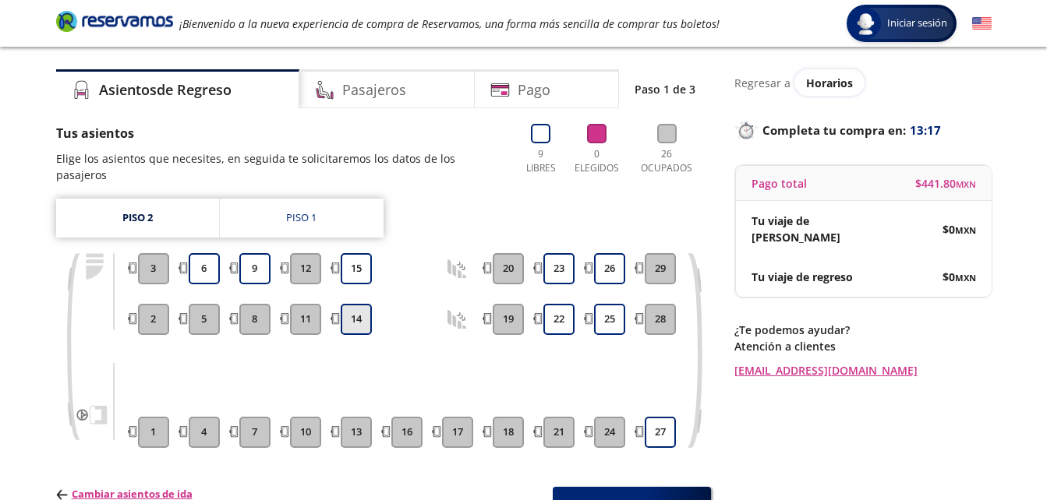
click at [359, 304] on button "14" at bounding box center [356, 319] width 31 height 31
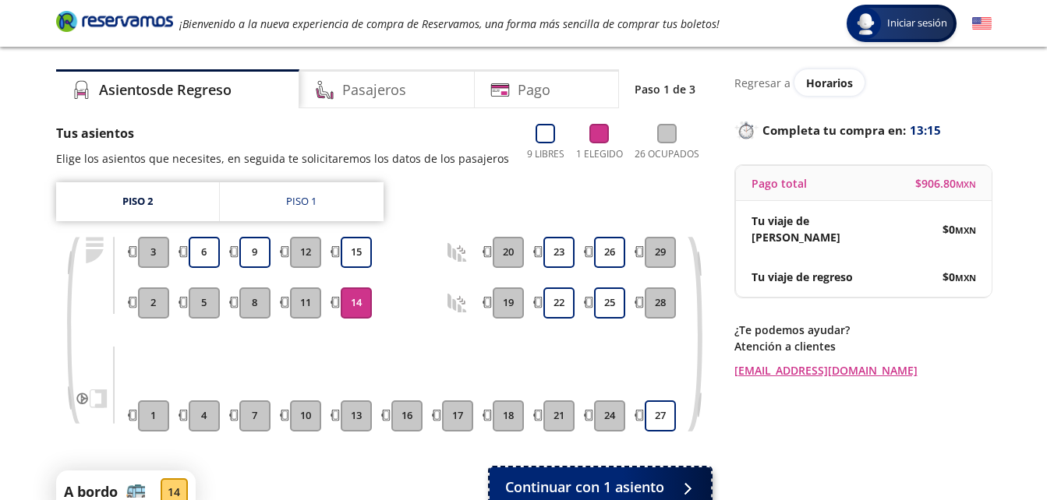
click at [589, 479] on span "Continuar con 1 asiento" at bounding box center [584, 487] width 159 height 21
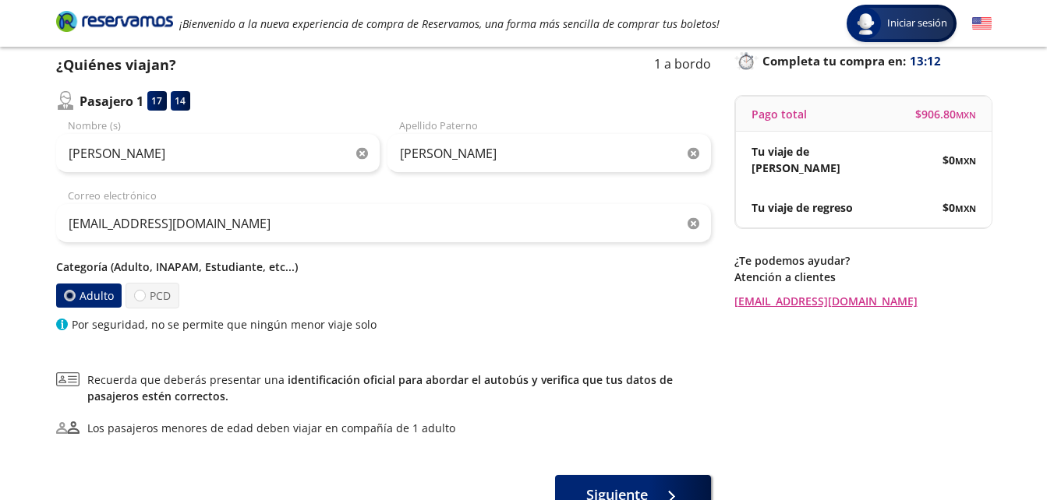
scroll to position [114, 0]
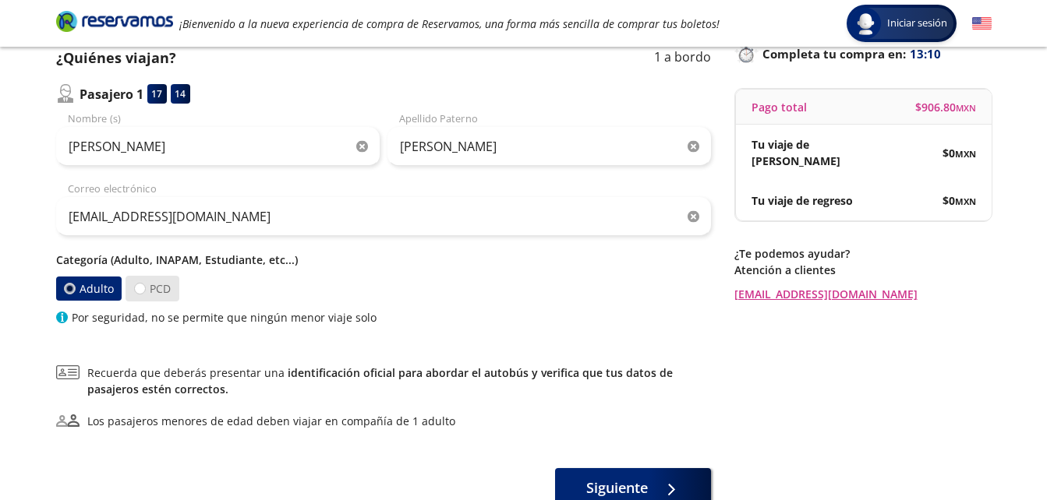
click at [143, 298] on label "PCD" at bounding box center [152, 289] width 54 height 26
click at [143, 294] on input "PCD" at bounding box center [140, 289] width 10 height 10
radio input "true"
radio input "false"
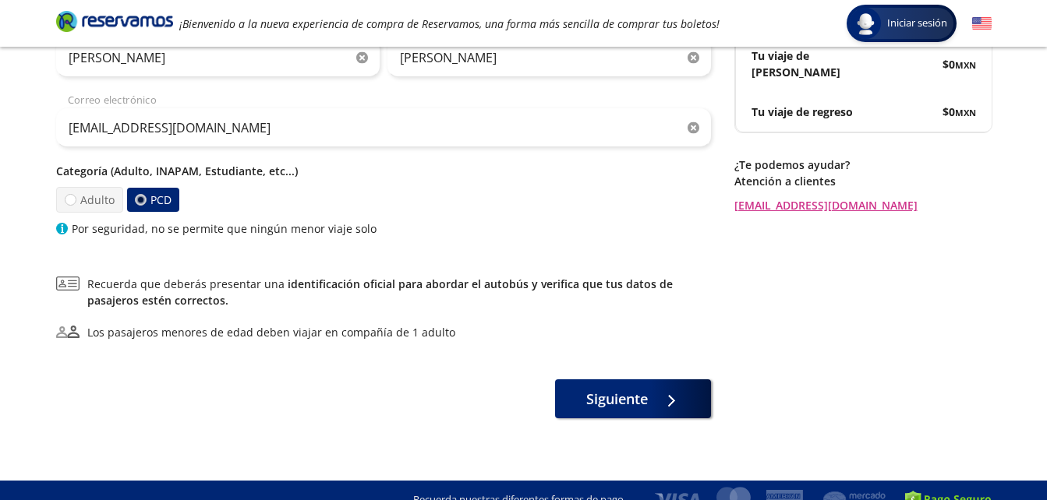
scroll to position [214, 0]
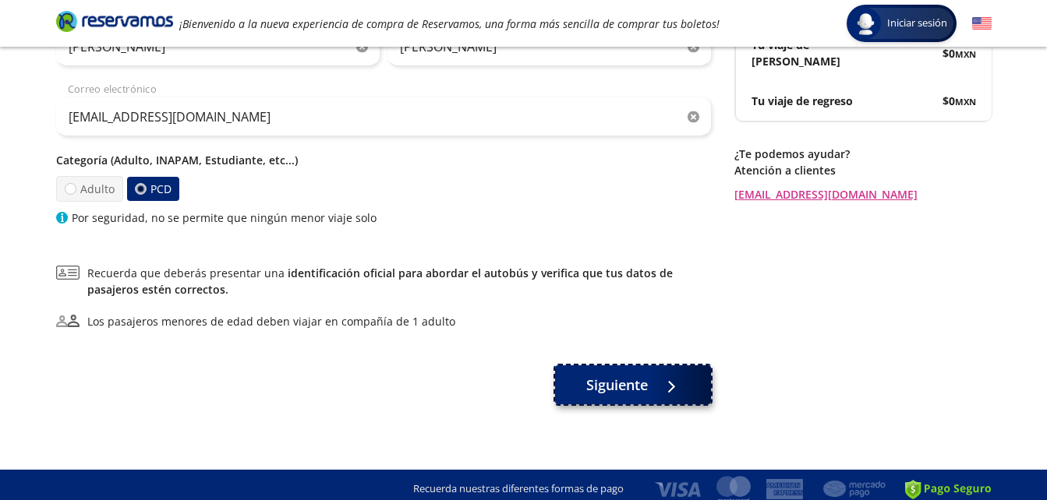
click at [703, 387] on button "Siguiente" at bounding box center [633, 385] width 156 height 39
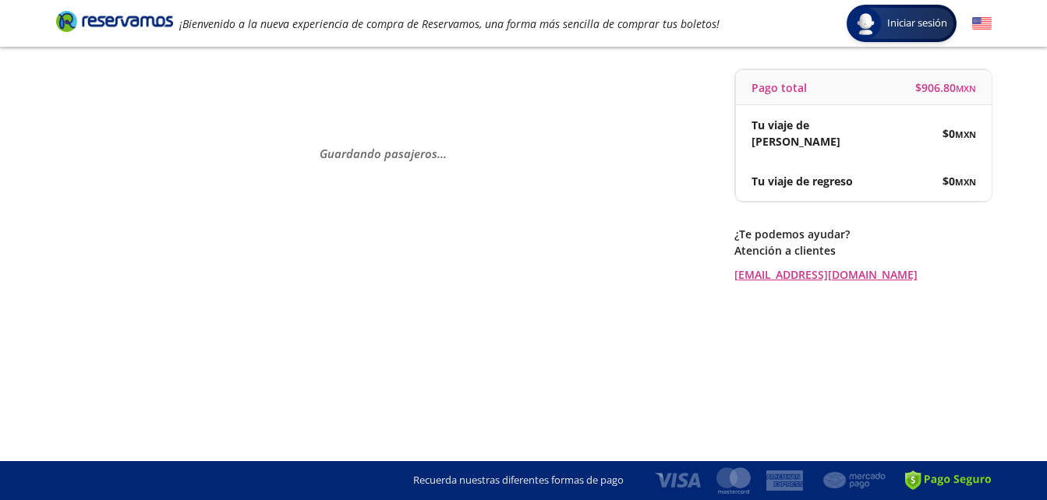
scroll to position [0, 0]
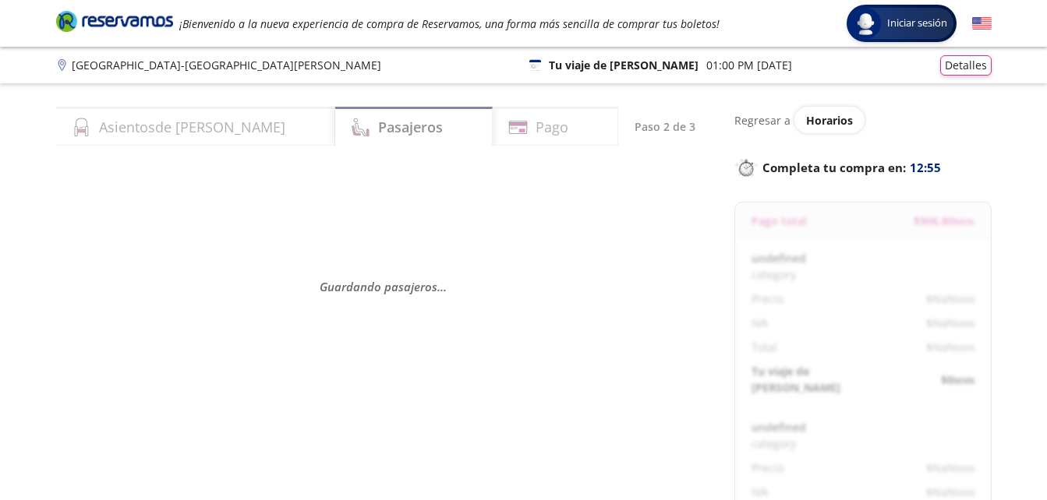
select select "MX"
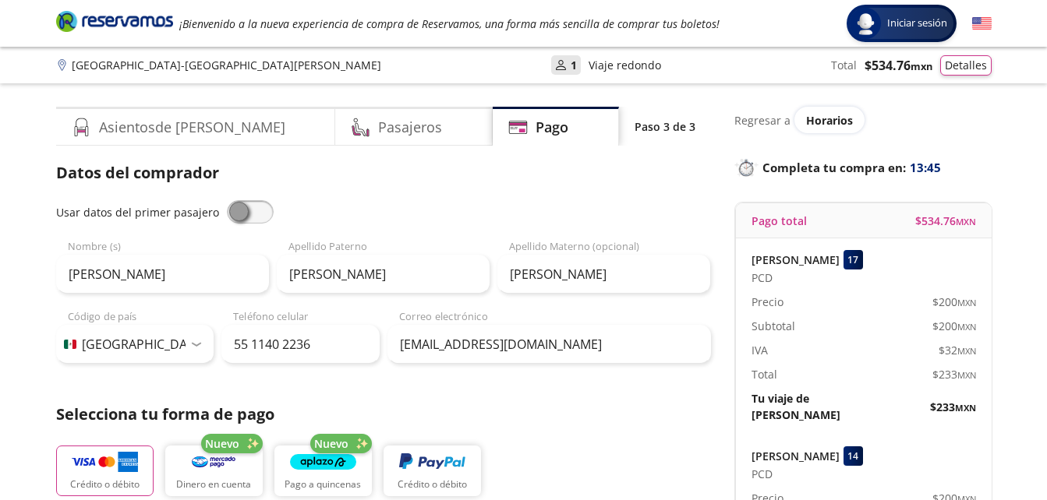
drag, startPoint x: 1045, startPoint y: 185, endPoint x: 1052, endPoint y: 201, distance: 17.5
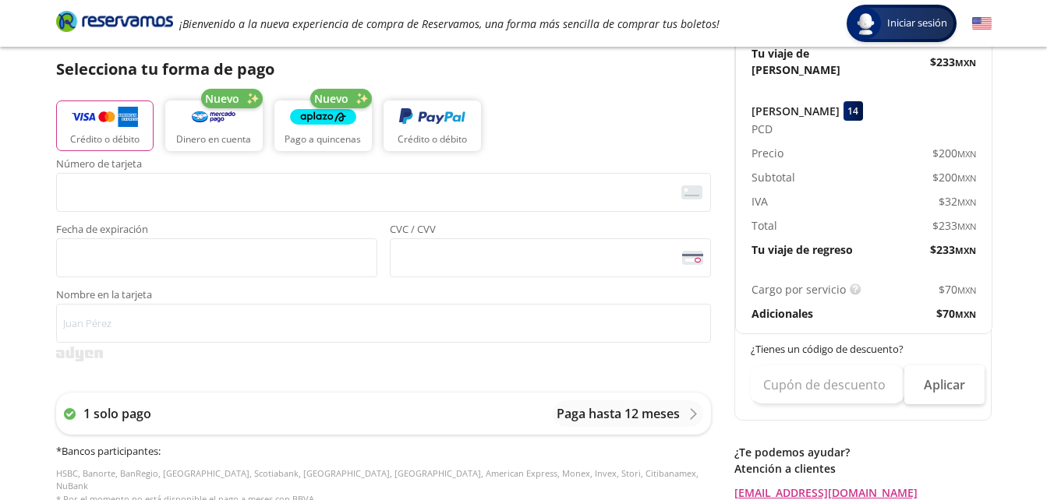
scroll to position [354, 0]
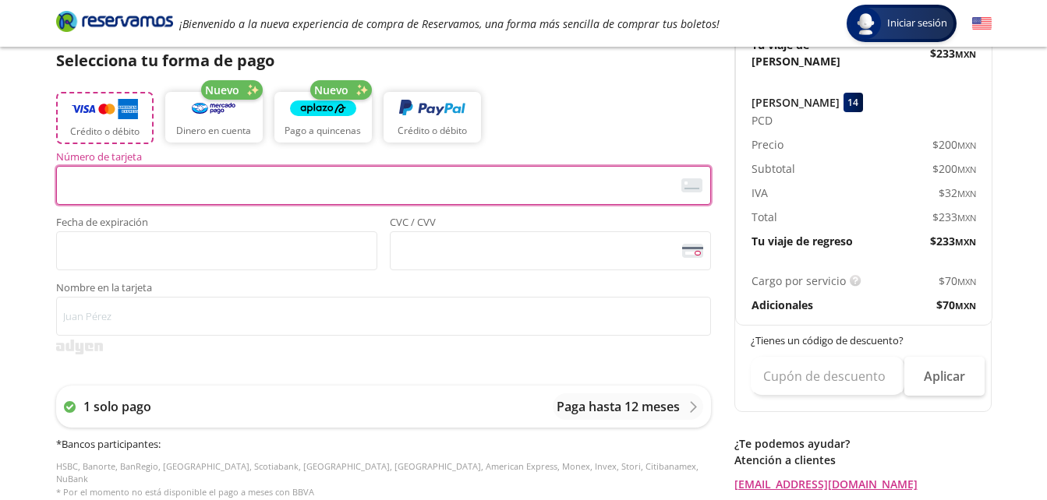
click at [108, 124] on button "Crédito o débito" at bounding box center [104, 118] width 97 height 52
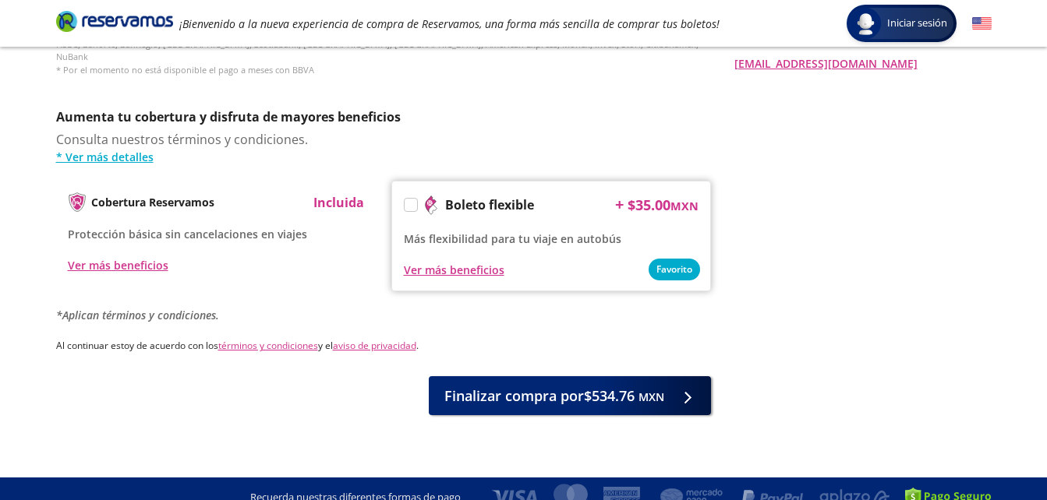
scroll to position [779, 0]
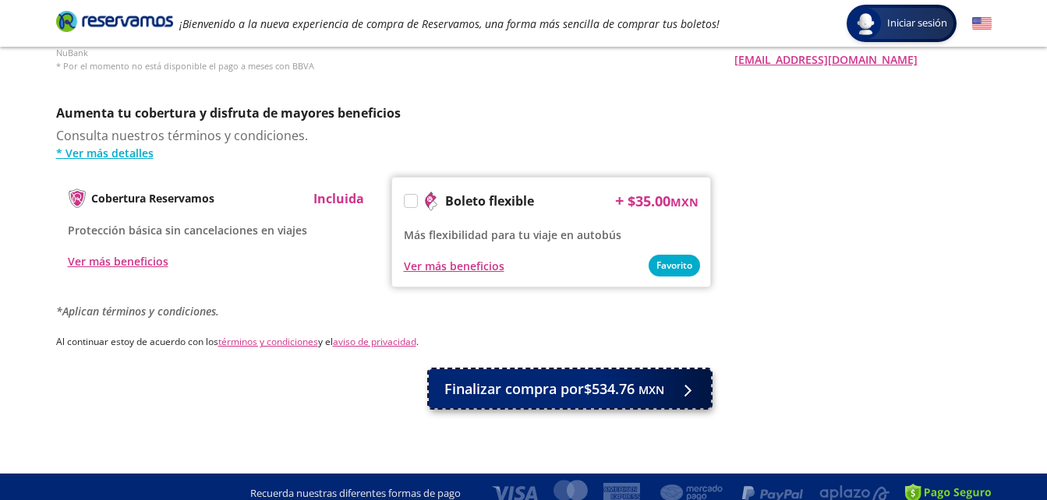
click at [580, 379] on span "Finalizar compra por $534.76 MXN" at bounding box center [554, 389] width 220 height 21
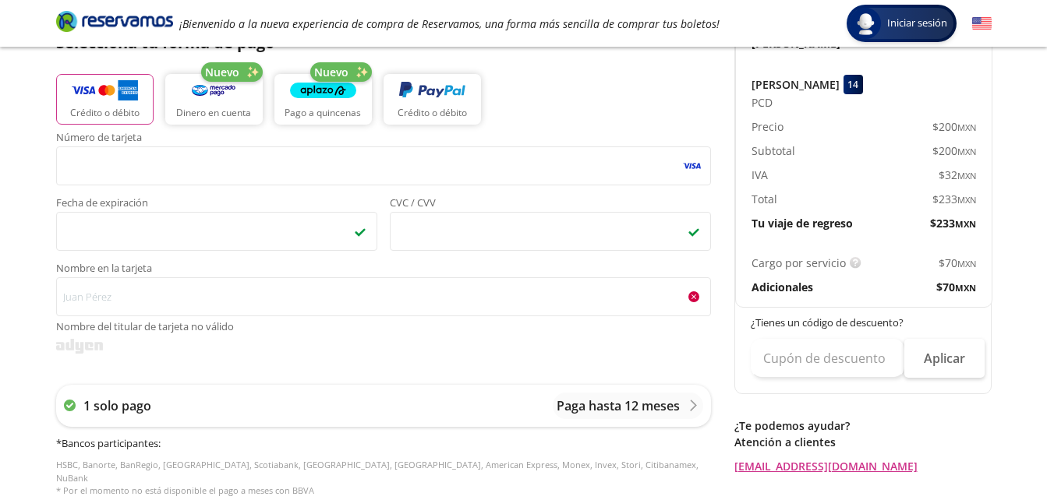
scroll to position [374, 0]
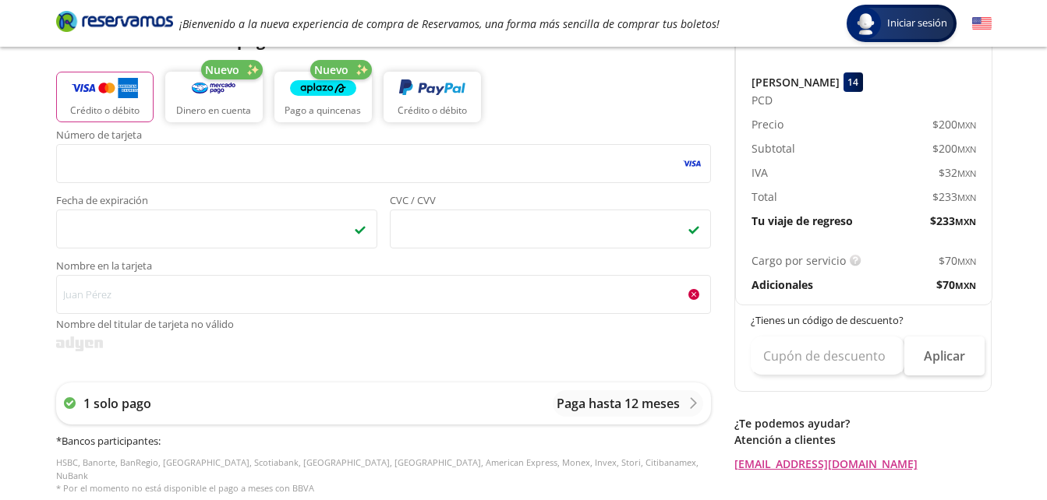
click at [409, 273] on span "Nombre en la tarjeta" at bounding box center [383, 268] width 655 height 14
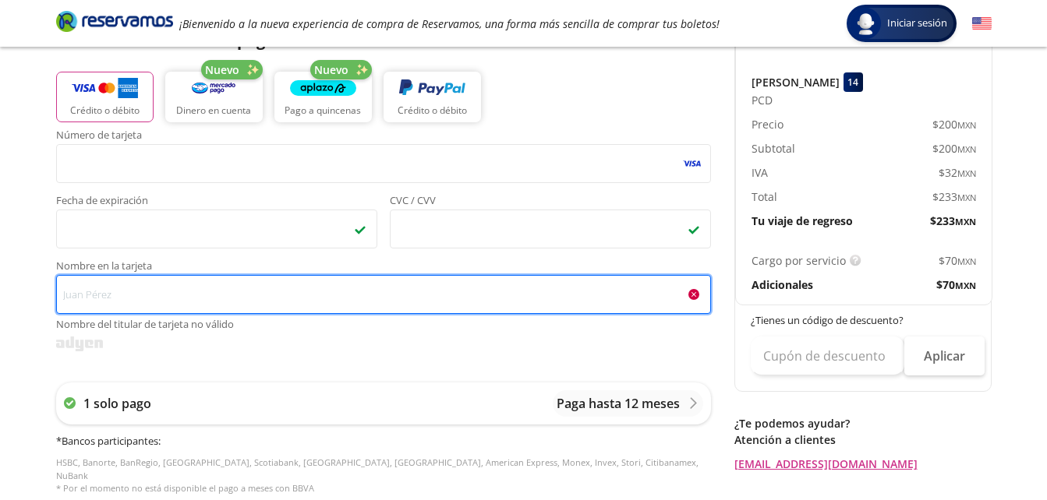
click at [409, 275] on input "Nombre en la tarjeta Nombre del titular de tarjeta no válido" at bounding box center [383, 294] width 655 height 39
click at [407, 290] on input "Nombre en la tarjeta Nombre del titular de tarjeta no válido" at bounding box center [383, 294] width 655 height 39
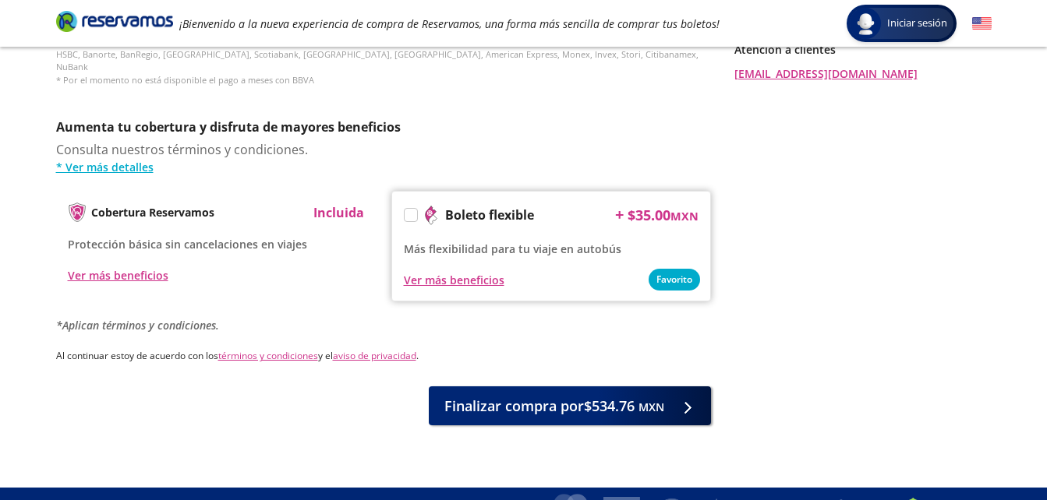
scroll to position [767, 0]
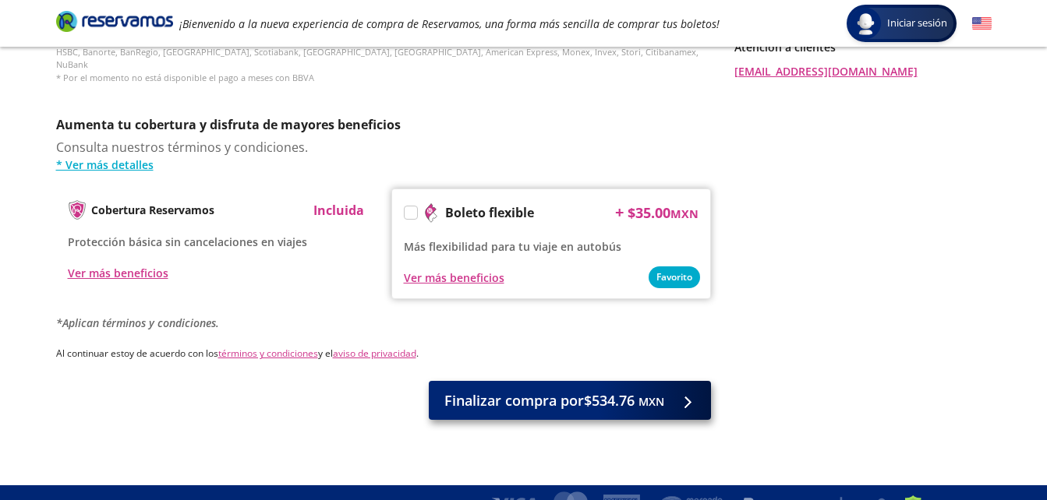
type input "[PERSON_NAME]"
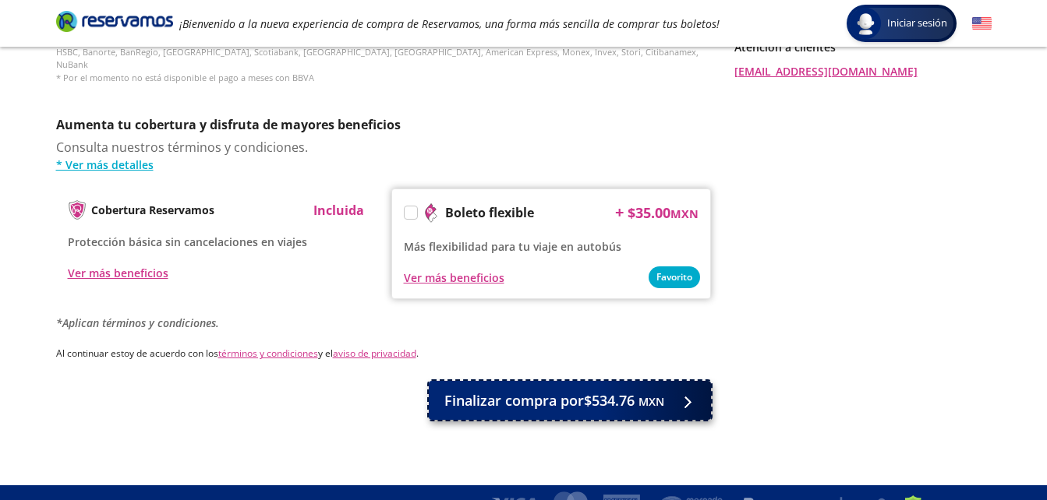
click at [571, 393] on span "Finalizar compra por $534.76 MXN" at bounding box center [554, 401] width 220 height 21
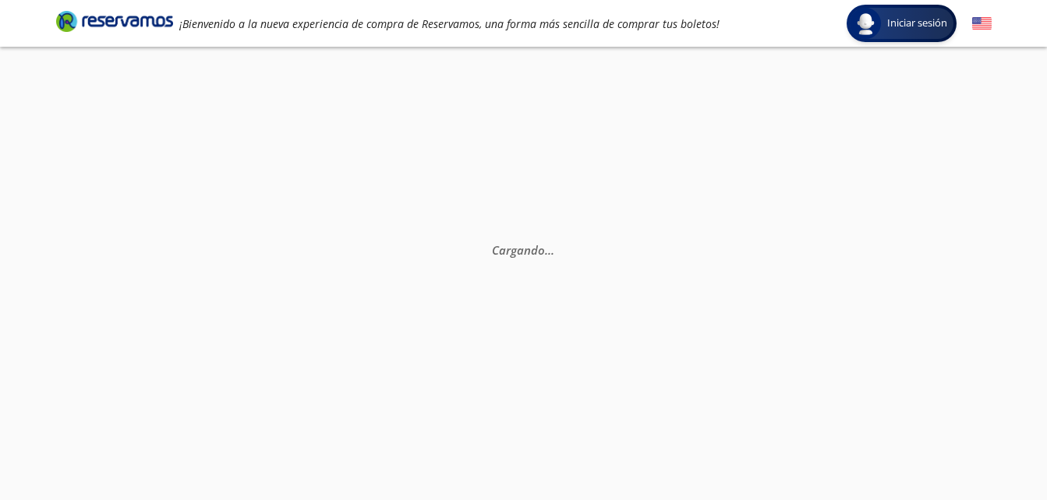
scroll to position [0, 0]
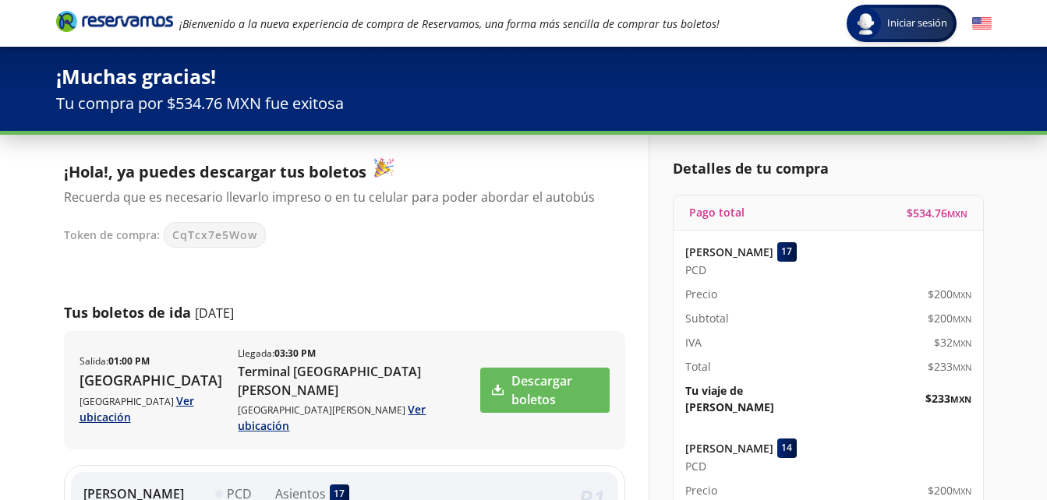
drag, startPoint x: 224, startPoint y: 186, endPoint x: 331, endPoint y: 192, distance: 107.7
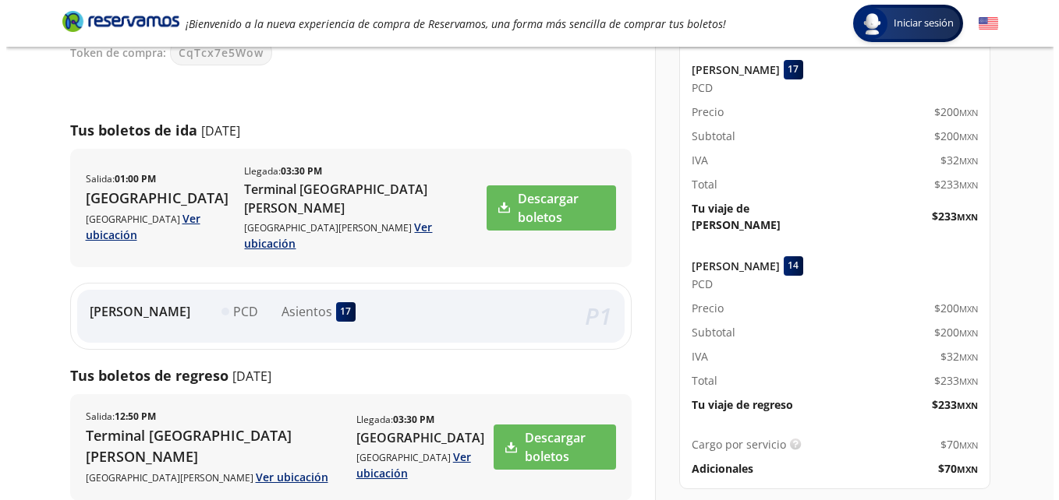
scroll to position [185, 0]
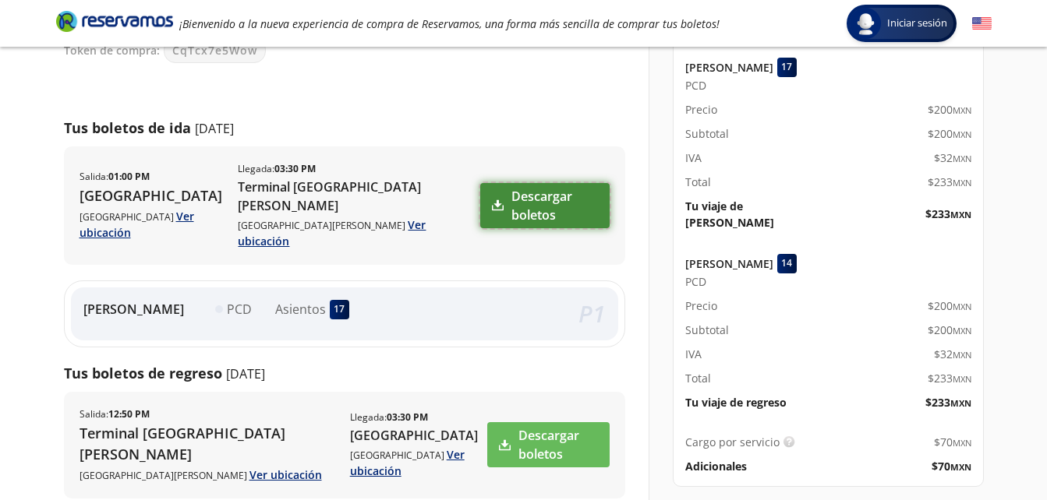
click at [512, 193] on link "Descargar boletos" at bounding box center [544, 205] width 129 height 45
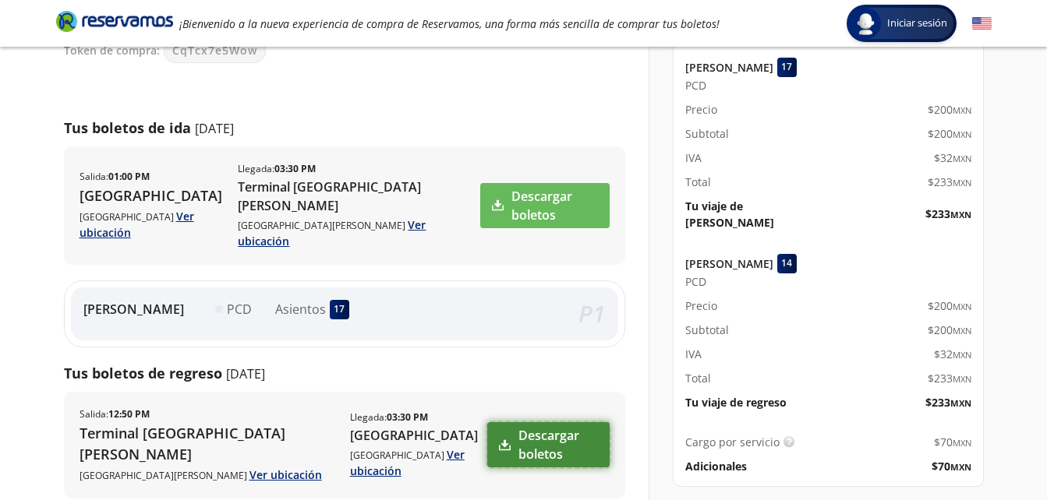
click at [528, 422] on link "Descargar boletos" at bounding box center [548, 444] width 122 height 45
